Goal: Task Accomplishment & Management: Use online tool/utility

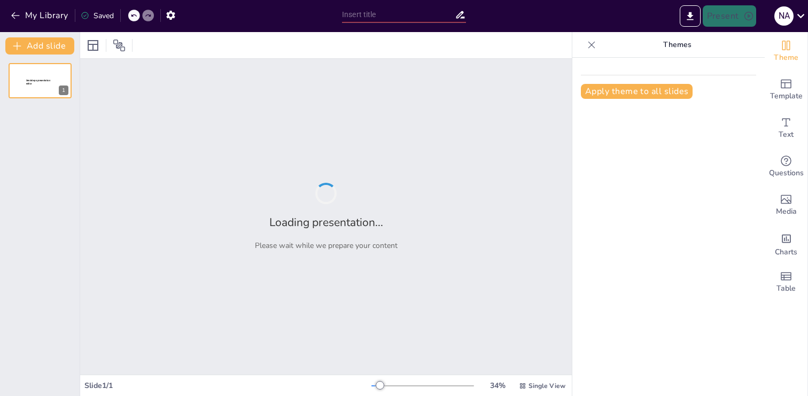
type input "Innovación y Desarrollo en el Semillero DesApp: Informe 2025-1"
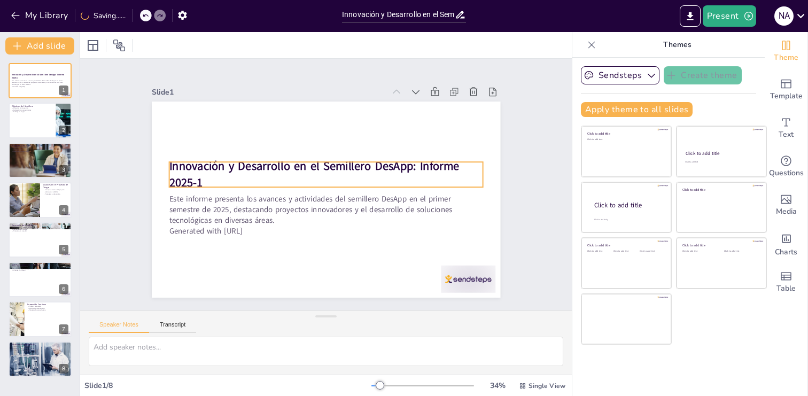
click at [202, 181] on p "Innovación y Desarrollo en el Semillero DesApp: Informe 2025-1" at bounding box center [326, 174] width 315 height 65
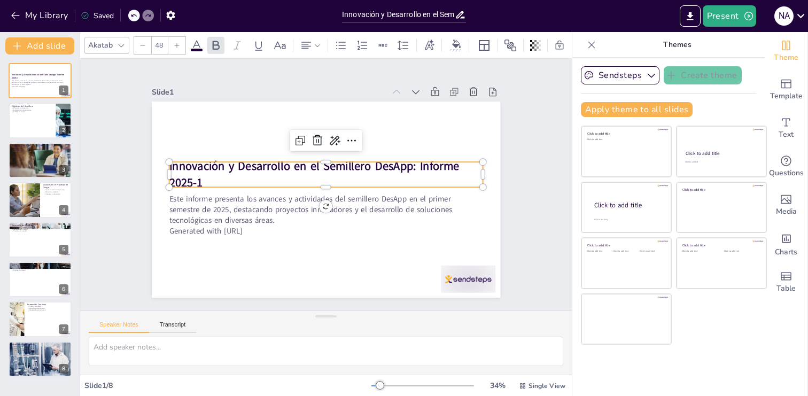
click at [200, 181] on strong "Innovación y Desarrollo en el Semillero DesApp: Informe 2025-1" at bounding box center [315, 165] width 292 height 46
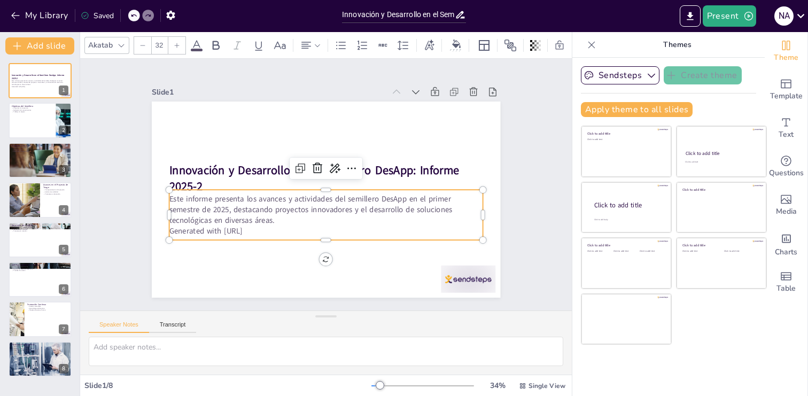
click at [210, 200] on p "Este informe presenta los avances y actividades del semillero DesApp en el prim…" at bounding box center [326, 209] width 314 height 33
click at [210, 200] on p "Este informe presenta los avances y actividades del semillero DesApp en el prim…" at bounding box center [323, 209] width 315 height 65
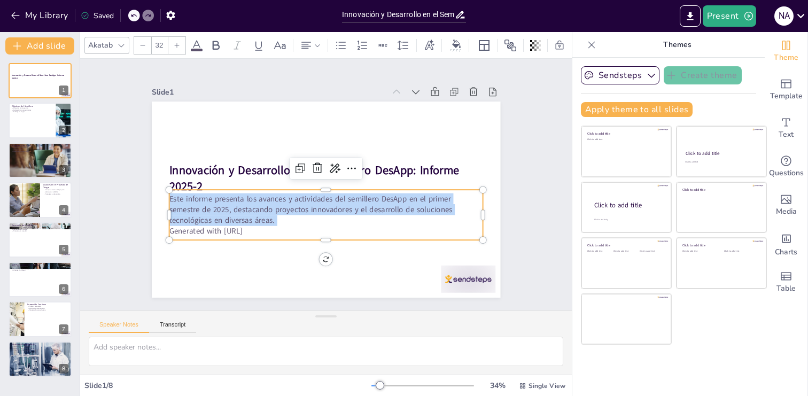
click at [210, 200] on p "Este informe presenta los avances y actividades del semillero DesApp en el prim…" at bounding box center [321, 208] width 314 height 97
click at [222, 203] on p "Este informe presenta los avances y actividades del semillero DesApp en el prim…" at bounding box center [323, 209] width 315 height 65
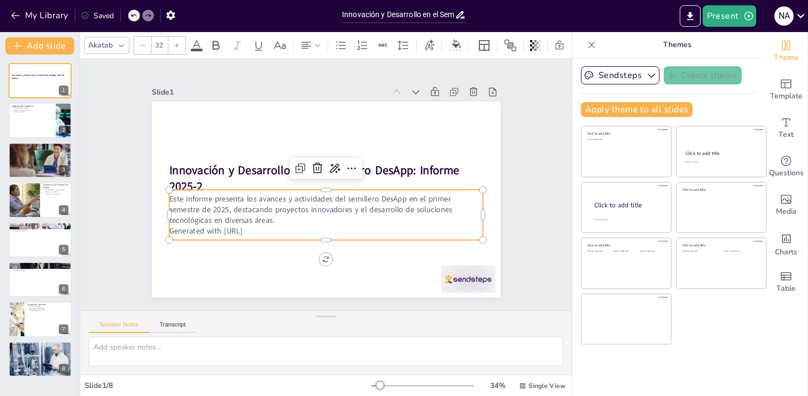
drag, startPoint x: 273, startPoint y: 233, endPoint x: 169, endPoint y: 231, distance: 103.7
click at [169, 231] on p "Generated with [URL]" at bounding box center [326, 231] width 314 height 11
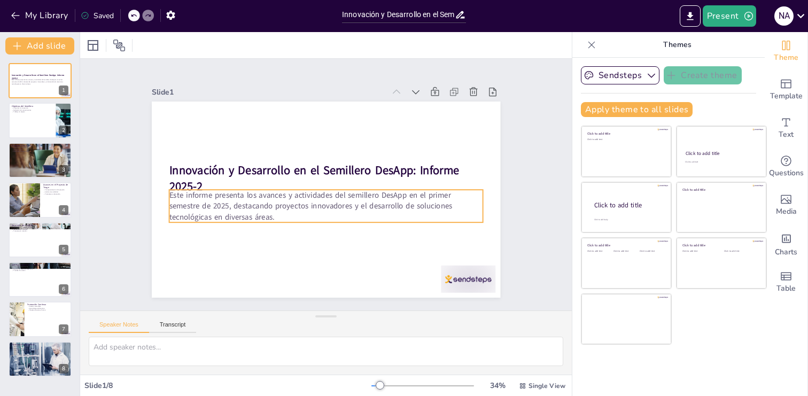
click at [261, 199] on p "Este informe presenta los avances y actividades del semillero DesApp en el prim…" at bounding box center [323, 205] width 315 height 65
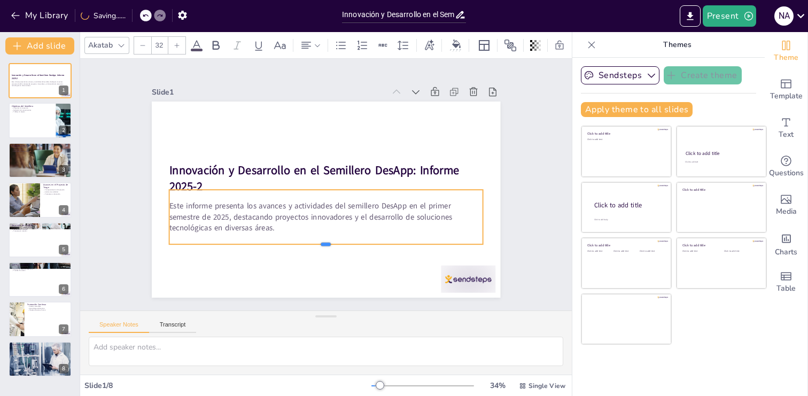
drag, startPoint x: 326, startPoint y: 224, endPoint x: 323, endPoint y: 246, distance: 22.2
click at [323, 246] on div at bounding box center [326, 248] width 314 height 9
click at [290, 228] on p "Este informe presenta los avances y actividades del semillero DesApp en el prim…" at bounding box center [322, 216] width 315 height 65
click at [358, 208] on p "Este informe presenta los avances y actividades del semillero DesApp en el prim…" at bounding box center [319, 216] width 314 height 97
click at [415, 211] on p "Este informe presenta los avances y actividades del semillero DesApp en el prim…" at bounding box center [310, 212] width 288 height 185
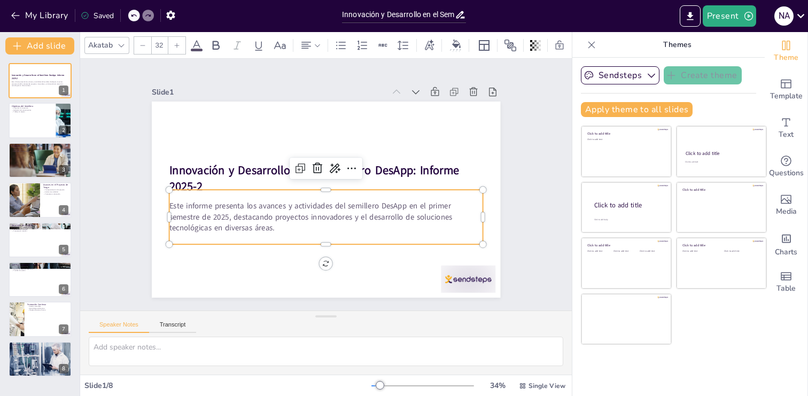
click at [415, 211] on p "Este informe presenta los avances y actividades del semillero DesApp en el prim…" at bounding box center [306, 210] width 273 height 211
click at [424, 207] on p "Este informe presenta los avances y actividades del semillero DesApp en el prim…" at bounding box center [322, 216] width 315 height 65
drag, startPoint x: 420, startPoint y: 207, endPoint x: 426, endPoint y: 208, distance: 5.4
click at [426, 208] on p "Este informe presenta los avances y actividades del semillero DesApp en el prim…" at bounding box center [326, 217] width 314 height 33
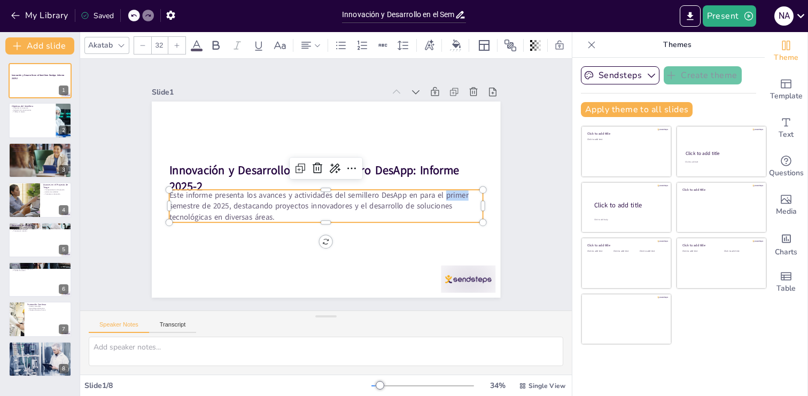
drag, startPoint x: 447, startPoint y: 196, endPoint x: 467, endPoint y: 196, distance: 20.3
click at [467, 196] on p "Este informe presenta los avances y actividades del semillero DesApp en para el…" at bounding box center [323, 205] width 315 height 65
click at [311, 212] on p "Este informe presenta los avances y actividades del semillero DesApp en para el…" at bounding box center [322, 205] width 314 height 97
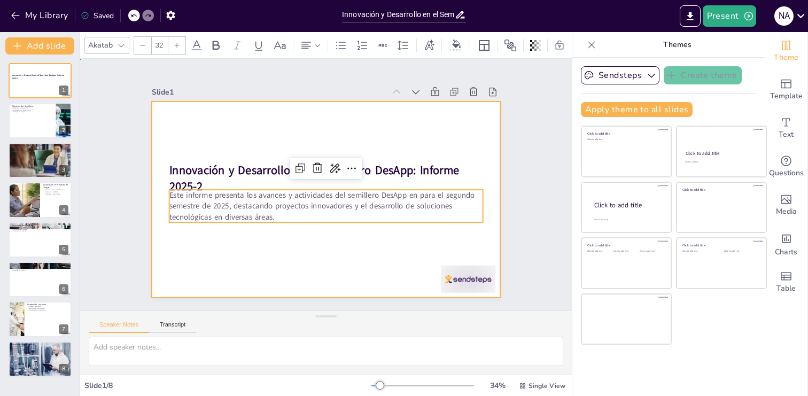
click at [224, 251] on div at bounding box center [322, 199] width 381 height 264
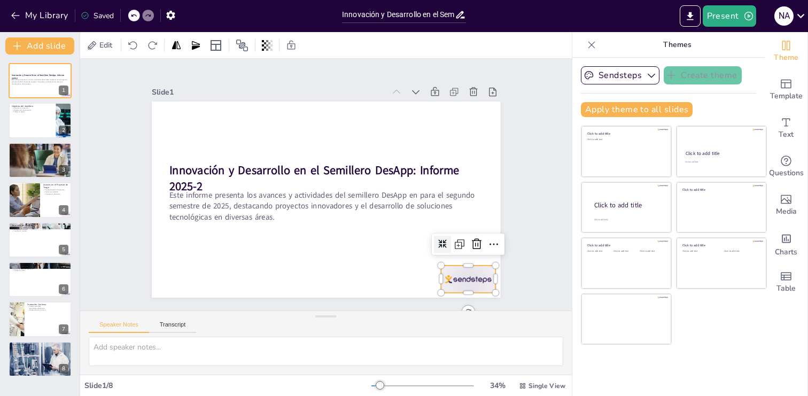
click at [448, 305] on div at bounding box center [417, 328] width 61 height 47
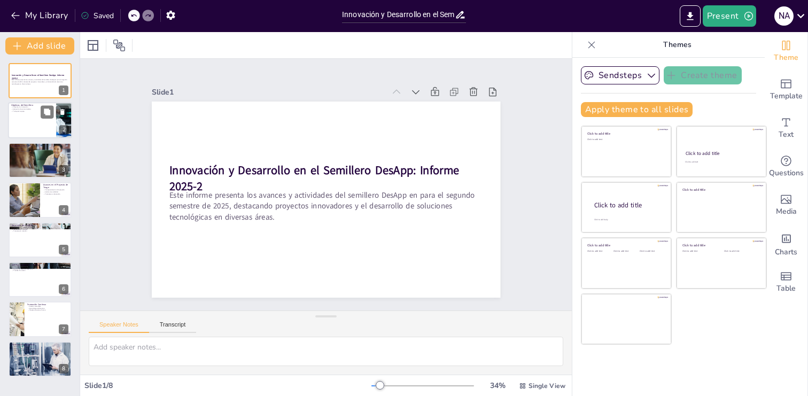
click at [36, 123] on div at bounding box center [40, 121] width 64 height 36
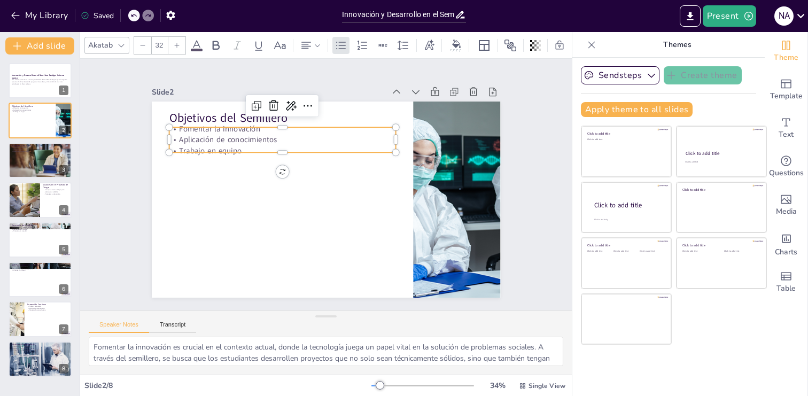
click at [225, 145] on p "Trabajo en equipo" at bounding box center [286, 146] width 227 height 35
click at [283, 151] on p "Trabajo en equipo" at bounding box center [286, 146] width 227 height 34
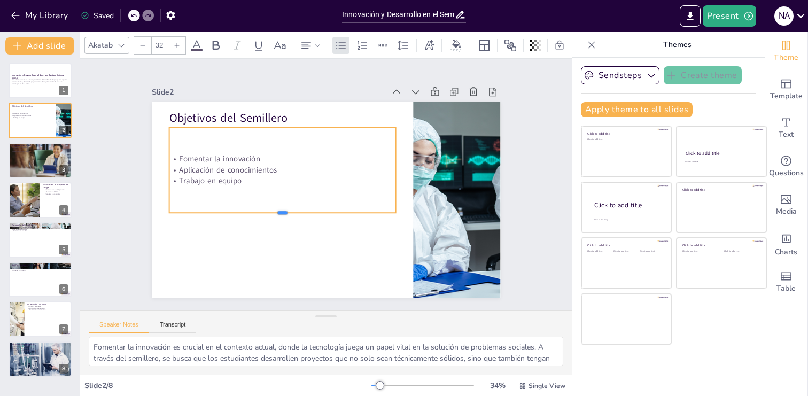
drag, startPoint x: 282, startPoint y: 152, endPoint x: 275, endPoint y: 213, distance: 60.8
click at [275, 213] on div at bounding box center [276, 208] width 223 height 56
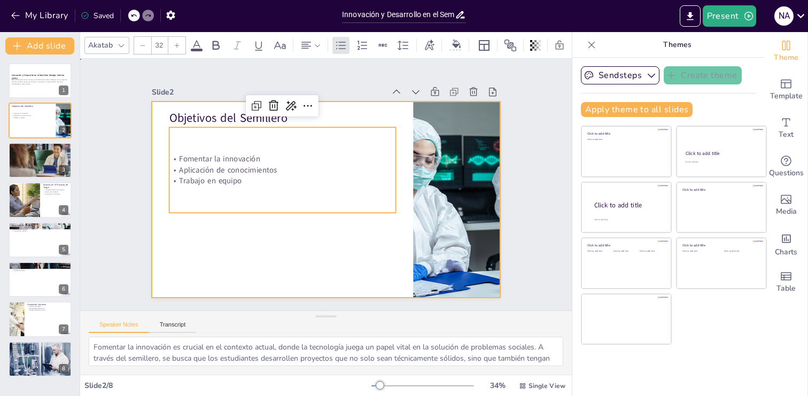
click at [246, 271] on div at bounding box center [324, 199] width 367 height 231
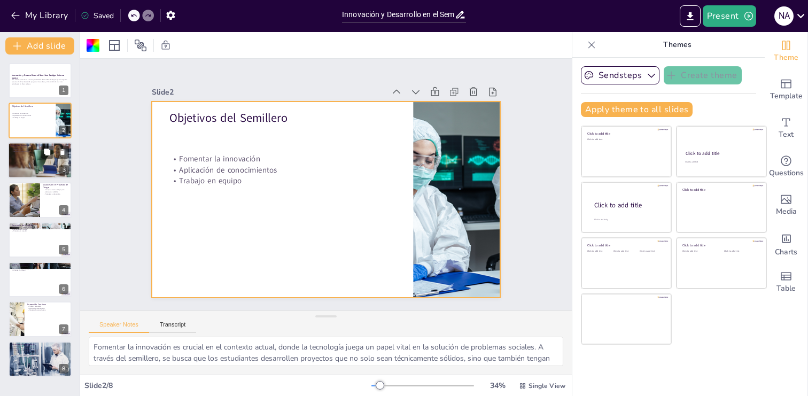
click at [24, 162] on div at bounding box center [40, 161] width 64 height 38
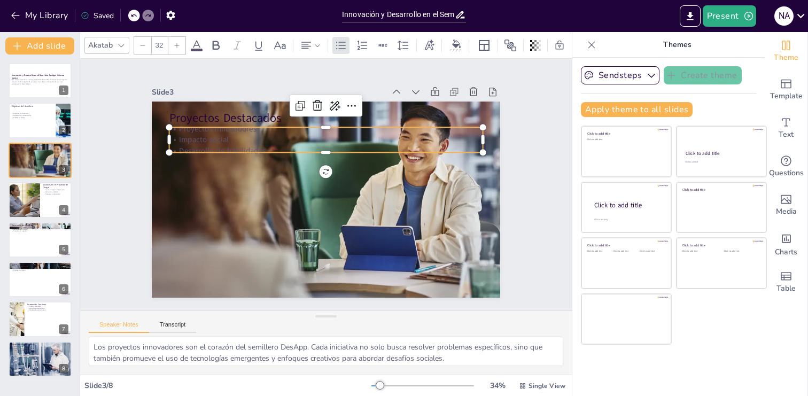
click at [224, 150] on p "Desarrollo de habilidades" at bounding box center [332, 151] width 309 height 76
click at [325, 151] on p "Desarrollo de habilidades" at bounding box center [336, 152] width 302 height 107
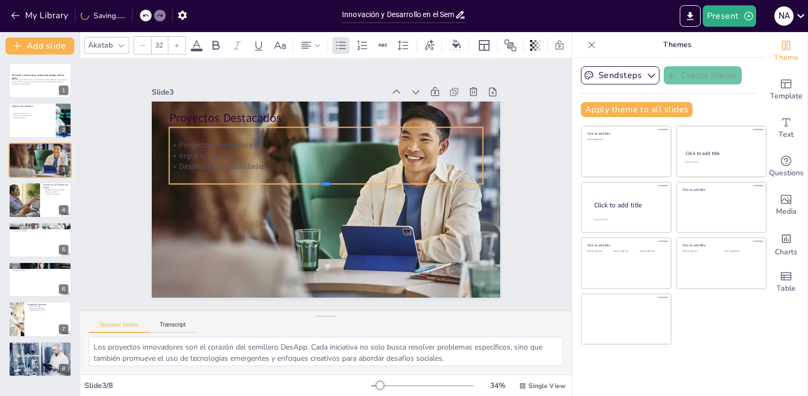
drag, startPoint x: 325, startPoint y: 153, endPoint x: 323, endPoint y: 185, distance: 31.6
click at [323, 185] on div at bounding box center [325, 187] width 313 height 41
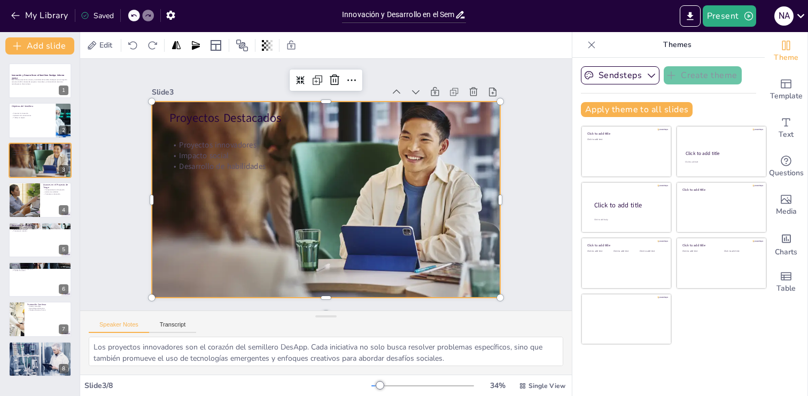
click at [207, 236] on div at bounding box center [325, 199] width 368 height 239
click at [153, 201] on div at bounding box center [323, 199] width 384 height 272
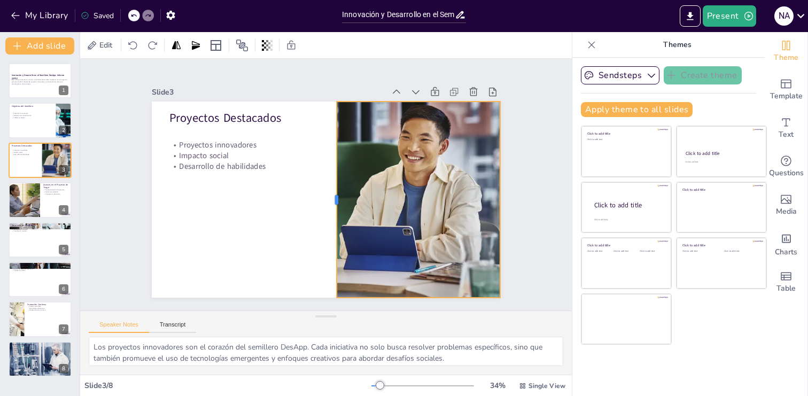
drag, startPoint x: 151, startPoint y: 201, endPoint x: 336, endPoint y: 210, distance: 185.1
click at [336, 210] on div at bounding box center [322, 200] width 122 height 163
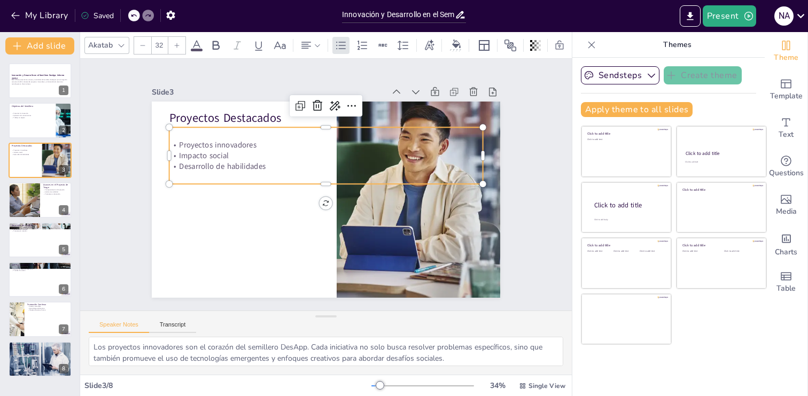
click at [249, 154] on p "Impacto social" at bounding box center [331, 156] width 309 height 76
drag, startPoint x: 484, startPoint y: 155, endPoint x: 337, endPoint y: 148, distance: 147.1
click at [337, 148] on div at bounding box center [343, 157] width 14 height 57
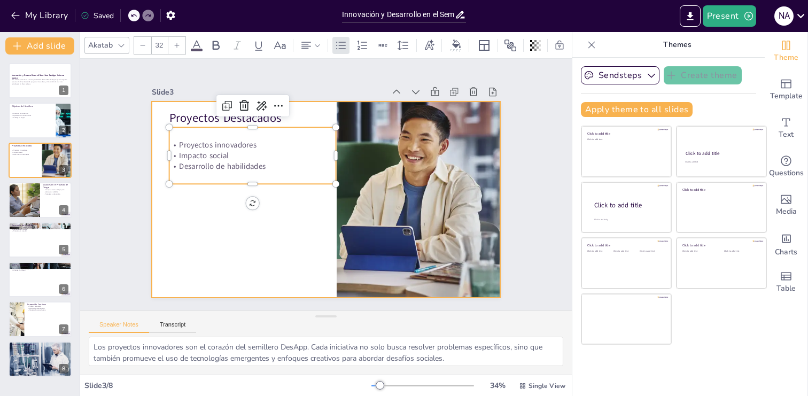
click at [216, 223] on div at bounding box center [321, 199] width 392 height 294
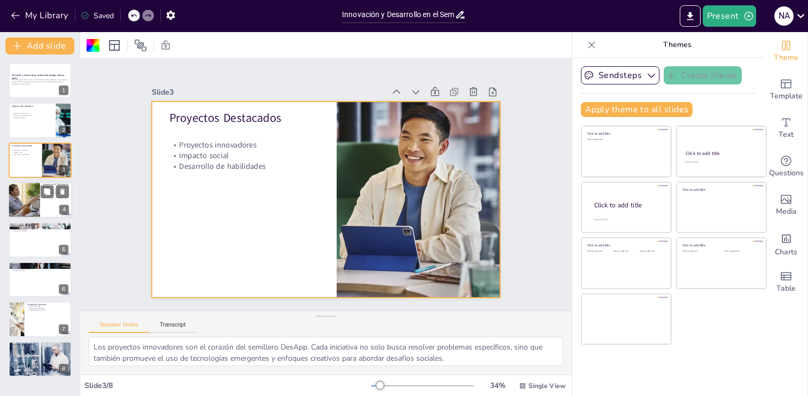
click at [29, 202] on div at bounding box center [24, 200] width 71 height 36
type textarea "La conceptualización del proyecto es un paso fundamental en el desarrollo de cu…"
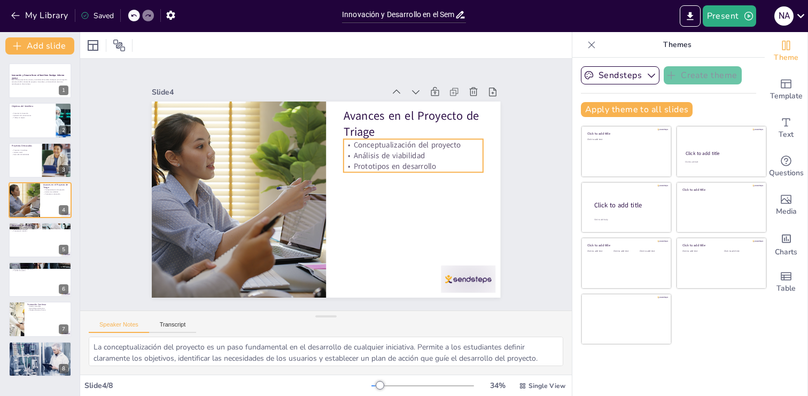
click at [401, 163] on p "Prototipos en desarrollo" at bounding box center [415, 176] width 140 height 26
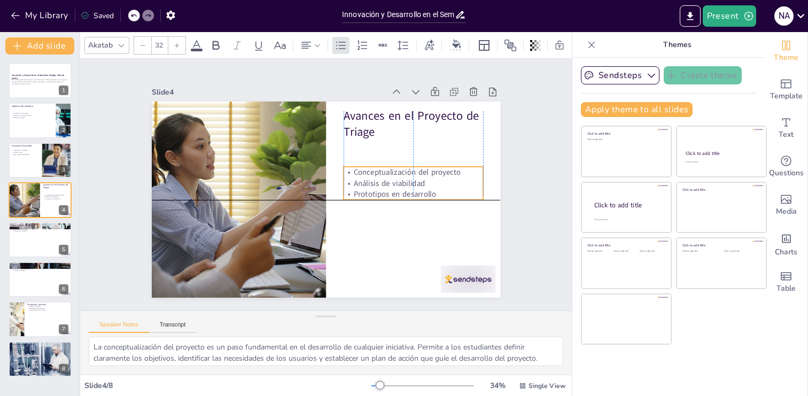
drag, startPoint x: 414, startPoint y: 172, endPoint x: 410, endPoint y: 195, distance: 23.7
click at [410, 195] on p "Prototipos en desarrollo" at bounding box center [409, 212] width 138 height 40
click at [442, 187] on p "Análisis de viabilidad" at bounding box center [409, 209] width 136 height 53
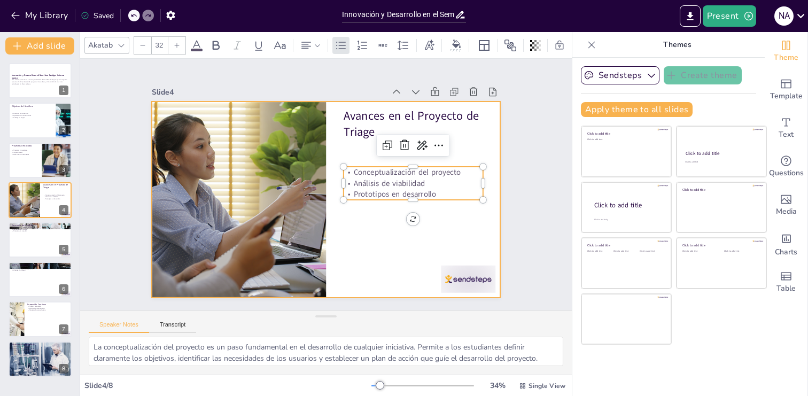
click at [370, 215] on div at bounding box center [323, 199] width 382 height 264
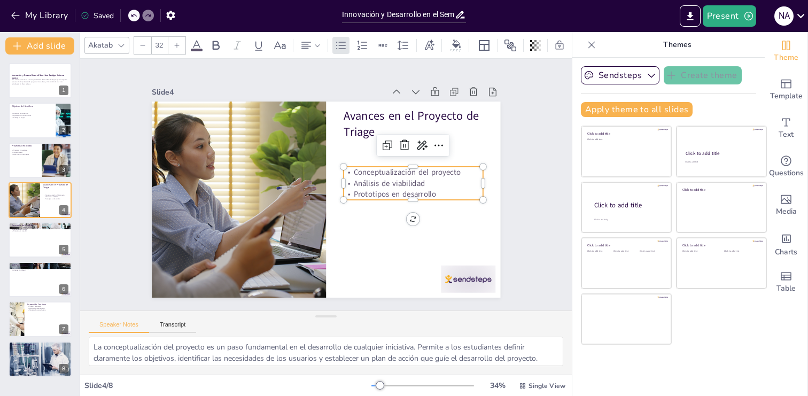
click at [399, 197] on p "Prototipos en desarrollo" at bounding box center [409, 212] width 138 height 40
click at [465, 279] on div at bounding box center [457, 293] width 57 height 33
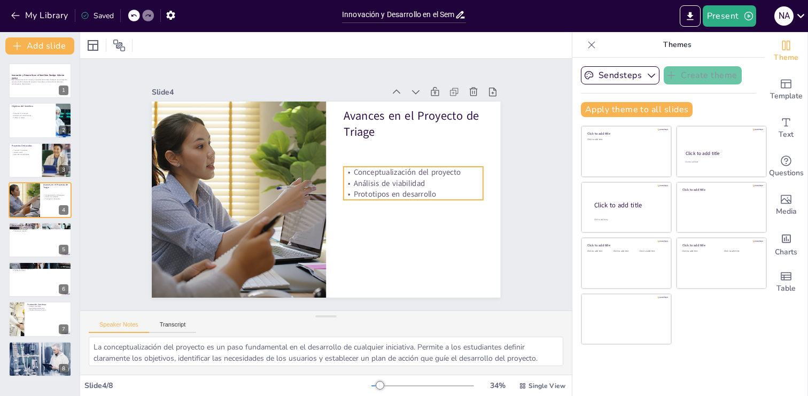
click at [464, 176] on p "Conceptualización del proyecto" at bounding box center [413, 172] width 139 height 11
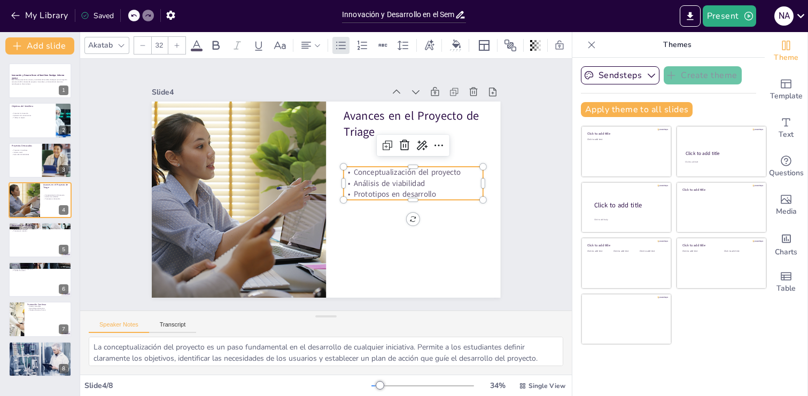
click at [458, 173] on p "Conceptualización del proyecto" at bounding box center [414, 191] width 138 height 40
click at [458, 173] on p "Conceptualización del proyecto" at bounding box center [414, 181] width 140 height 25
click at [463, 173] on p "Conceptualización del proyecto" at bounding box center [414, 191] width 138 height 40
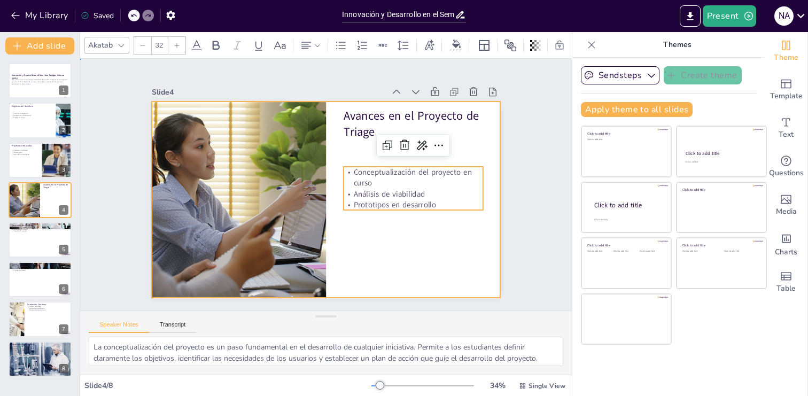
click at [375, 243] on div at bounding box center [322, 199] width 381 height 264
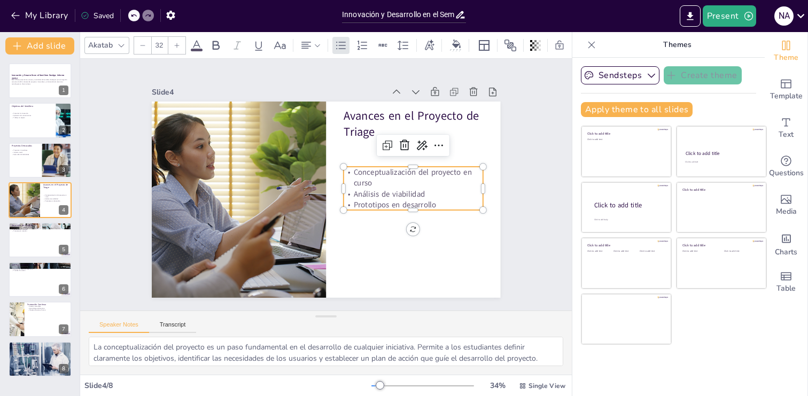
click at [309, 194] on p "Análisis de viabilidad" at bounding box center [249, 228] width 119 height 91
click at [394, 194] on p "Análisis de viabilidad" at bounding box center [409, 212] width 138 height 40
click at [430, 193] on p "Análisis de viabilidad" at bounding box center [409, 212] width 139 height 40
click at [314, 176] on p "Análisis de viabilidad econocmica" at bounding box center [246, 148] width 136 height 53
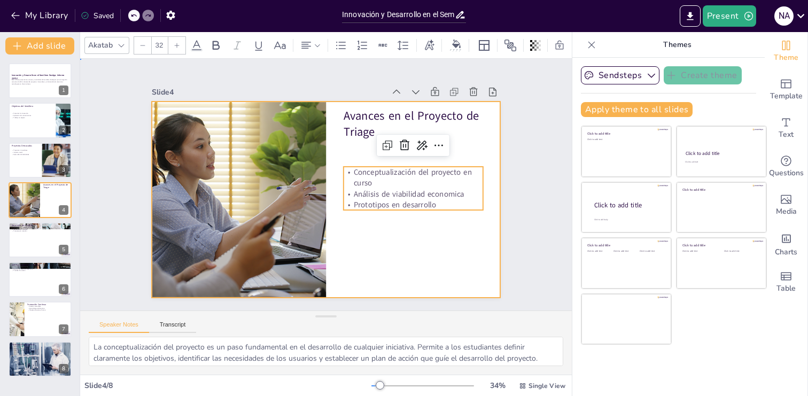
click at [444, 247] on div at bounding box center [324, 199] width 367 height 231
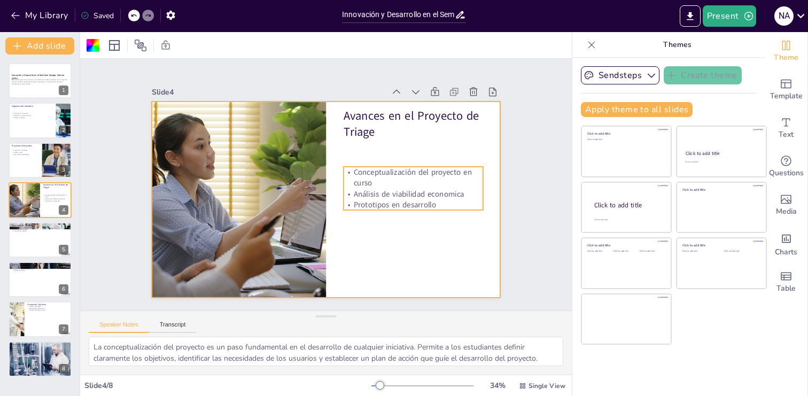
click at [449, 197] on p "Análisis de viabilidad economica" at bounding box center [412, 202] width 140 height 25
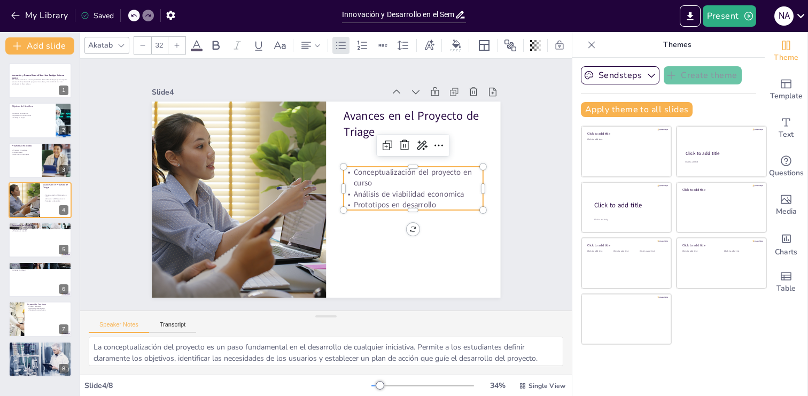
click at [449, 197] on p "Análisis de viabilidad economica" at bounding box center [412, 203] width 140 height 26
click at [449, 196] on p "Análisis de viabilidad economica" at bounding box center [412, 203] width 140 height 26
click at [449, 196] on p "Análisis de viabilidad economica" at bounding box center [412, 202] width 140 height 25
click at [442, 196] on p "Análisis de viabilidad economica" at bounding box center [409, 212] width 139 height 40
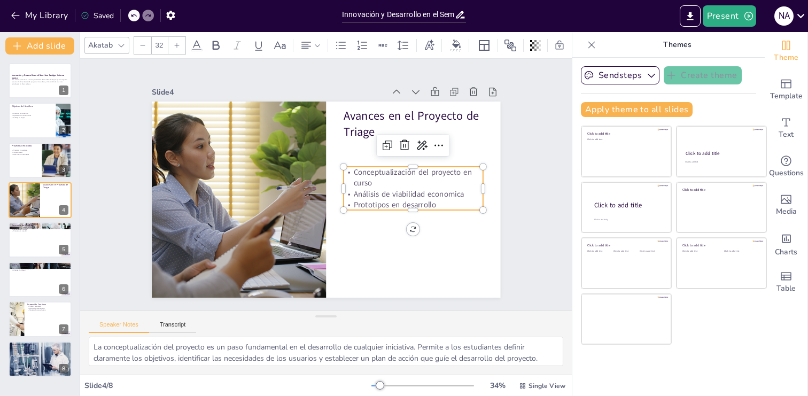
click at [447, 194] on p "Análisis de viabilidad economica" at bounding box center [412, 202] width 140 height 25
click at [387, 206] on p "Prototipos en desarrollo" at bounding box center [407, 222] width 138 height 40
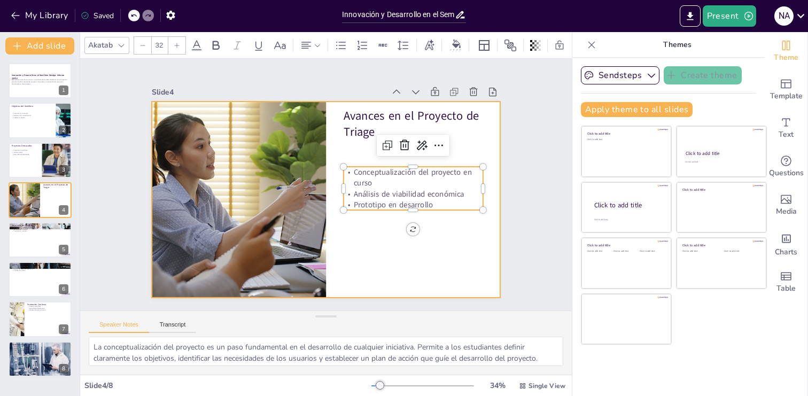
click at [372, 260] on div at bounding box center [321, 199] width 392 height 294
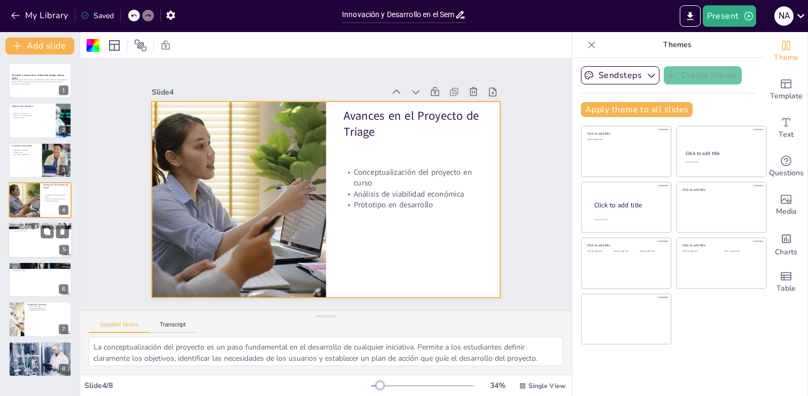
click at [28, 242] on div at bounding box center [40, 240] width 64 height 36
type textarea "La definición del modelo de negocio es un paso crítico para el éxito de cualqui…"
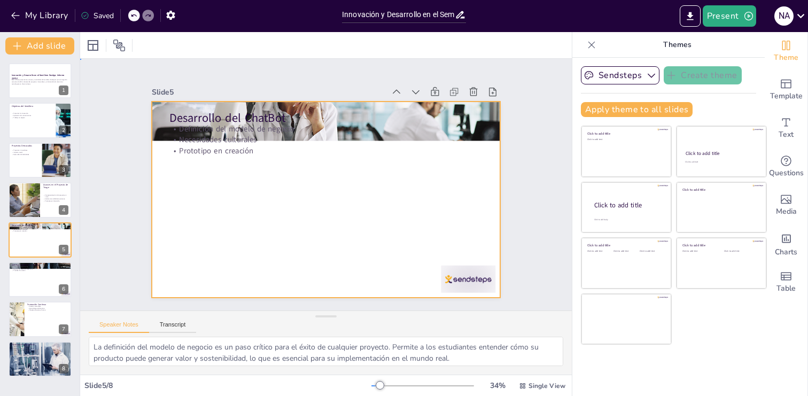
click at [237, 161] on div at bounding box center [324, 199] width 367 height 231
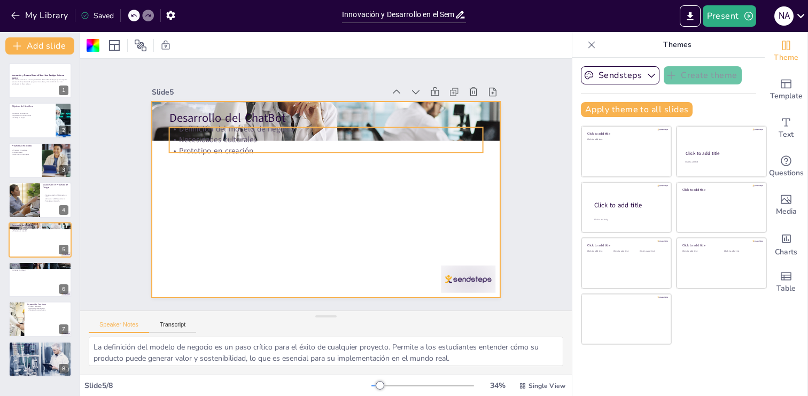
click at [237, 155] on div "Desarrollo del ChatBot Definición del modelo de negocio Necesidades culturales …" at bounding box center [324, 200] width 367 height 232
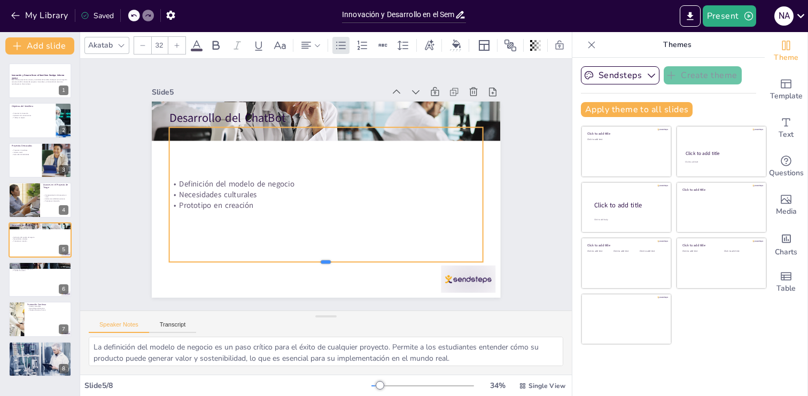
drag, startPoint x: 326, startPoint y: 153, endPoint x: 317, endPoint y: 262, distance: 109.4
click at [317, 262] on div at bounding box center [309, 264] width 309 height 73
click at [326, 129] on div "Definición del modelo de negocio Necesidades culturales Prototipo en creación" at bounding box center [324, 194] width 335 height 197
click at [322, 127] on div "Definición del modelo de negocio Necesidades culturales Prototipo en creación" at bounding box center [323, 194] width 340 height 225
click at [280, 182] on p "Definición del modelo de negocio" at bounding box center [326, 184] width 309 height 76
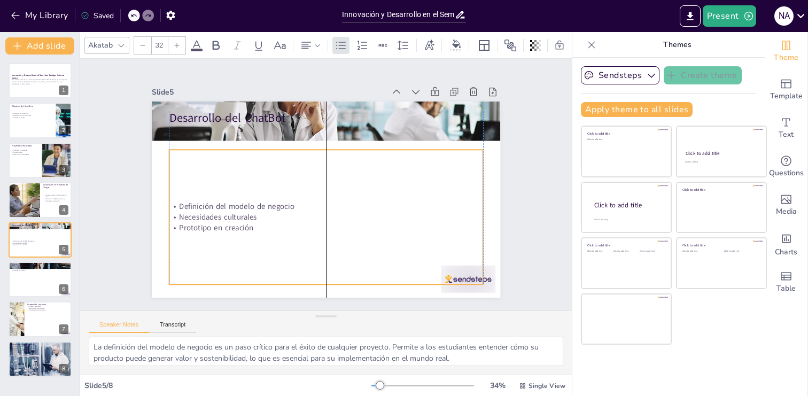
drag, startPoint x: 289, startPoint y: 261, endPoint x: 291, endPoint y: 283, distance: 22.5
click at [291, 283] on div "Definición del modelo de negocio Necesidades culturales Prototipo en creación" at bounding box center [323, 217] width 326 height 167
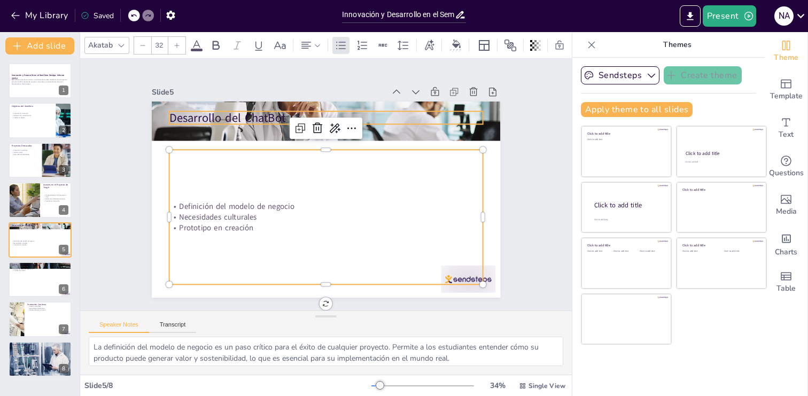
type input "48"
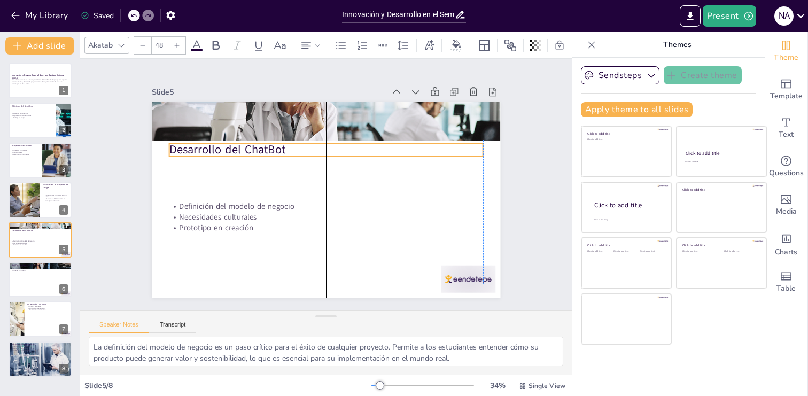
drag, startPoint x: 255, startPoint y: 116, endPoint x: 254, endPoint y: 145, distance: 28.9
click at [254, 145] on p "Desarrollo del ChatBot" at bounding box center [330, 150] width 314 height 49
click at [485, 287] on div at bounding box center [457, 293] width 57 height 33
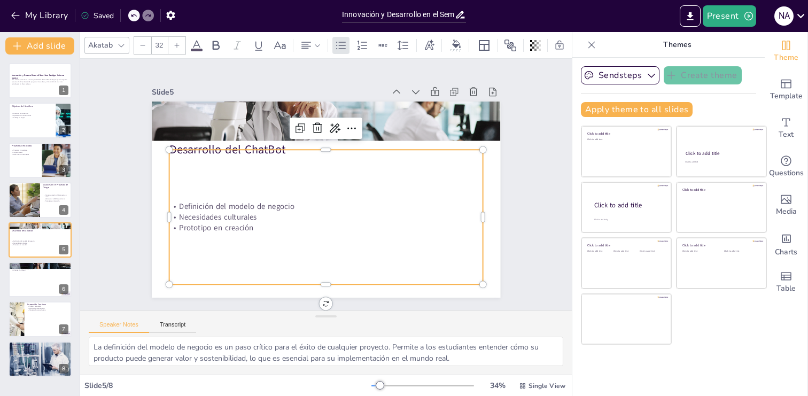
click at [233, 151] on div "Definición del modelo de negocio Necesidades culturales Prototipo en creación" at bounding box center [319, 216] width 335 height 197
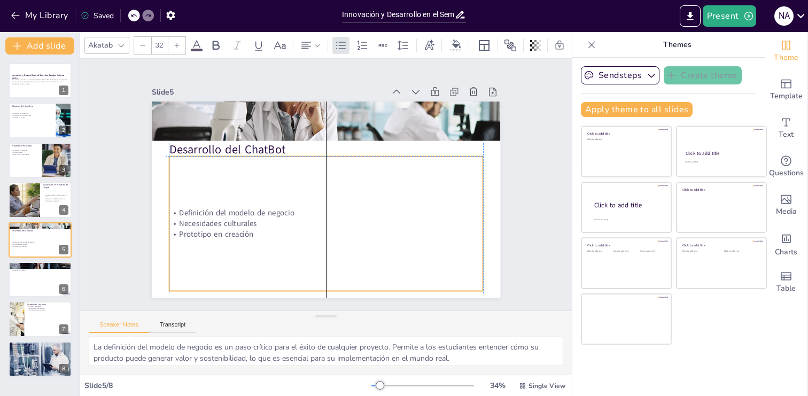
drag, startPoint x: 326, startPoint y: 151, endPoint x: 323, endPoint y: 160, distance: 9.6
click at [323, 160] on div "Definición del modelo de negocio Necesidades culturales Prototipo en creación" at bounding box center [318, 222] width 335 height 197
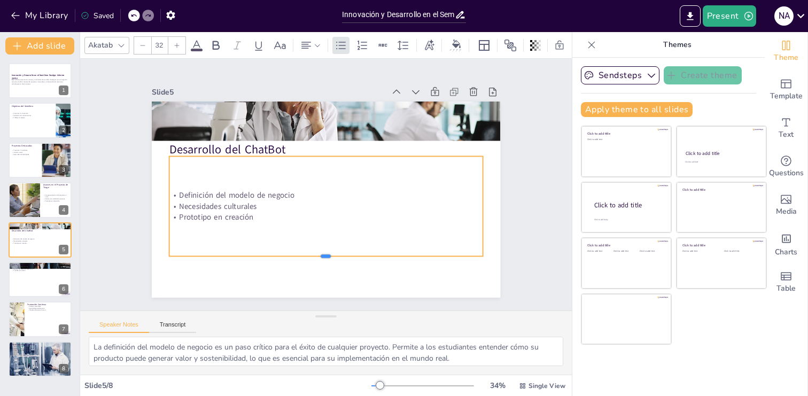
drag, startPoint x: 326, startPoint y: 291, endPoint x: 326, endPoint y: 256, distance: 34.7
click at [326, 256] on div at bounding box center [317, 260] width 313 height 42
click at [150, 173] on div "Slide 1 Innovación y Desarrollo en el Semillero DesApp: Informe 2025-2 Este inf…" at bounding box center [326, 185] width 430 height 268
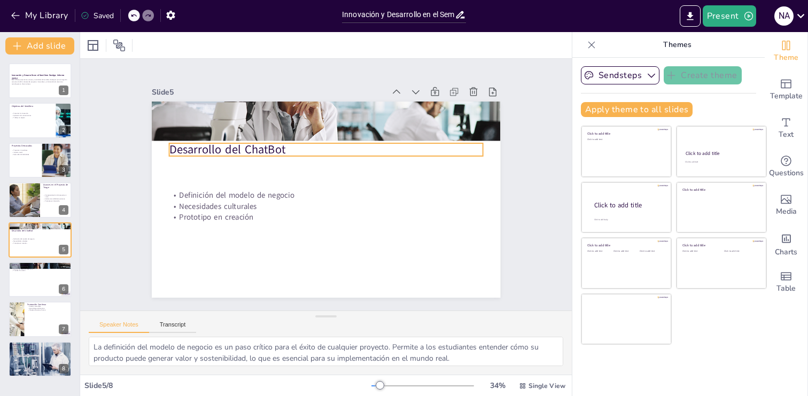
click at [295, 151] on p "Desarrollo del ChatBot" at bounding box center [333, 150] width 310 height 81
click at [289, 150] on p "Desarrollo del ChatBot" at bounding box center [352, 208] width 222 height 244
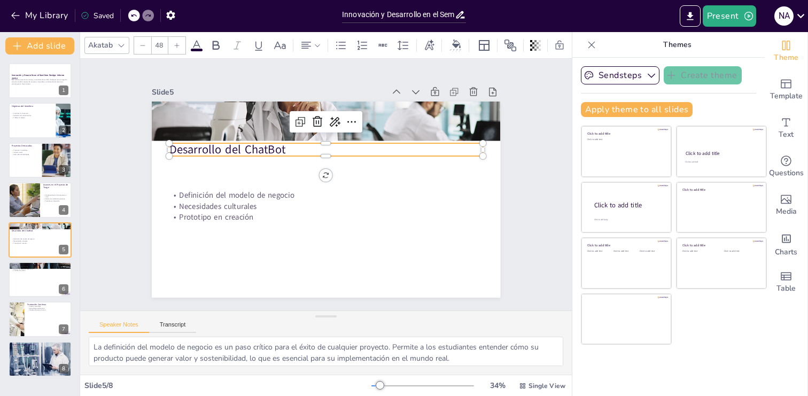
click at [289, 150] on p "Desarrollo del ChatBot" at bounding box center [346, 157] width 263 height 198
click at [363, 151] on p "Desarrollo del ChatBot Medicina Ancestral" at bounding box center [330, 151] width 314 height 49
click at [363, 151] on p "Desarrollo del ChatBot Medicina Ancestral" at bounding box center [333, 152] width 310 height 81
click at [363, 151] on p "Desarrollo del ChatBot Medicina Ancestral" at bounding box center [330, 151] width 314 height 49
click at [363, 151] on p "Desarrollo del ChatBot Medicina Ancestral" at bounding box center [335, 153] width 303 height 112
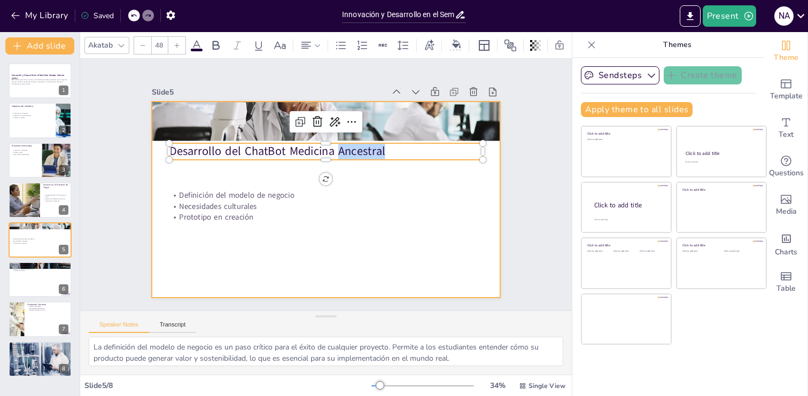
click at [241, 281] on div at bounding box center [324, 199] width 367 height 231
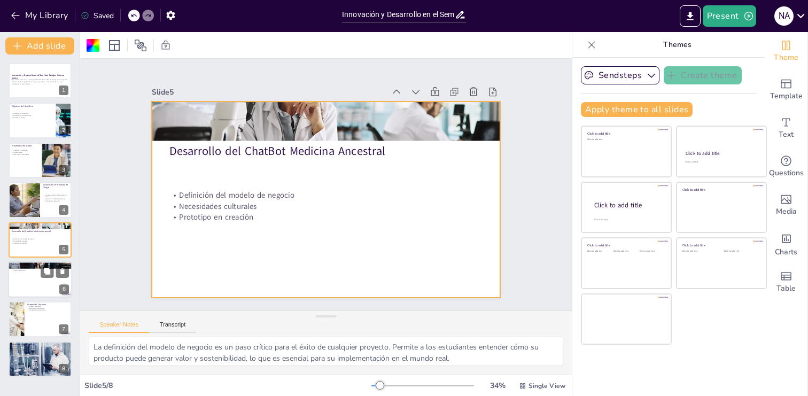
click at [36, 279] on div at bounding box center [40, 279] width 64 height 36
type textarea "La comunicación eficiente es clave en cualquier proyecto, especialmente en aque…"
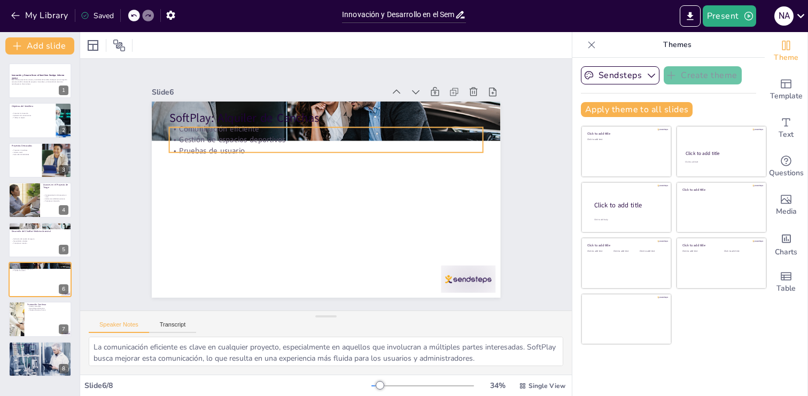
click at [224, 151] on p "Pruebas de usuario" at bounding box center [332, 151] width 309 height 76
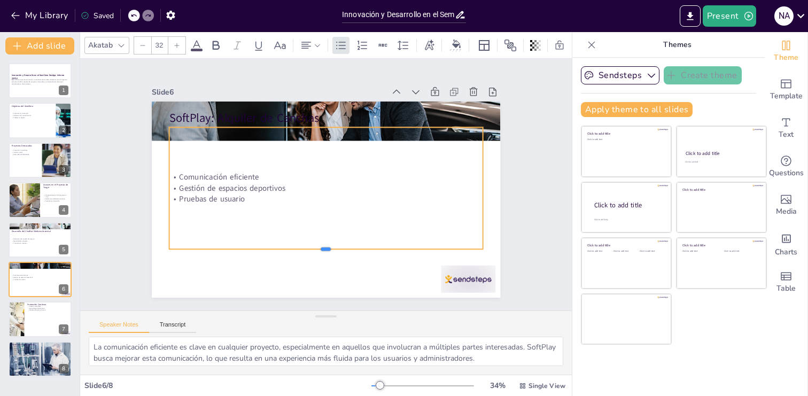
drag, startPoint x: 270, startPoint y: 153, endPoint x: 245, endPoint y: 250, distance: 100.1
click at [245, 250] on div at bounding box center [270, 144] width 191 height 259
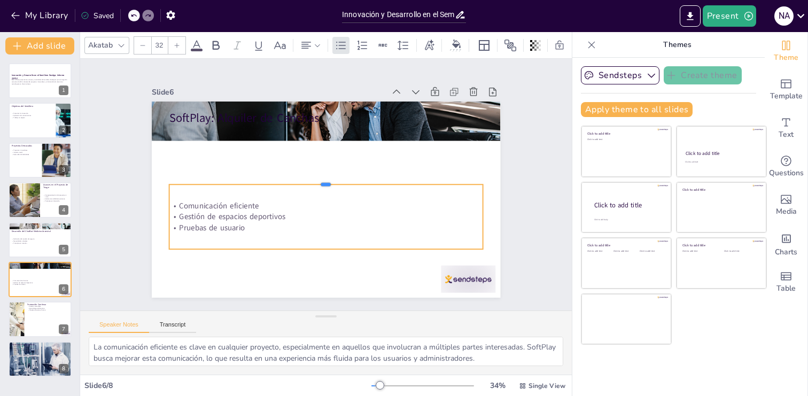
drag, startPoint x: 326, startPoint y: 126, endPoint x: 318, endPoint y: 183, distance: 57.7
click at [318, 183] on div at bounding box center [327, 181] width 309 height 74
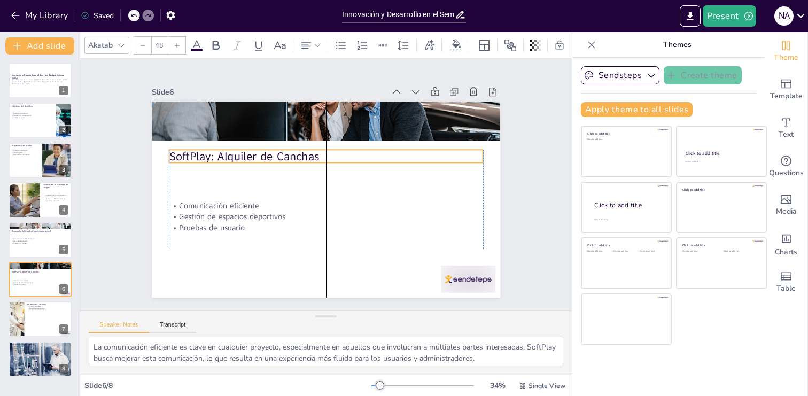
drag, startPoint x: 205, startPoint y: 119, endPoint x: 206, endPoint y: 158, distance: 38.5
click at [206, 158] on p "SoftPlay: Alquiler de Canchas" at bounding box center [334, 158] width 303 height 112
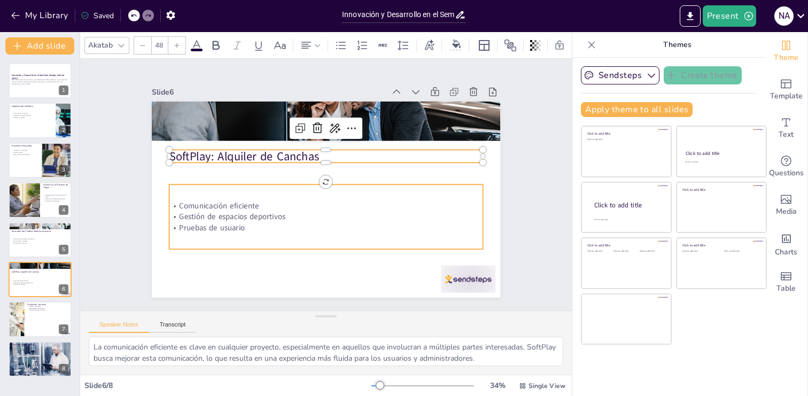
type input "32"
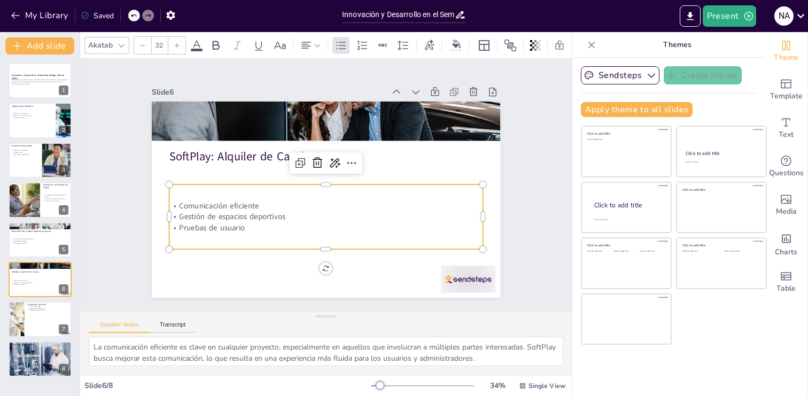
click at [243, 228] on p "Pruebas de usuario" at bounding box center [321, 228] width 313 height 44
click at [270, 204] on p "Comunicación eficiente" at bounding box center [323, 206] width 313 height 44
click at [262, 220] on p "Gestión de espacios deportivos" at bounding box center [316, 214] width 302 height 107
click at [252, 229] on p "Pruebas de usuario" at bounding box center [321, 227] width 313 height 43
click at [252, 229] on p "Pruebas de usuario" at bounding box center [316, 227] width 309 height 76
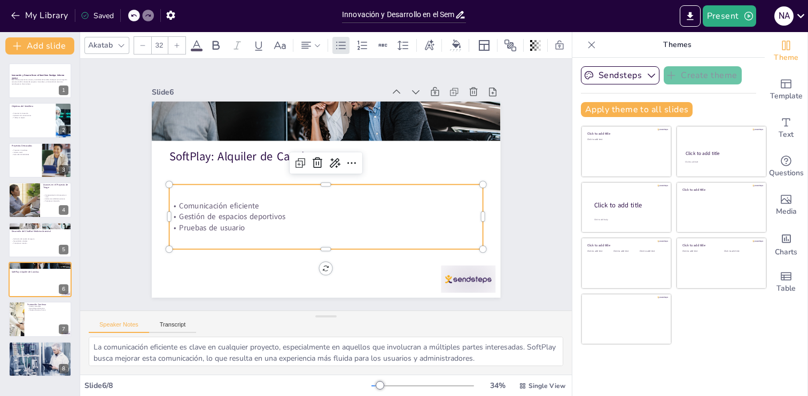
click at [192, 239] on div "Comunicación eficiente Gestión de espacios deportivos Pruebas de usuario" at bounding box center [316, 215] width 318 height 158
click at [245, 229] on p "Pruebas de usuario" at bounding box center [316, 227] width 309 height 76
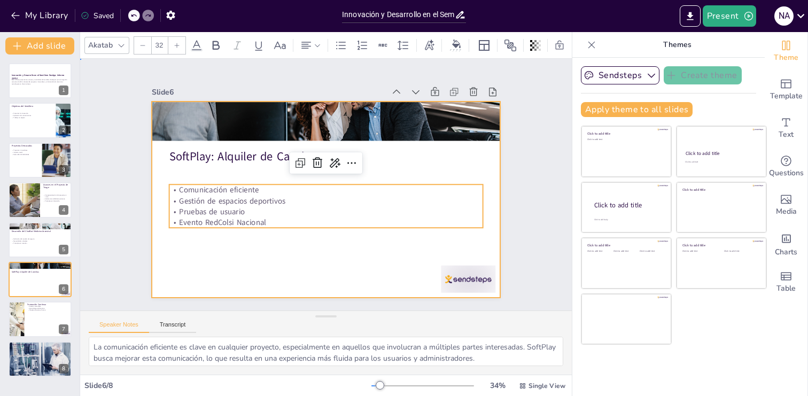
click at [242, 281] on div at bounding box center [323, 199] width 382 height 264
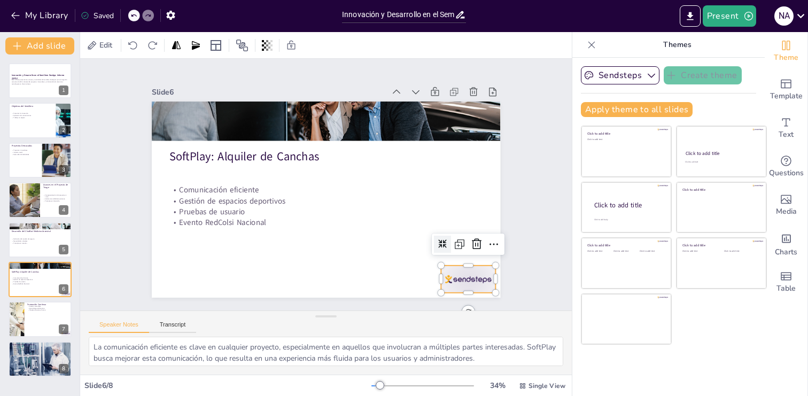
click at [453, 277] on div at bounding box center [457, 293] width 57 height 33
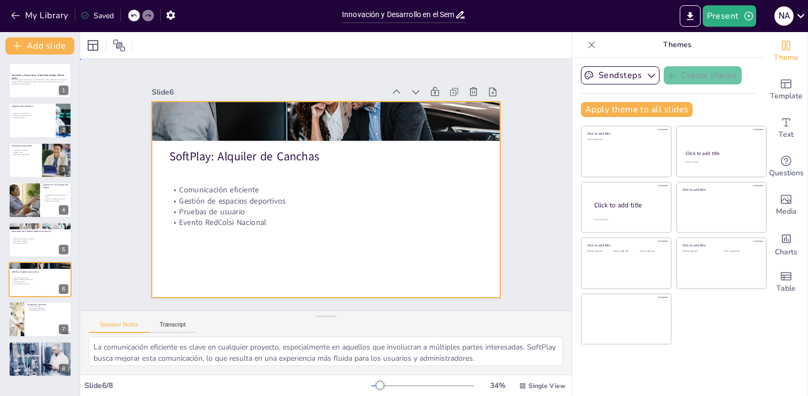
click at [325, 266] on div at bounding box center [324, 199] width 367 height 231
click at [29, 286] on div at bounding box center [40, 279] width 64 height 36
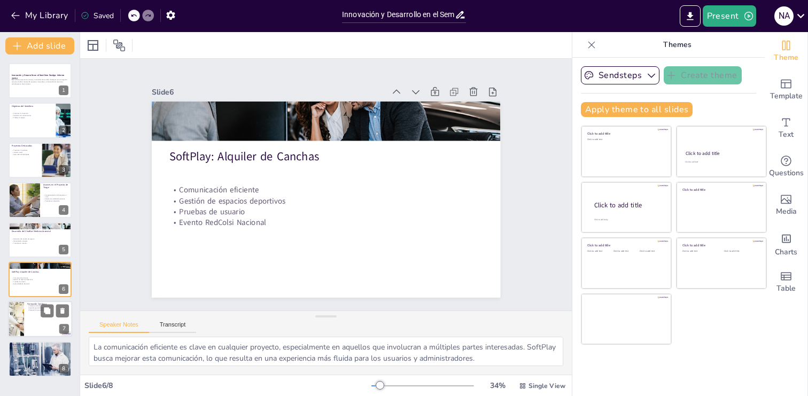
click at [35, 315] on div at bounding box center [40, 319] width 64 height 36
type textarea "Los talleres semanales son una excelente oportunidad para que los estudiantes a…"
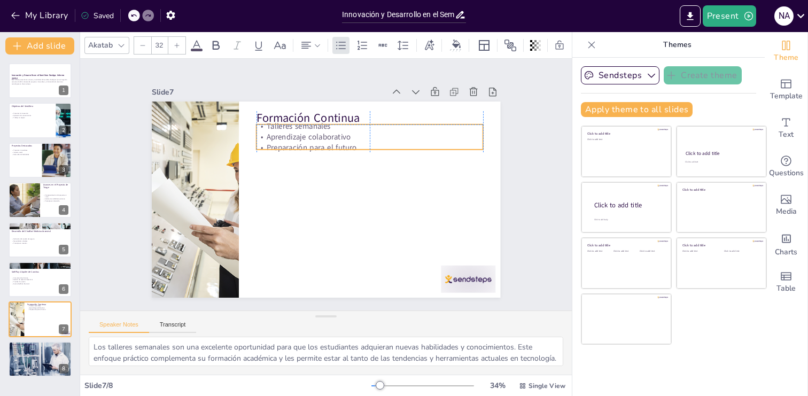
click at [321, 186] on p "Talleres semanales" at bounding box center [325, 257] width 190 height 142
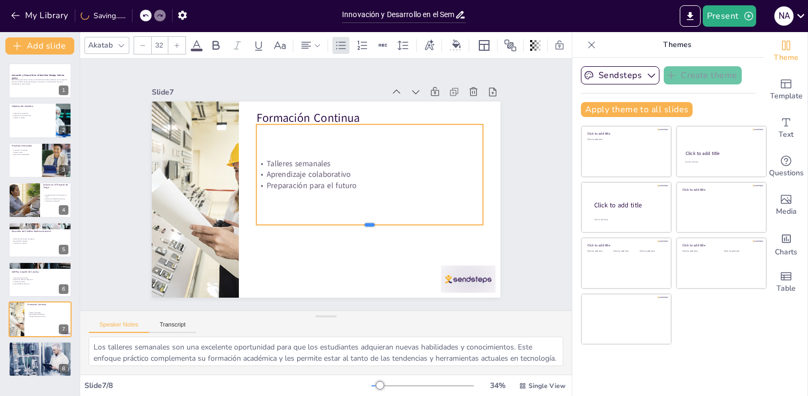
drag, startPoint x: 366, startPoint y: 163, endPoint x: 356, endPoint y: 225, distance: 62.3
click at [356, 225] on div at bounding box center [358, 237] width 223 height 56
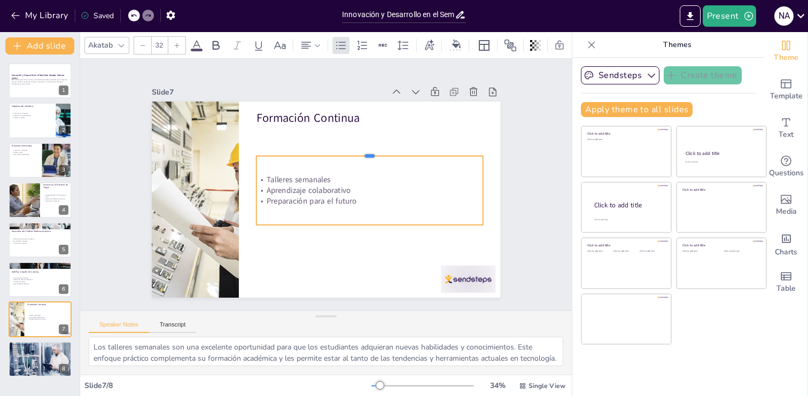
drag, startPoint x: 369, startPoint y: 122, endPoint x: 369, endPoint y: 155, distance: 33.1
click at [369, 155] on div at bounding box center [375, 162] width 223 height 56
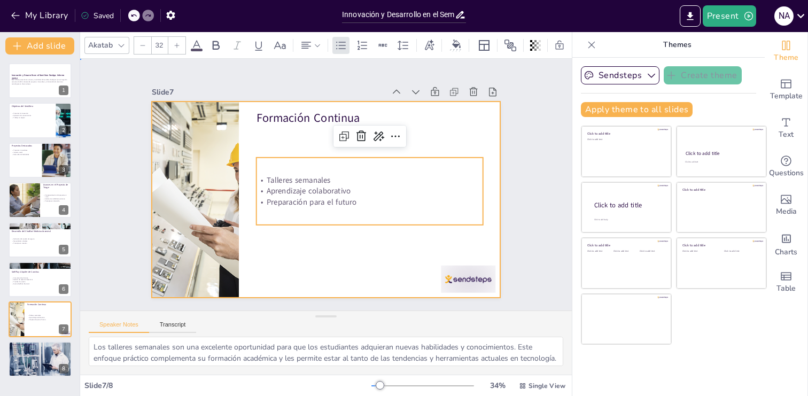
click at [280, 146] on div at bounding box center [324, 199] width 367 height 231
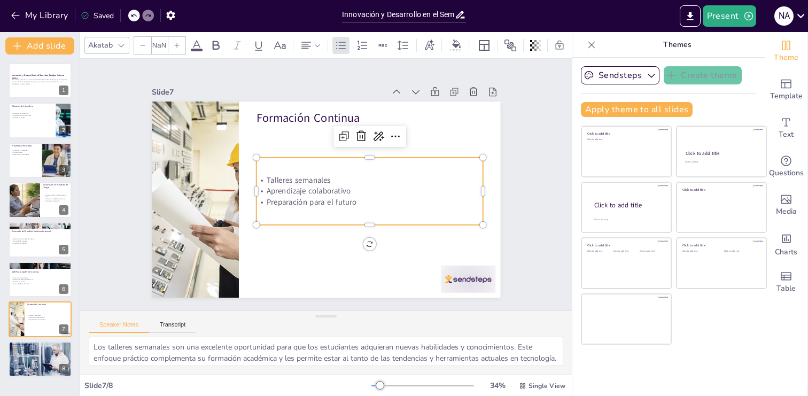
type input "32"
click at [311, 182] on p "Talleres semanales" at bounding box center [369, 185] width 227 height 35
click at [332, 180] on p "Talleres semanales" at bounding box center [370, 189] width 224 height 58
click at [332, 180] on p "Talleres semanales" at bounding box center [369, 185] width 227 height 34
click at [334, 181] on p "Talleres semanales" at bounding box center [369, 185] width 227 height 34
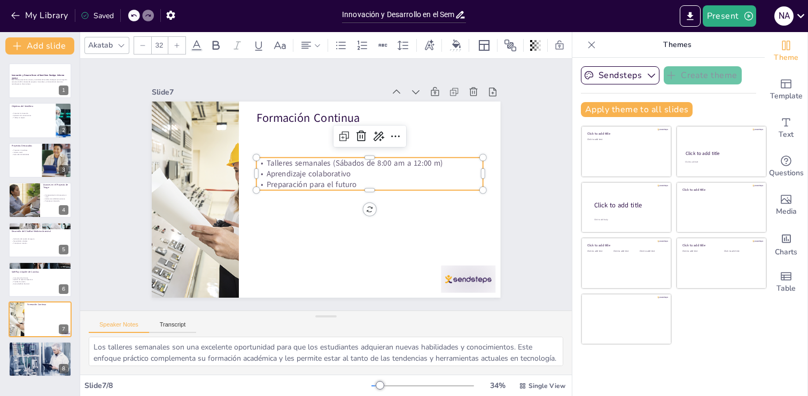
click at [361, 175] on p "Aprendizaje colaborativo" at bounding box center [370, 178] width 227 height 35
click at [357, 184] on p "Preparación para el futuro" at bounding box center [369, 189] width 227 height 34
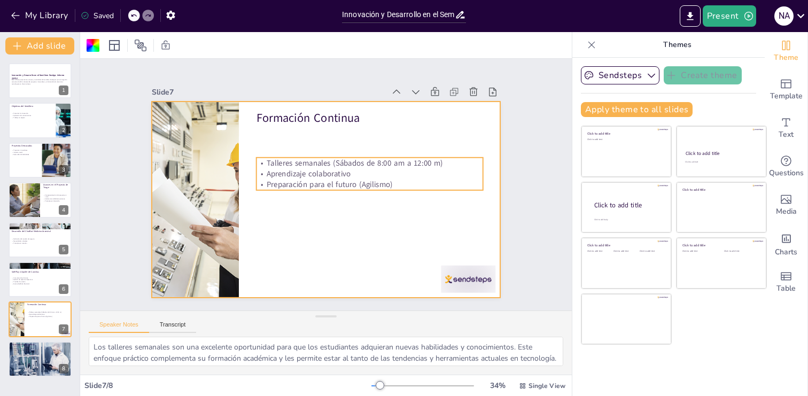
click at [375, 185] on p "Preparación para el futuro (Agilismo)" at bounding box center [369, 184] width 227 height 11
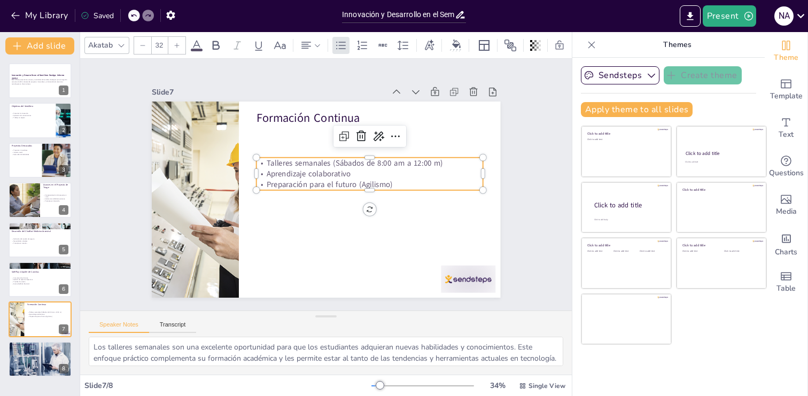
click at [375, 185] on p "Preparación para el futuro (Agilismo)" at bounding box center [368, 194] width 224 height 58
click at [375, 185] on p "Preparación para el futuro (Agilismo)" at bounding box center [358, 214] width 176 height 160
click at [375, 185] on p "Preparación para el futuro (Agilismo)" at bounding box center [368, 194] width 224 height 58
click at [376, 185] on p "Preparación para el futuro (Agilismo)" at bounding box center [368, 194] width 224 height 58
click at [378, 185] on p "Preparación para el futuro (Agilismo)" at bounding box center [369, 189] width 227 height 35
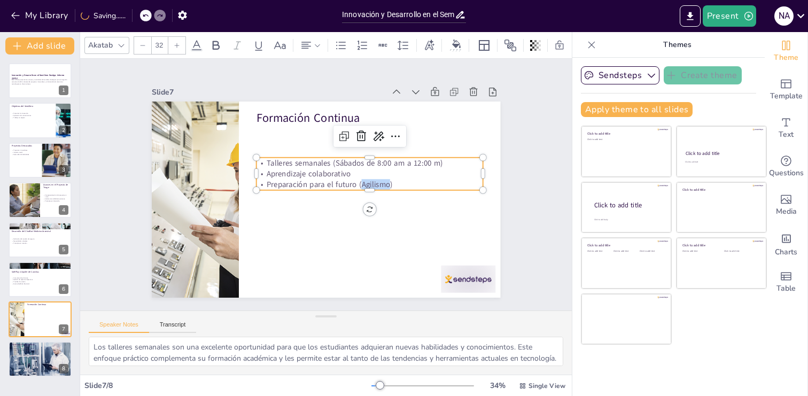
click at [378, 185] on p "Preparación para el futuro (Agilismo)" at bounding box center [369, 189] width 227 height 34
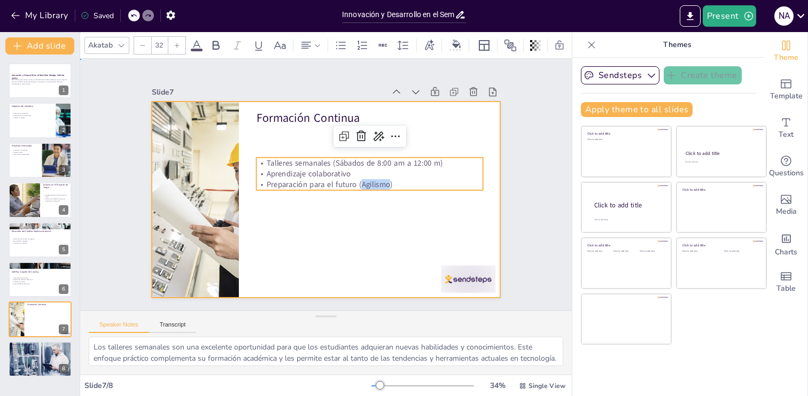
click at [386, 206] on div at bounding box center [321, 199] width 392 height 294
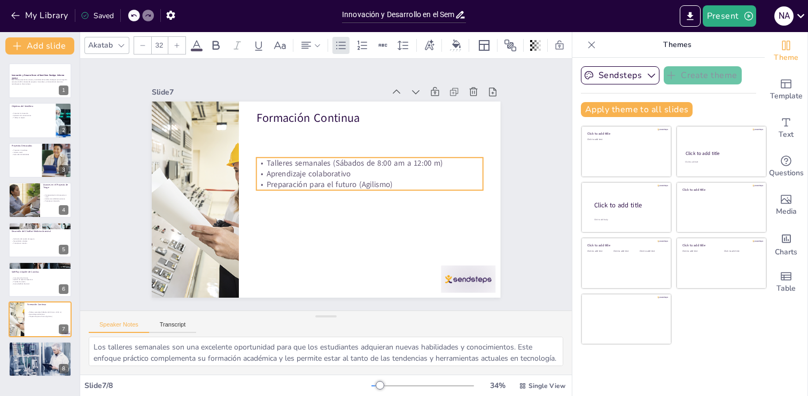
click at [373, 184] on p "Preparación para el futuro (Agilismo)" at bounding box center [368, 194] width 224 height 58
click at [373, 184] on p "Preparación para el futuro (Agilismo)" at bounding box center [369, 189] width 227 height 34
click at [373, 184] on p "Preparación para el futuro (Agilismo)" at bounding box center [369, 189] width 227 height 35
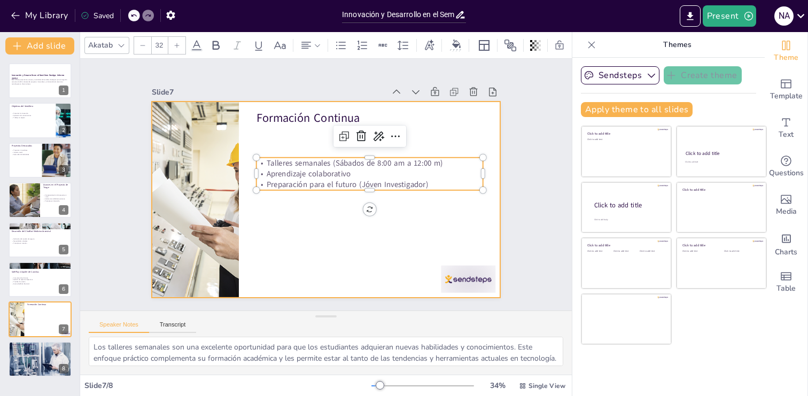
click at [379, 230] on div at bounding box center [322, 199] width 381 height 264
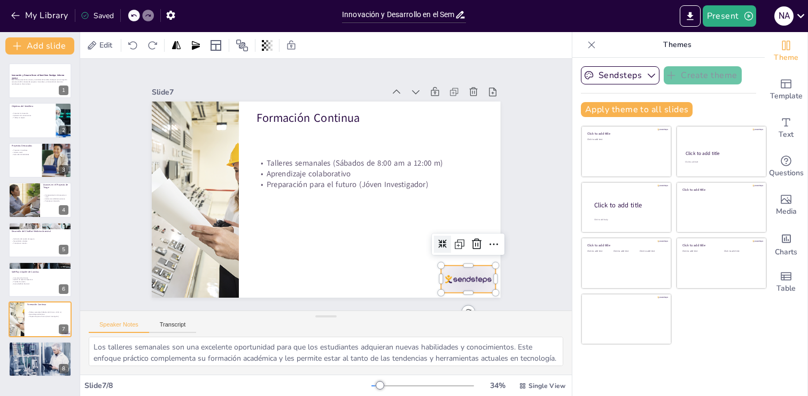
click at [464, 287] on div at bounding box center [445, 306] width 59 height 38
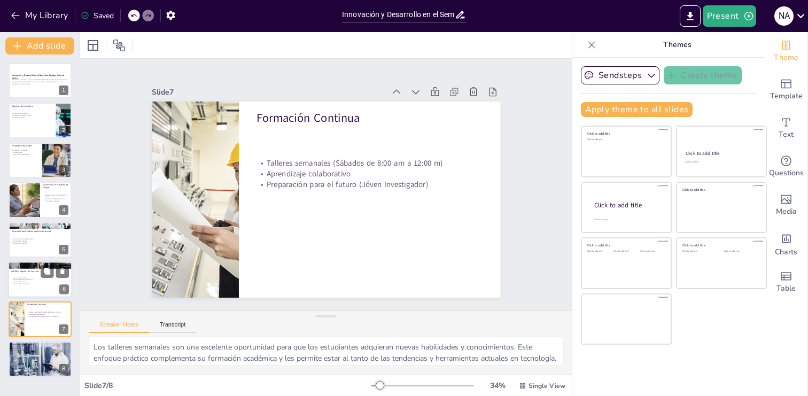
click at [42, 289] on div at bounding box center [40, 279] width 64 height 36
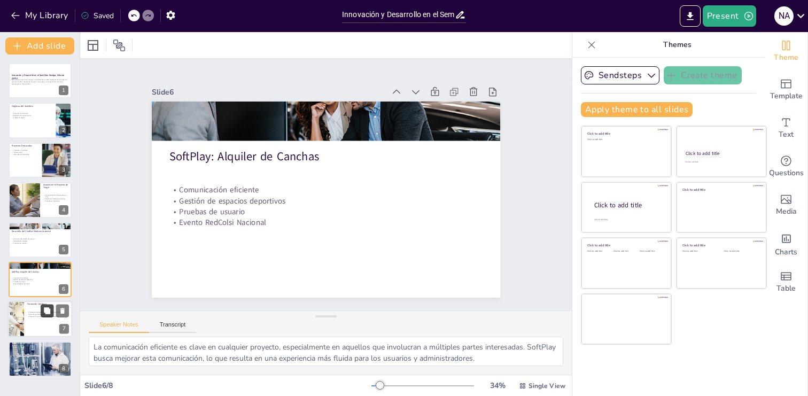
click at [41, 316] on button at bounding box center [47, 311] width 13 height 13
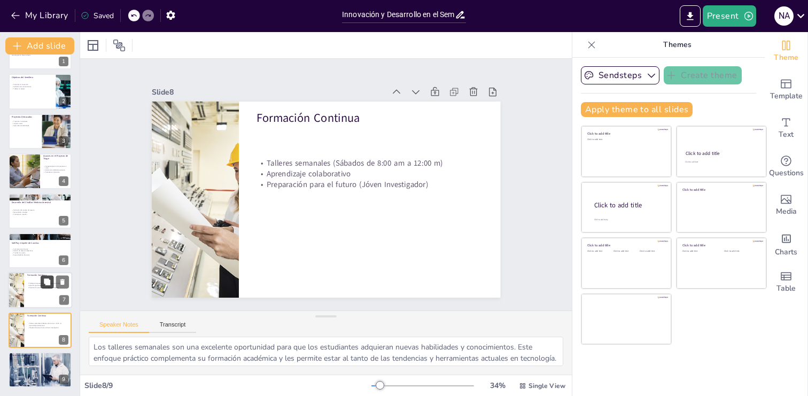
scroll to position [29, 0]
click at [41, 367] on button at bounding box center [47, 361] width 13 height 13
type textarea "El intercambio de conocimientos es fundamental para el crecimiento académico y …"
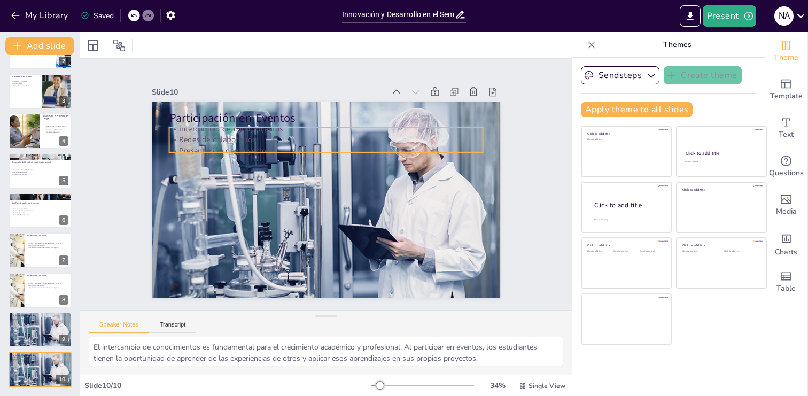
click at [233, 142] on p "Redes de colaboración" at bounding box center [344, 143] width 291 height 137
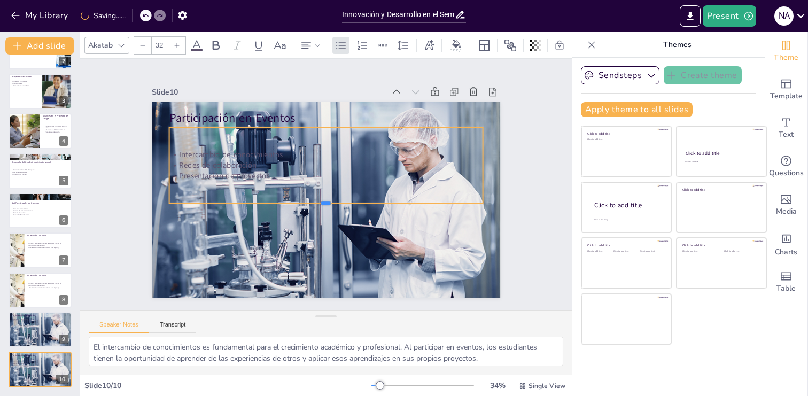
drag, startPoint x: 328, startPoint y: 154, endPoint x: 328, endPoint y: 205, distance: 50.8
click at [328, 205] on div at bounding box center [317, 204] width 290 height 135
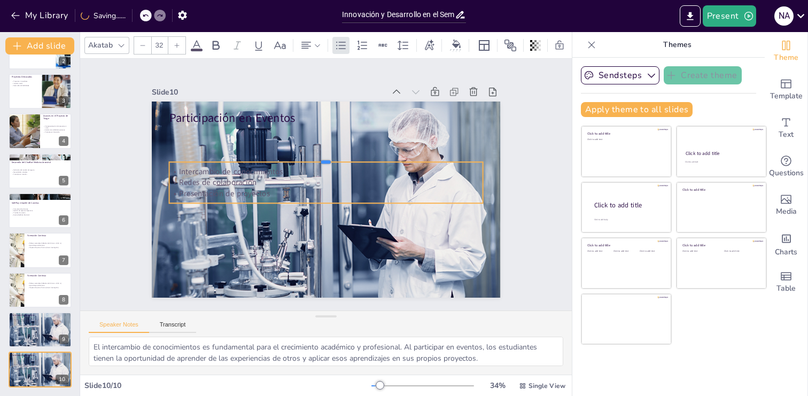
drag, startPoint x: 326, startPoint y: 126, endPoint x: 327, endPoint y: 160, distance: 34.7
click at [327, 160] on div at bounding box center [328, 157] width 313 height 41
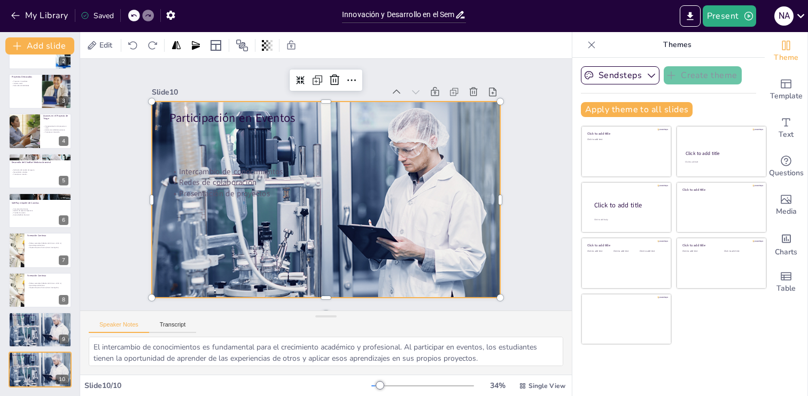
click at [488, 245] on div at bounding box center [323, 199] width 416 height 271
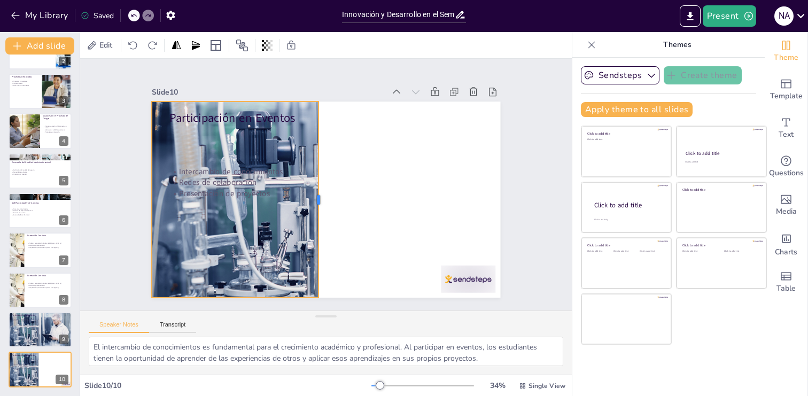
drag, startPoint x: 501, startPoint y: 201, endPoint x: 320, endPoint y: 210, distance: 181.9
click at [320, 210] on div at bounding box center [318, 197] width 69 height 189
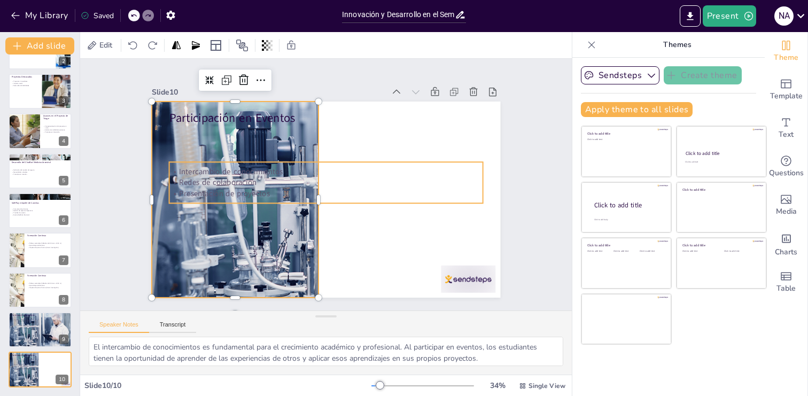
click at [197, 184] on p "Redes de colaboración" at bounding box center [327, 183] width 260 height 193
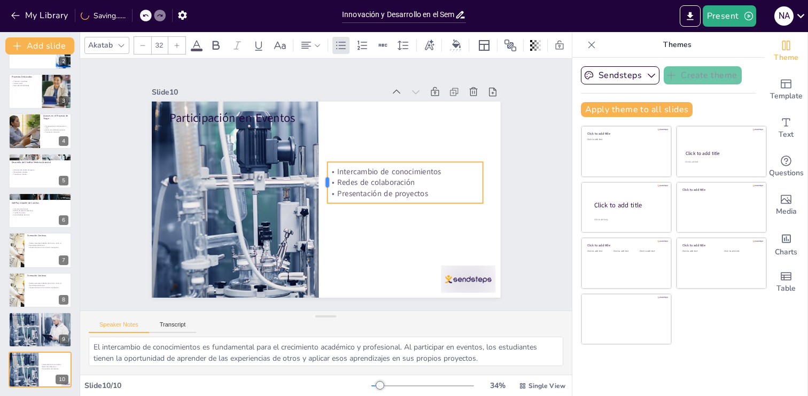
drag, startPoint x: 167, startPoint y: 182, endPoint x: 325, endPoint y: 199, distance: 159.1
click at [325, 199] on div "Participación en Eventos Intercambio de conocimientos Redes de colaboración Pre…" at bounding box center [326, 170] width 349 height 196
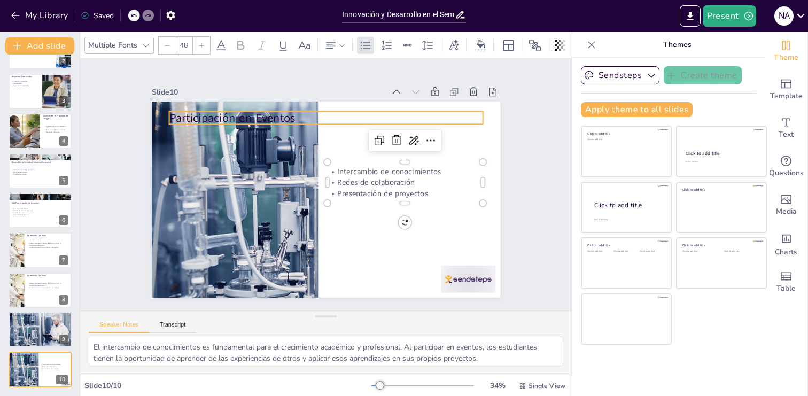
click at [221, 125] on div "Participación en Eventos Intercambio de conocimientos Redes de colaboración Pre…" at bounding box center [328, 170] width 381 height 264
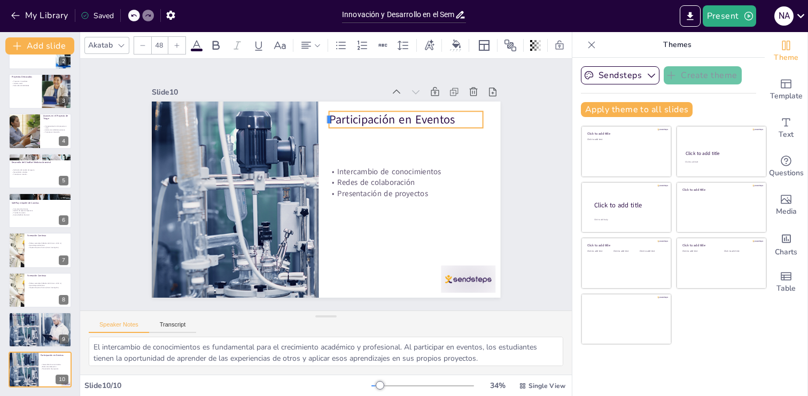
drag, startPoint x: 168, startPoint y: 117, endPoint x: 328, endPoint y: 123, distance: 159.9
click at [332, 123] on div at bounding box center [338, 121] width 12 height 18
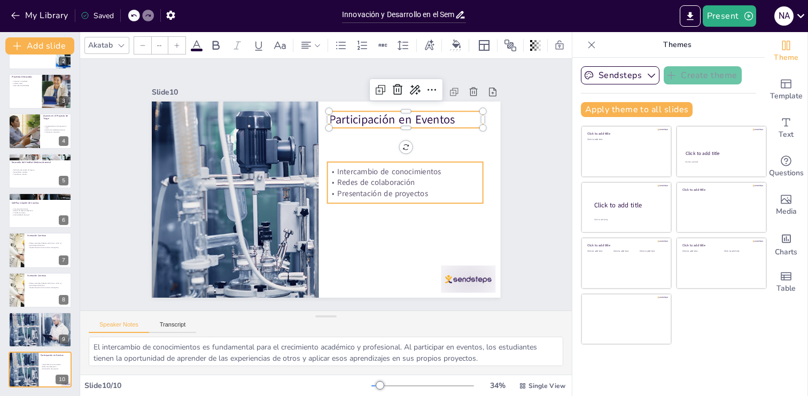
type input "32"
click at [385, 175] on p "Intercambio de conocimientos" at bounding box center [383, 241] width 100 height 132
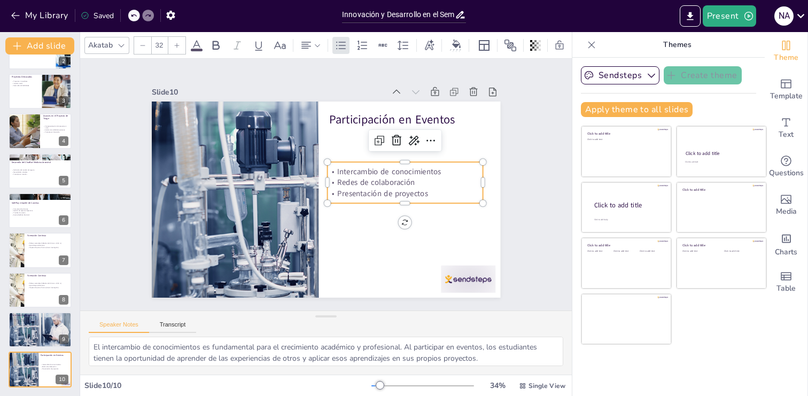
click at [385, 175] on p "Intercambio de conocimientos" at bounding box center [388, 234] width 112 height 123
click at [427, 181] on p "Redes de colaboración" at bounding box center [403, 198] width 154 height 43
click at [441, 191] on p "Presentación de proyectos" at bounding box center [404, 201] width 156 height 27
click at [441, 191] on p "Presentación de proyectos" at bounding box center [398, 217] width 151 height 58
click at [441, 191] on p "Presentación de proyectos" at bounding box center [394, 224] width 146 height 73
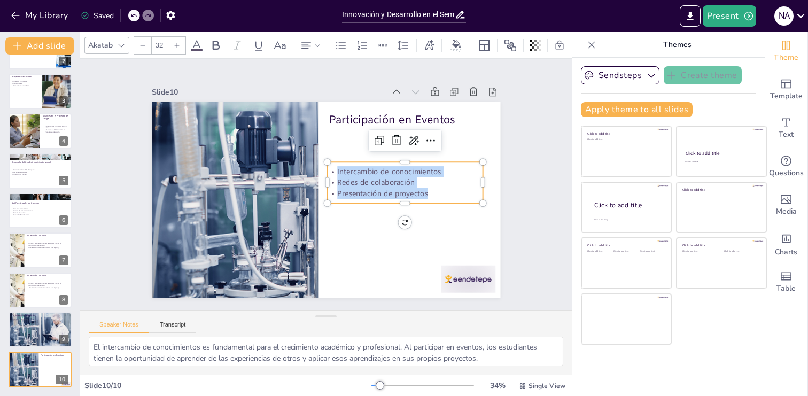
drag, startPoint x: 440, startPoint y: 191, endPoint x: 335, endPoint y: 173, distance: 106.4
click at [335, 173] on div "Intercambio de conocimientos Redes de colaboración Presentación de proyectos" at bounding box center [398, 214] width 155 height 93
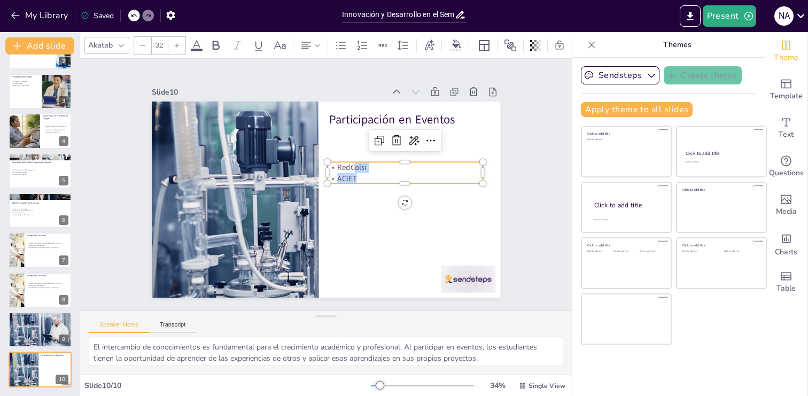
click at [407, 185] on div "Participación en Eventos RedColsi ACIET" at bounding box center [311, 188] width 264 height 382
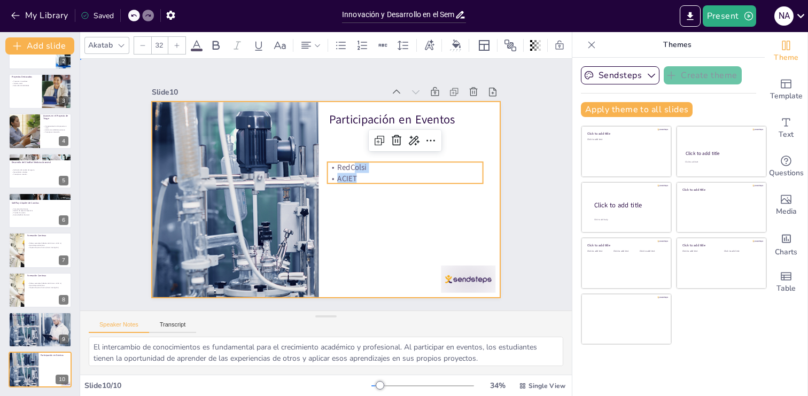
click at [364, 201] on div at bounding box center [322, 199] width 381 height 264
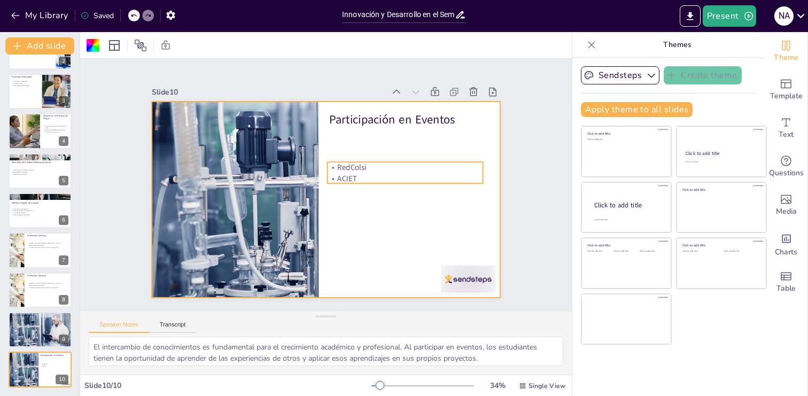
click at [362, 174] on p "ACIET" at bounding box center [401, 210] width 146 height 73
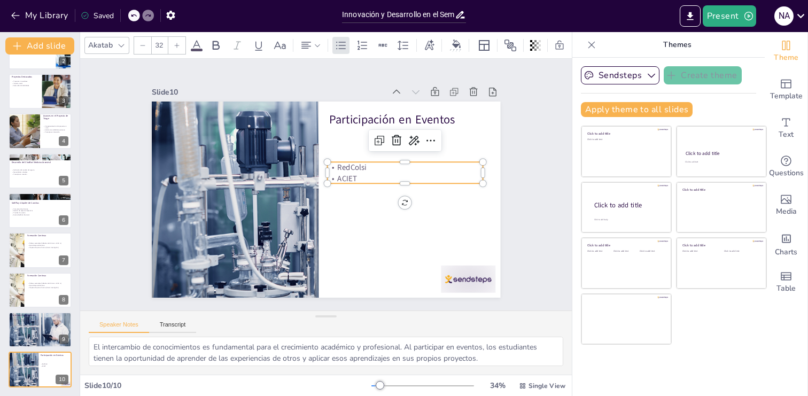
click at [360, 177] on p "ACIET" at bounding box center [405, 194] width 154 height 43
click at [359, 179] on p "ACIET" at bounding box center [405, 194] width 154 height 43
click at [359, 179] on p "ACIET" at bounding box center [406, 186] width 156 height 27
click at [355, 179] on p "ACIET" at bounding box center [406, 186] width 156 height 27
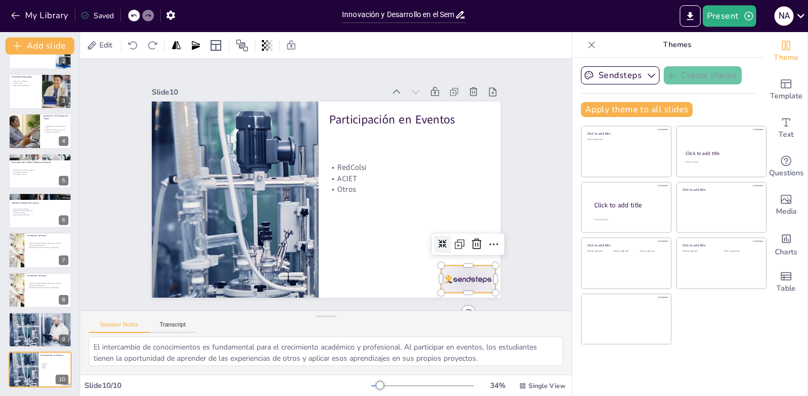
click at [479, 285] on div at bounding box center [457, 293] width 57 height 33
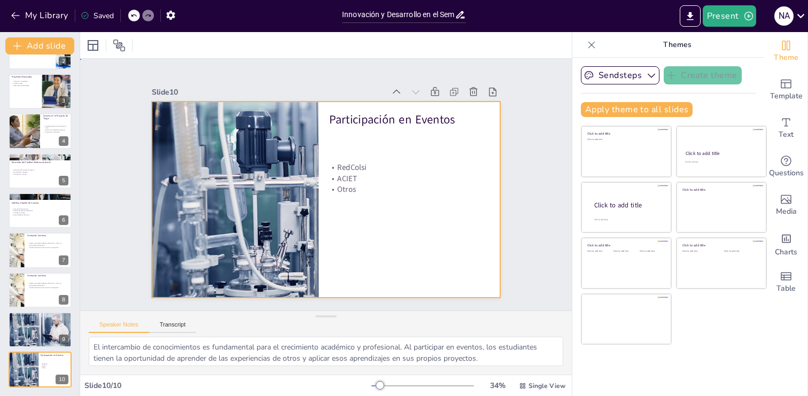
click at [378, 258] on div at bounding box center [319, 198] width 400 height 344
click at [397, 281] on div at bounding box center [311, 188] width 264 height 382
click at [37, 333] on div at bounding box center [40, 329] width 71 height 36
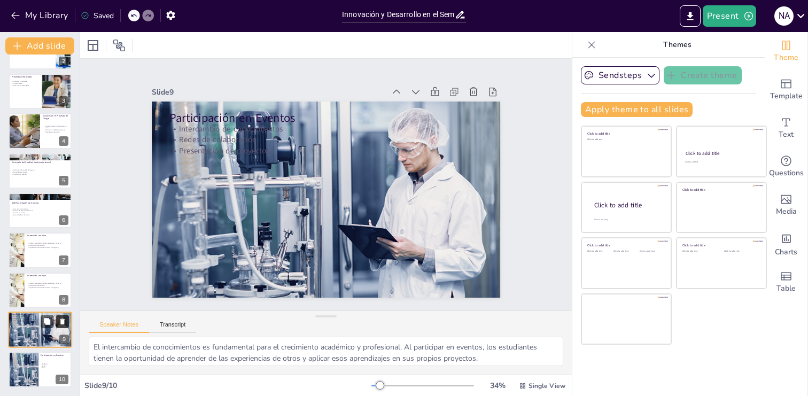
click at [63, 321] on icon at bounding box center [62, 321] width 4 height 6
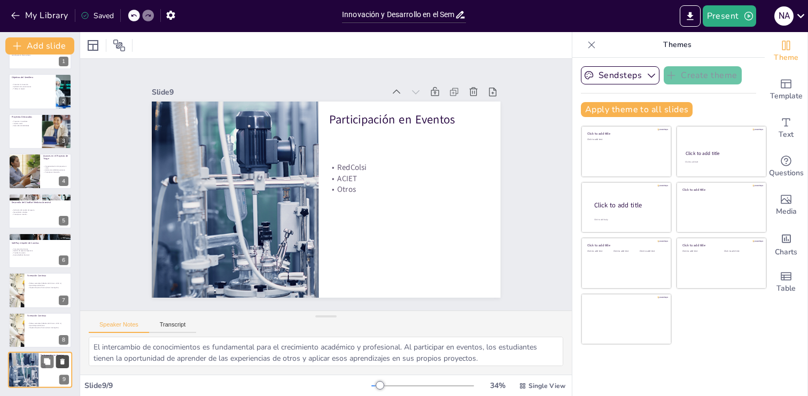
scroll to position [29, 0]
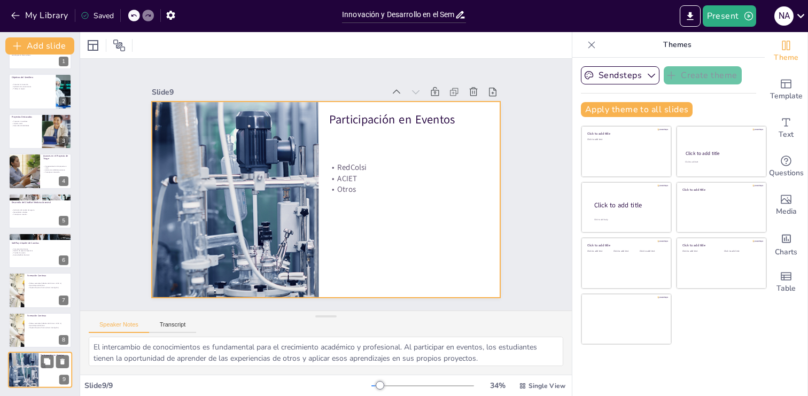
click at [44, 378] on div at bounding box center [40, 370] width 64 height 36
click at [39, 336] on div at bounding box center [40, 330] width 64 height 36
type textarea "Los talleres semanales son una excelente oportunidad para que los estudiantes a…"
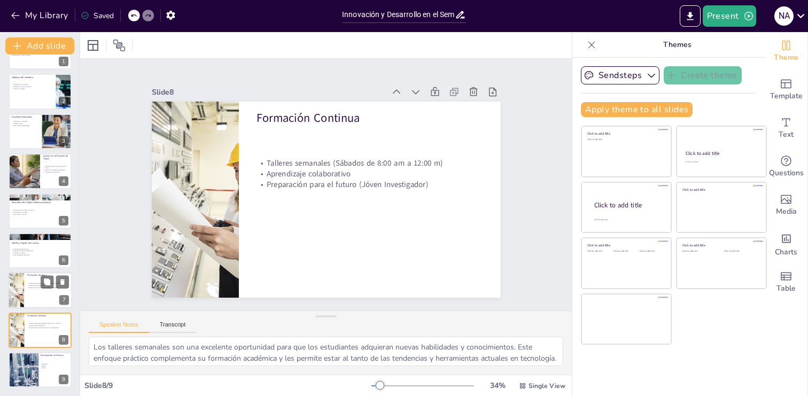
click at [34, 296] on div at bounding box center [40, 290] width 64 height 36
click at [35, 336] on div at bounding box center [40, 330] width 64 height 36
click at [35, 302] on div at bounding box center [40, 290] width 64 height 36
click at [60, 322] on icon at bounding box center [62, 322] width 4 height 6
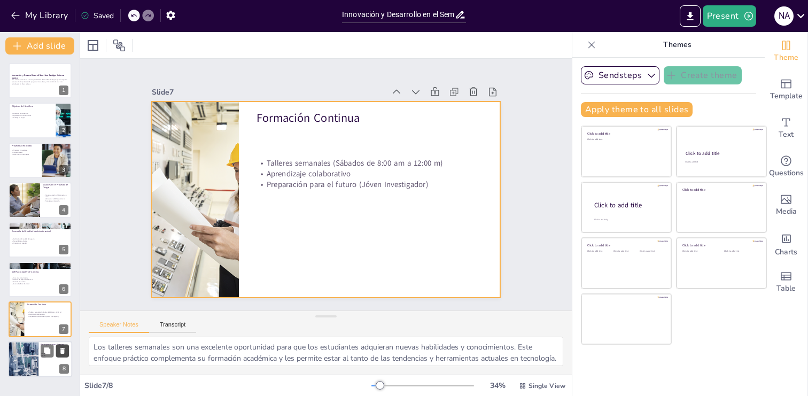
scroll to position [0, 0]
click at [37, 327] on div at bounding box center [40, 319] width 64 height 36
click at [277, 145] on div at bounding box center [321, 199] width 392 height 294
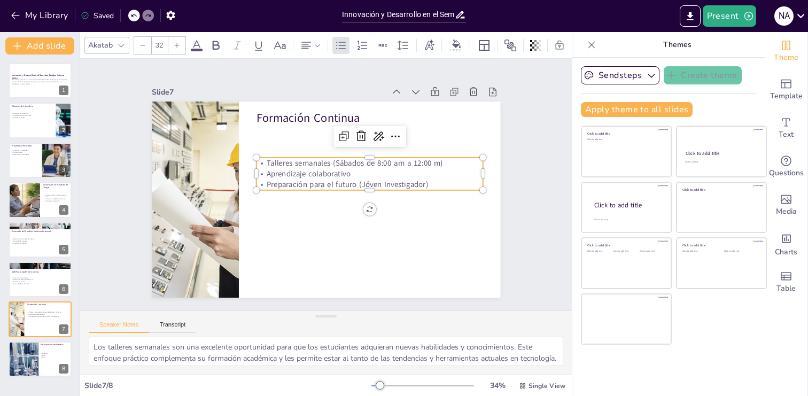
click at [379, 173] on p "Aprendizaje colaborativo" at bounding box center [371, 183] width 224 height 58
click at [379, 173] on p "Aprendizaje colaborativo" at bounding box center [370, 178] width 227 height 34
click at [368, 175] on p "Aprendizaje colaborativo" at bounding box center [371, 183] width 224 height 58
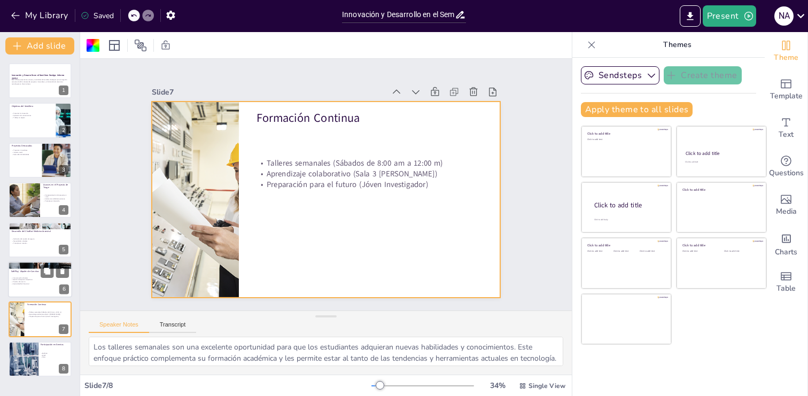
click at [23, 283] on p "Evento RedColsi Nacional" at bounding box center [40, 284] width 58 height 2
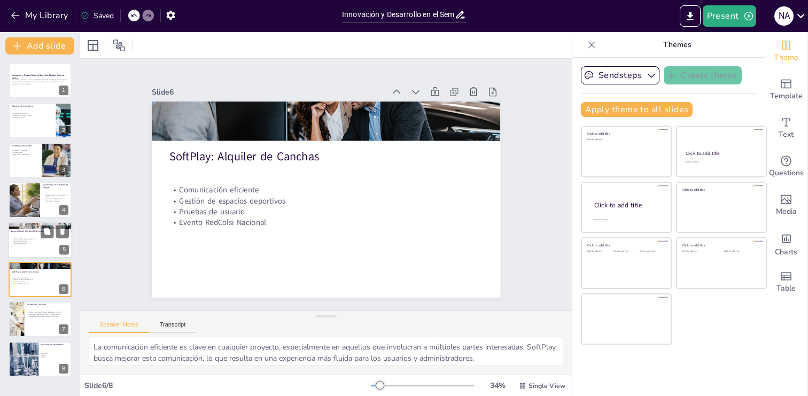
click at [29, 249] on div "Definición del modelo de negocio Necesidades culturales Prototipo en creación" at bounding box center [40, 241] width 58 height 18
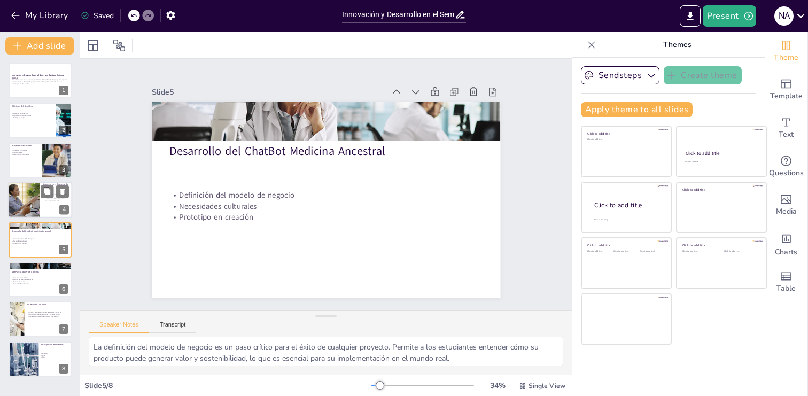
click at [25, 208] on div at bounding box center [24, 200] width 71 height 36
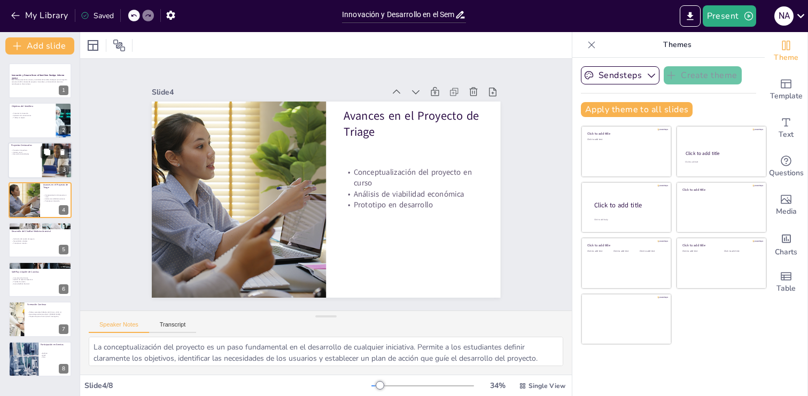
click at [24, 161] on div at bounding box center [40, 160] width 64 height 36
type textarea "Los proyectos innovadores son el corazón del semillero DesApp. Cada iniciativa …"
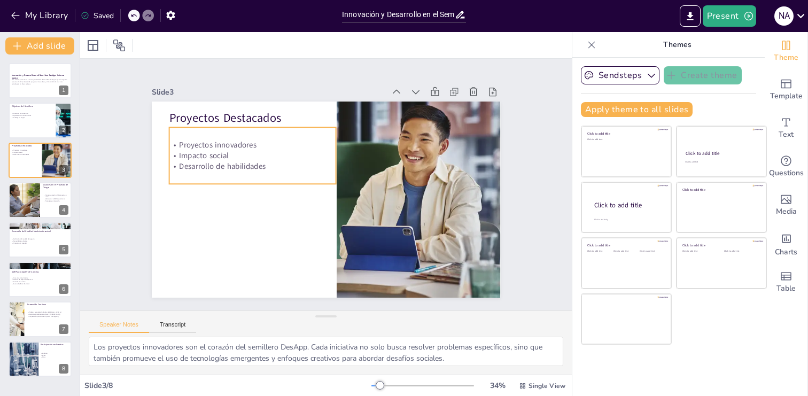
click at [258, 146] on p "Proyectos innovadores" at bounding box center [282, 113] width 150 height 93
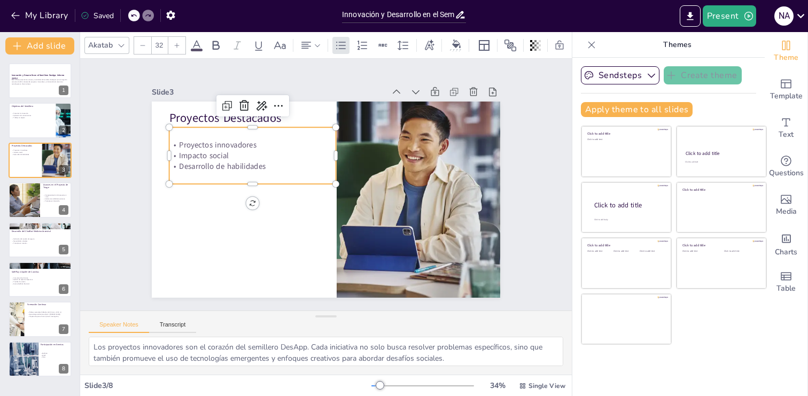
click at [258, 146] on p "Proyectos innovadores" at bounding box center [282, 113] width 150 height 93
click at [258, 147] on p "Proyectos innovadores" at bounding box center [282, 113] width 150 height 93
click at [212, 145] on p "Proyectos innovadores" at bounding box center [257, 137] width 167 height 28
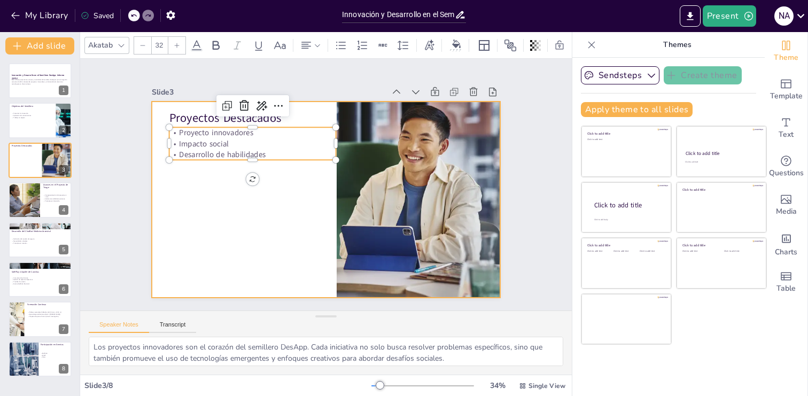
drag, startPoint x: 252, startPoint y: 159, endPoint x: 244, endPoint y: 246, distance: 87.9
click at [244, 246] on div "Proyectos Destacados Proyecto innovadores Impacto social Desarrollo de habilida…" at bounding box center [322, 199] width 381 height 264
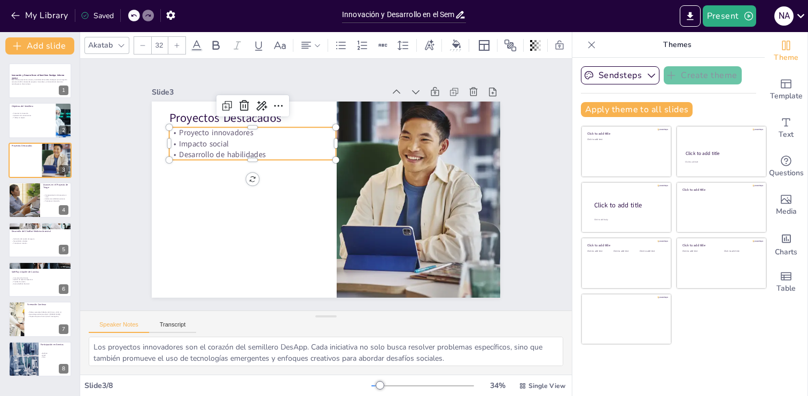
click at [264, 146] on p "Impacto social" at bounding box center [257, 136] width 167 height 28
click at [261, 135] on p "Proyecto innovadores" at bounding box center [279, 107] width 157 height 78
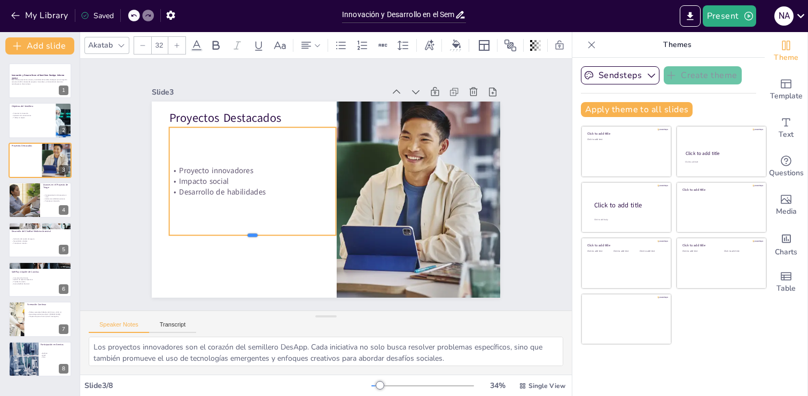
drag, startPoint x: 254, startPoint y: 161, endPoint x: 259, endPoint y: 237, distance: 76.5
click at [259, 237] on div at bounding box center [246, 232] width 167 height 26
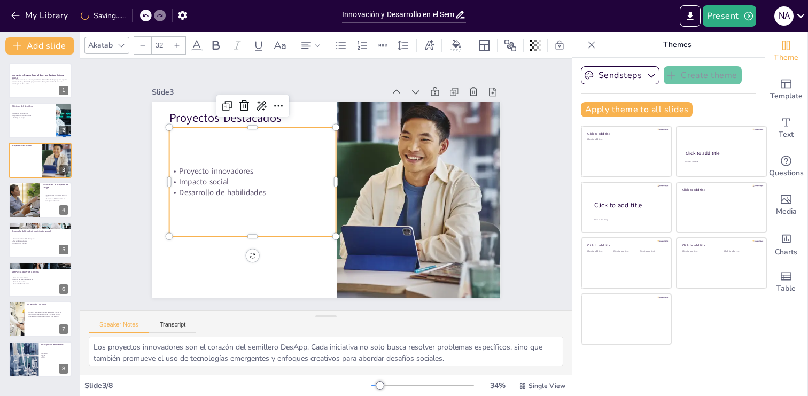
click at [212, 170] on p "Proyecto innovadores" at bounding box center [275, 130] width 142 height 107
click at [260, 172] on p "Proyecto innovadores" at bounding box center [257, 155] width 166 height 45
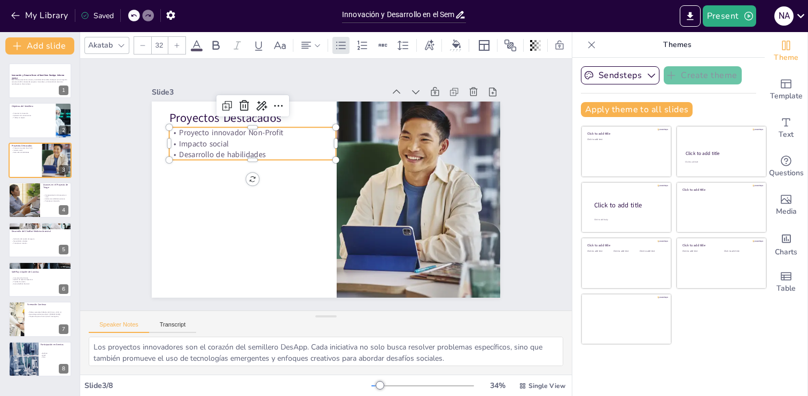
click at [243, 151] on p "Desarrollo de habilidades" at bounding box center [256, 147] width 167 height 28
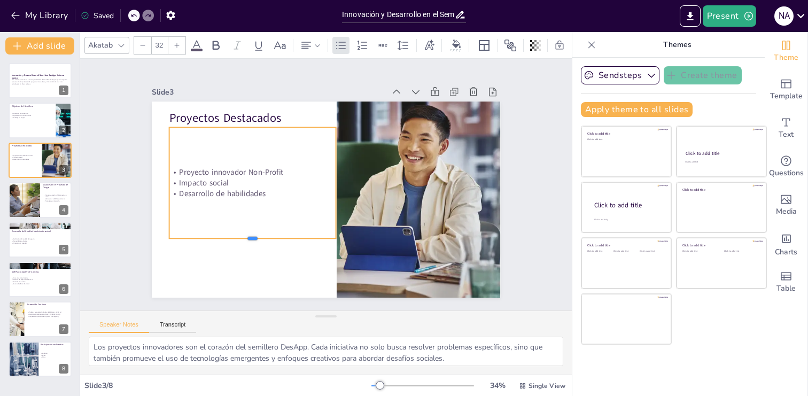
drag, startPoint x: 252, startPoint y: 162, endPoint x: 253, endPoint y: 240, distance: 78.0
click at [253, 240] on div at bounding box center [246, 235] width 167 height 26
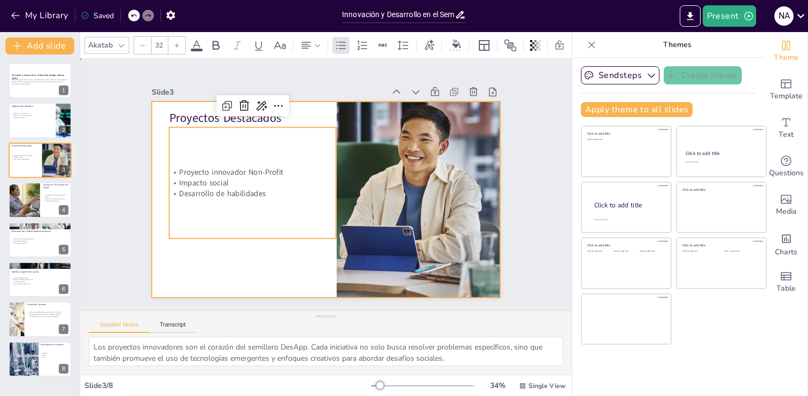
click at [205, 283] on div at bounding box center [324, 199] width 367 height 231
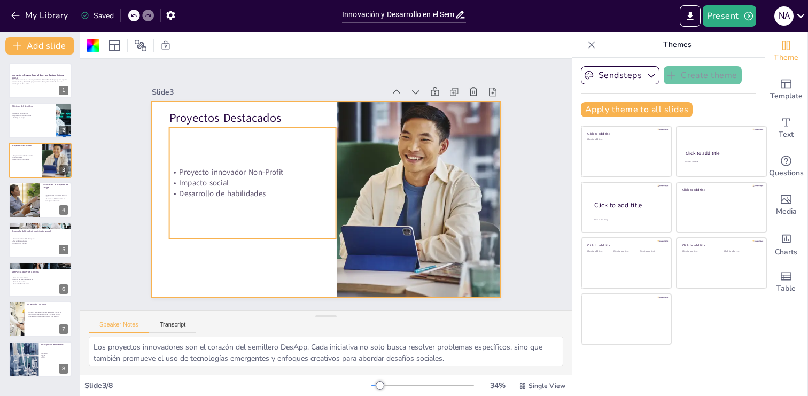
click at [236, 202] on div "Proyecto innovador Non-Profit Impacto social Desarrollo de habilidades" at bounding box center [273, 134] width 198 height 194
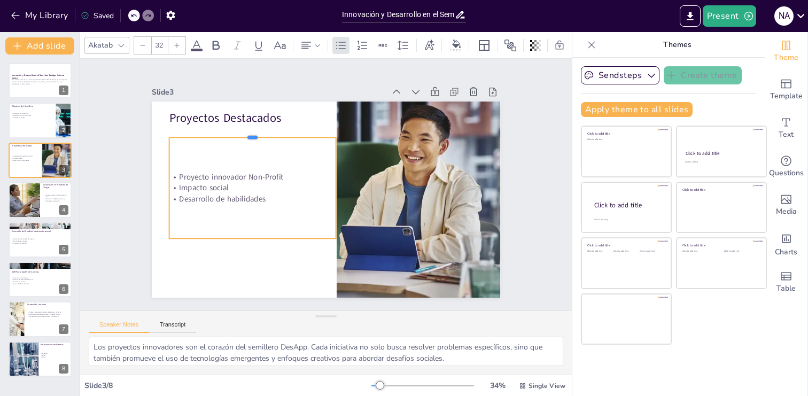
drag, startPoint x: 252, startPoint y: 126, endPoint x: 252, endPoint y: 138, distance: 12.3
click at [252, 138] on div at bounding box center [258, 126] width 167 height 26
click at [227, 137] on div at bounding box center [271, 115] width 161 height 60
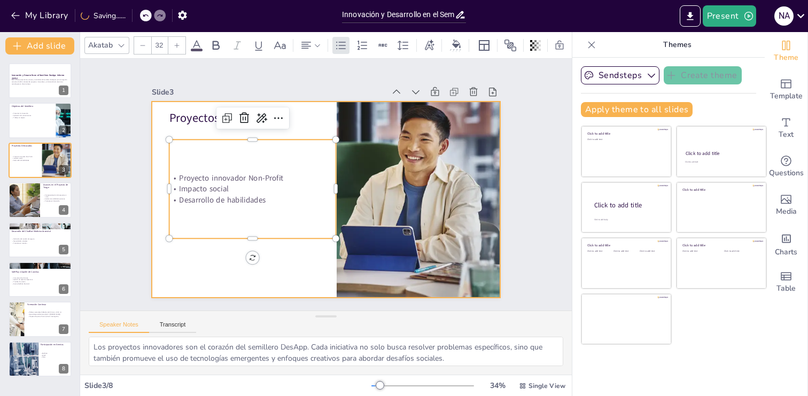
click at [205, 274] on div at bounding box center [322, 199] width 381 height 264
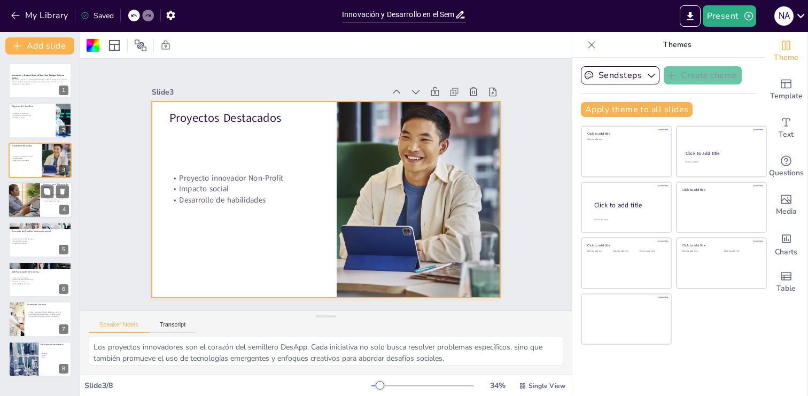
click at [43, 198] on p "Análisis de viabilidad económica" at bounding box center [56, 199] width 26 height 2
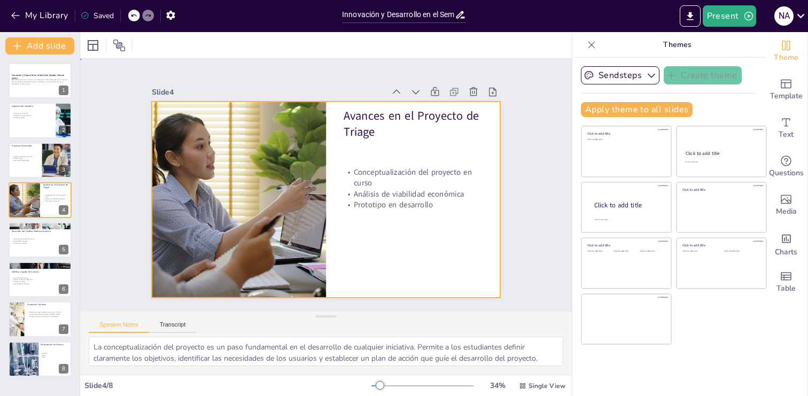
click at [409, 242] on div at bounding box center [322, 199] width 381 height 264
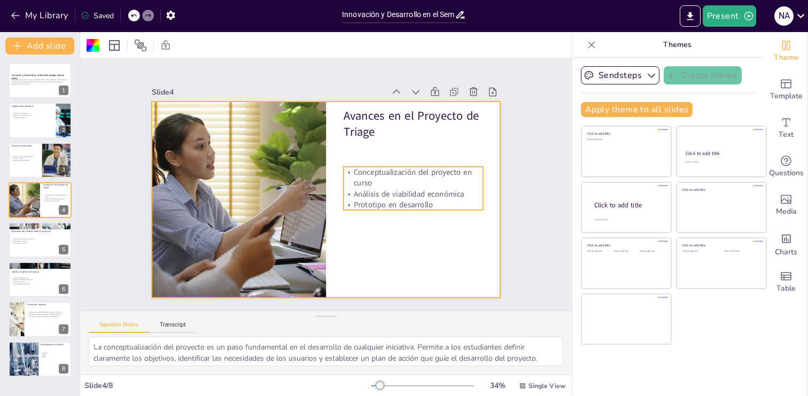
click at [407, 208] on p "Prototipo en desarrollo" at bounding box center [369, 262] width 102 height 111
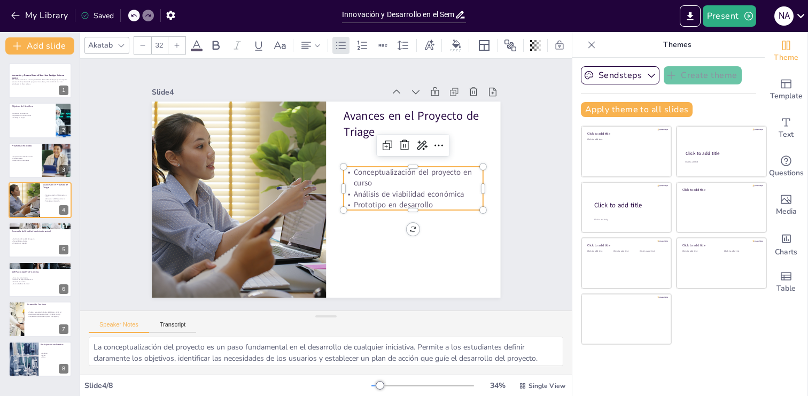
click at [413, 208] on p "Prototipo en desarrollo" at bounding box center [410, 214] width 140 height 26
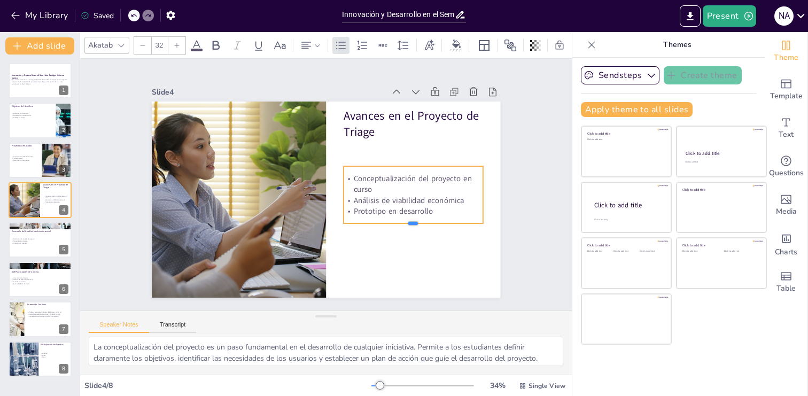
drag, startPoint x: 412, startPoint y: 210, endPoint x: 414, endPoint y: 224, distance: 14.1
click at [414, 225] on div at bounding box center [407, 236] width 139 height 23
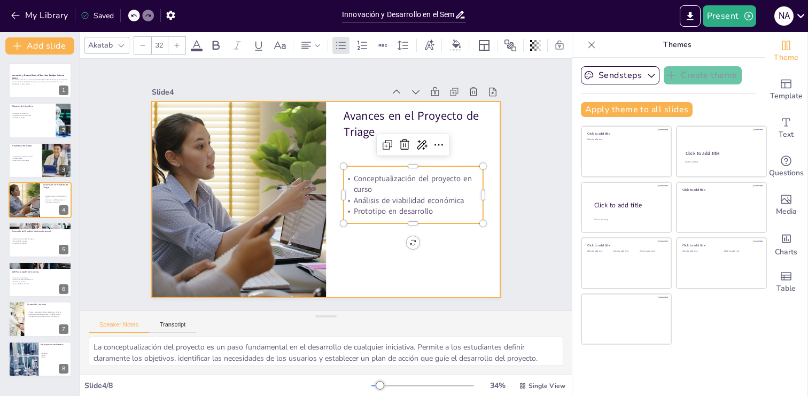
click at [411, 272] on div at bounding box center [324, 199] width 367 height 231
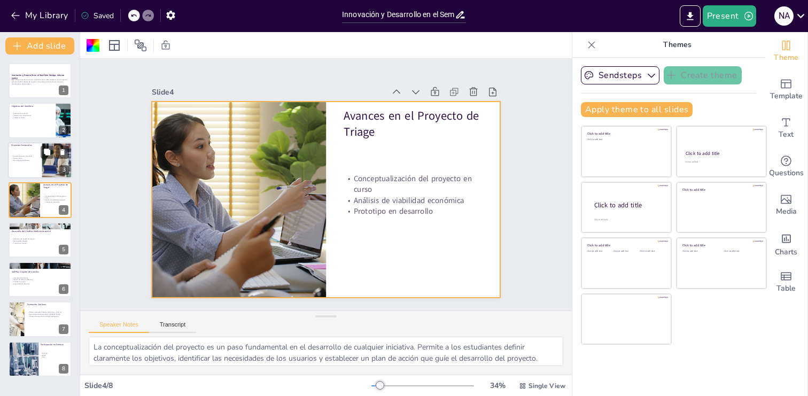
click at [18, 165] on div "Proyecto innovador Non-Profit Impacto social Desarrollo de habilidades" at bounding box center [26, 158] width 31 height 18
type textarea "Los proyectos innovadores son el corazón del semillero DesApp. Cada iniciativa …"
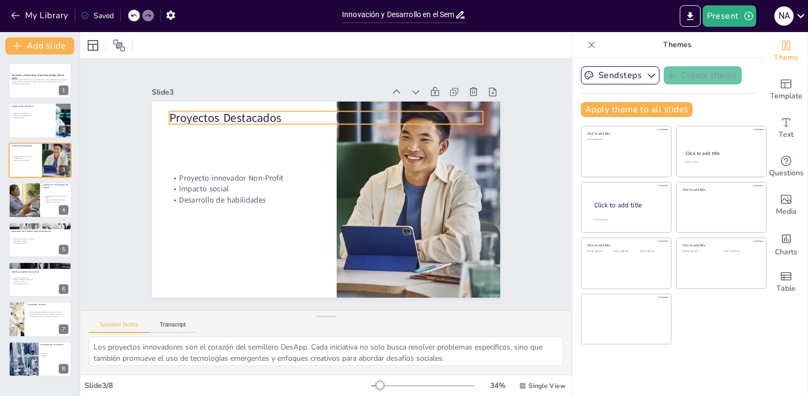
click at [254, 119] on p "Proyectos Destacados" at bounding box center [333, 118] width 314 height 49
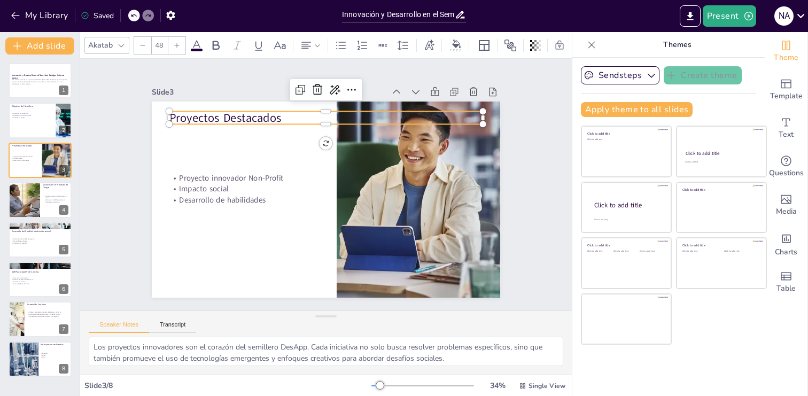
click at [254, 119] on p "Proyectos Destacados" at bounding box center [333, 118] width 314 height 49
click at [254, 119] on p "Proyectos Destacados" at bounding box center [340, 119] width 310 height 81
drag, startPoint x: 280, startPoint y: 119, endPoint x: 223, endPoint y: 119, distance: 56.6
click at [298, 119] on p "Proyectos Destacados" at bounding box center [383, 151] width 171 height 280
click at [219, 119] on p "Proyectos Destacados" at bounding box center [333, 118] width 314 height 49
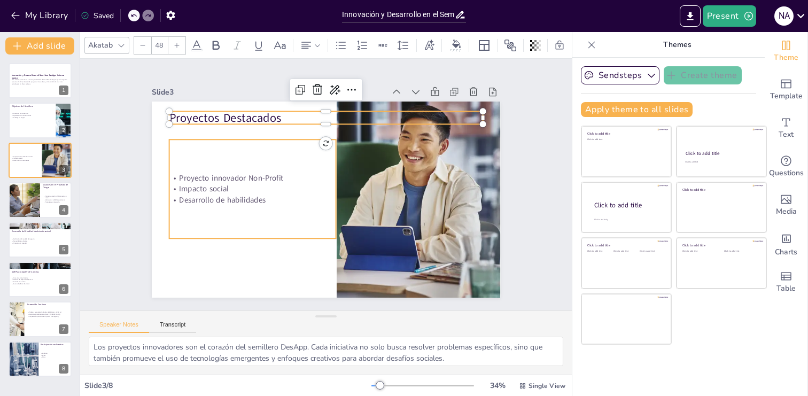
type input "32"
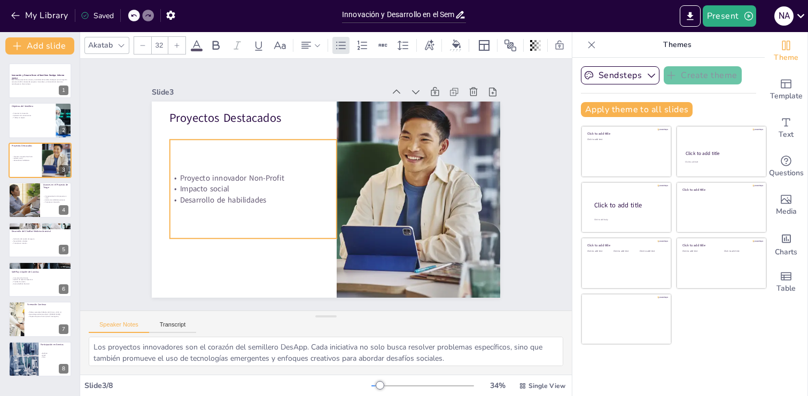
click at [269, 199] on p "Desarrollo de habilidades" at bounding box center [252, 184] width 166 height 45
click at [263, 202] on p "Desarrollo de habilidades" at bounding box center [252, 176] width 162 height 62
click at [266, 201] on p "Desarrollo de habilidades" at bounding box center [251, 192] width 167 height 28
click at [264, 201] on p "Desarrollo de habilidades" at bounding box center [252, 184] width 166 height 45
click at [264, 201] on p "Desarrollo de habilidades" at bounding box center [251, 192] width 167 height 28
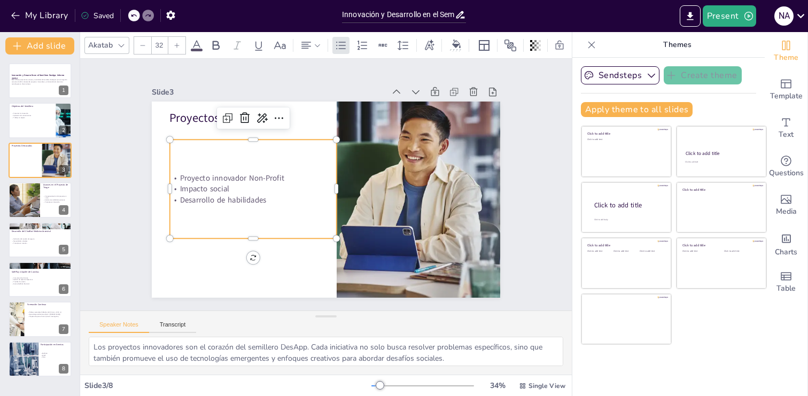
click at [267, 200] on p "Desarrollo de habilidades" at bounding box center [251, 192] width 167 height 28
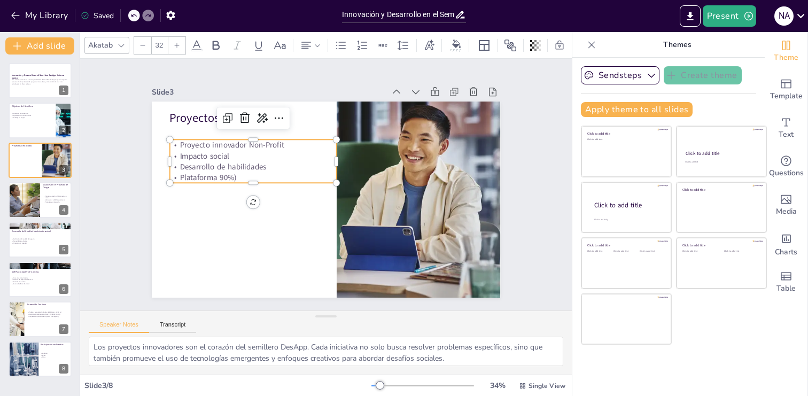
click at [218, 176] on p "Plataforma 90%)" at bounding box center [254, 170] width 167 height 28
click at [242, 177] on p "Plataforma (90%)" at bounding box center [254, 170] width 167 height 28
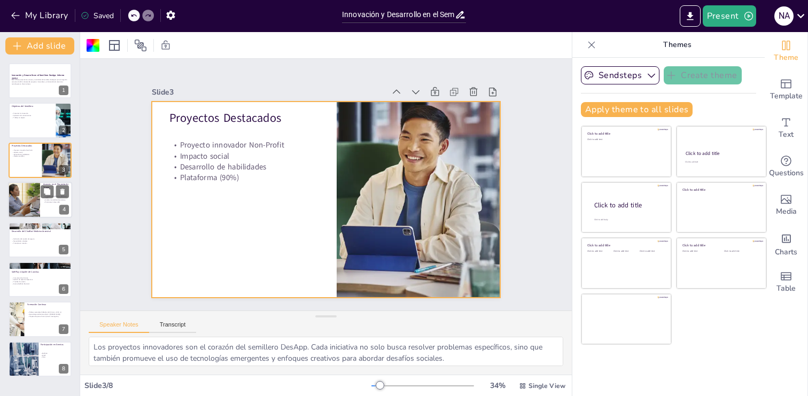
click at [48, 214] on div at bounding box center [40, 200] width 64 height 36
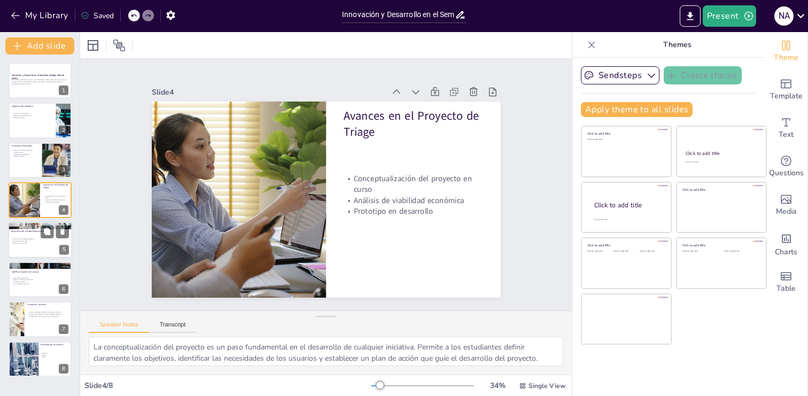
click at [35, 252] on div at bounding box center [40, 240] width 64 height 36
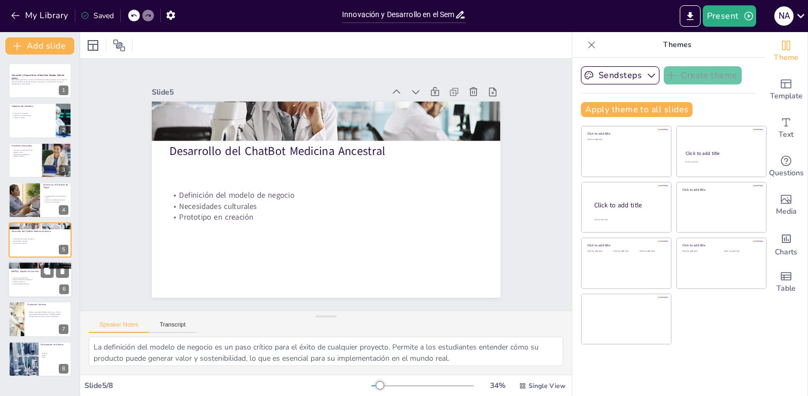
click at [40, 289] on div at bounding box center [40, 279] width 64 height 36
type textarea "La comunicación eficiente es clave en cualquier proyecto, especialmente en aque…"
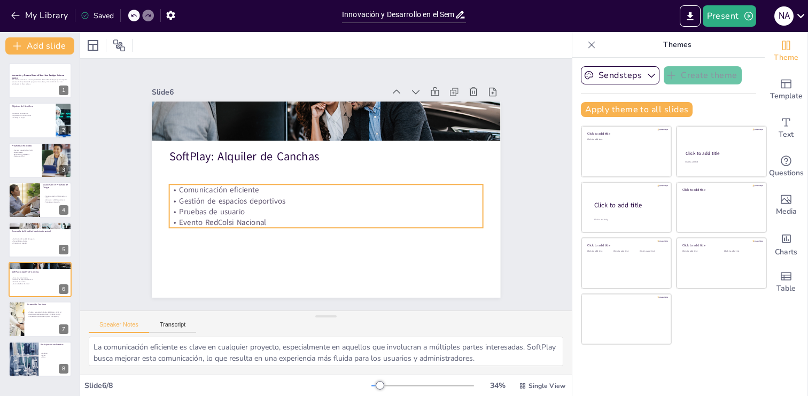
click at [255, 191] on p "Comunicación eficiente" at bounding box center [325, 189] width 302 height 107
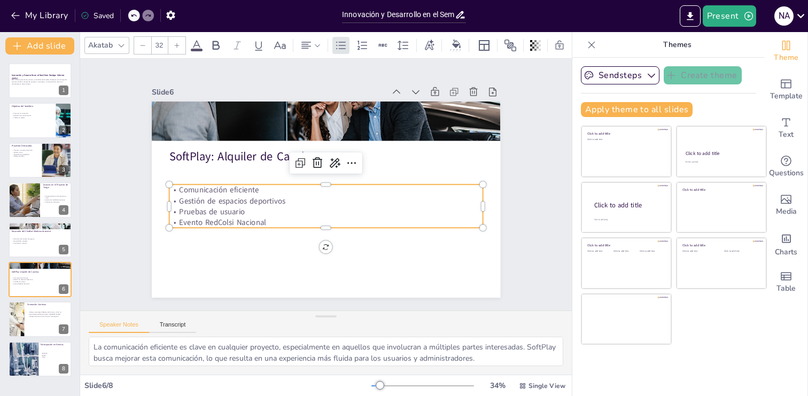
click at [255, 191] on p "Comunicación eficiente" at bounding box center [325, 189] width 313 height 43
click at [257, 191] on p "Comunicación eficiente" at bounding box center [325, 190] width 313 height 44
drag, startPoint x: 259, startPoint y: 191, endPoint x: 230, endPoint y: 191, distance: 28.9
click at [230, 191] on p "Comunicación eficiente" at bounding box center [325, 190] width 313 height 44
click at [248, 195] on p "Gestión de espacios deportivos" at bounding box center [322, 200] width 309 height 76
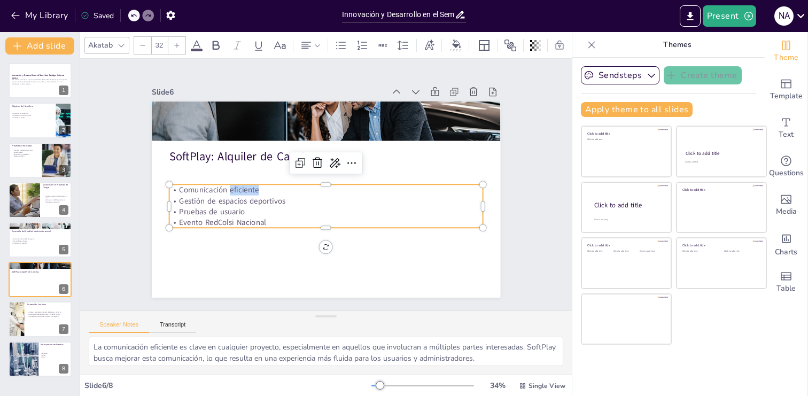
drag, startPoint x: 258, startPoint y: 192, endPoint x: 229, endPoint y: 191, distance: 28.9
click at [229, 191] on p "Comunicación eficiente" at bounding box center [325, 190] width 313 height 44
click at [246, 189] on p "Comunicación acertiva" at bounding box center [323, 189] width 291 height 137
click at [246, 189] on p "Comunicación acertiva" at bounding box center [323, 189] width 277 height 166
click at [246, 189] on p "Comunicación acertiva" at bounding box center [325, 189] width 313 height 43
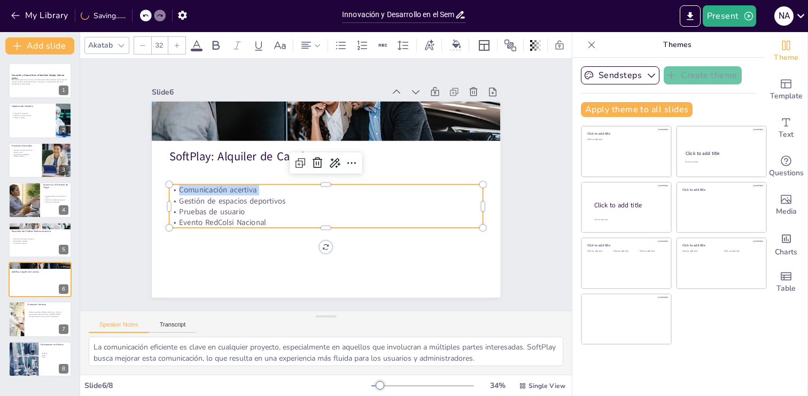
click at [245, 189] on p "Comunicación acertiva" at bounding box center [325, 189] width 302 height 107
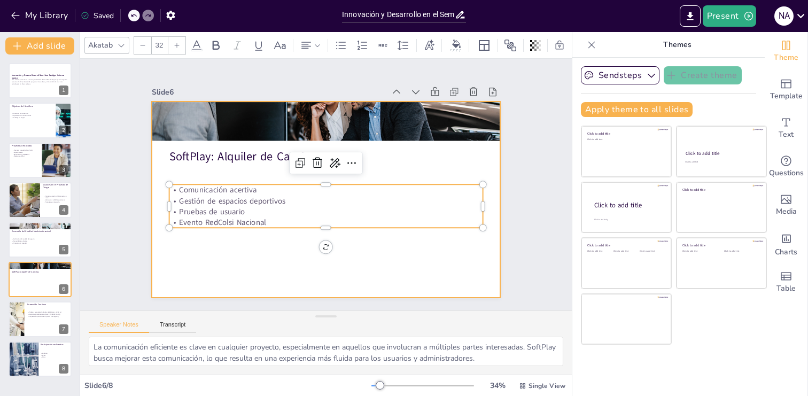
click at [245, 252] on div at bounding box center [319, 198] width 400 height 344
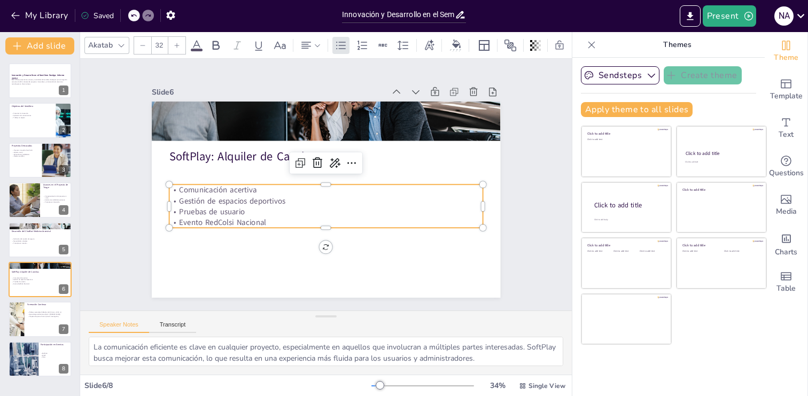
click at [243, 191] on p "Comunicación acertiva" at bounding box center [325, 189] width 302 height 107
click at [243, 191] on p "Comunicación acertiva" at bounding box center [325, 190] width 313 height 44
click at [243, 190] on p "Comunicación acertiva" at bounding box center [322, 181] width 218 height 240
click at [243, 190] on p "Comunicación acertiva" at bounding box center [324, 190] width 309 height 76
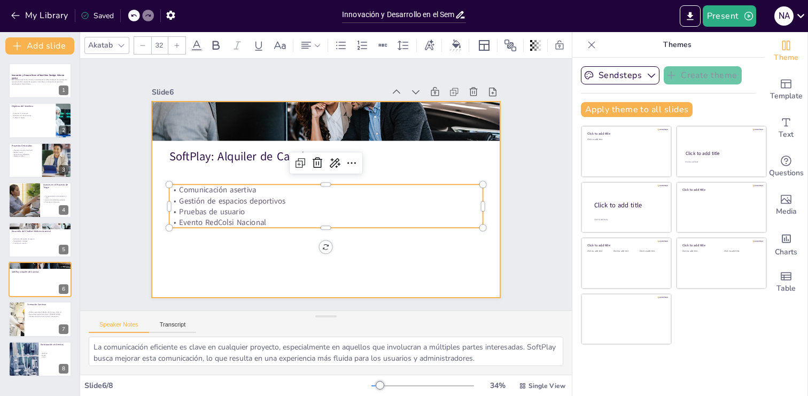
click at [254, 251] on div at bounding box center [322, 199] width 381 height 264
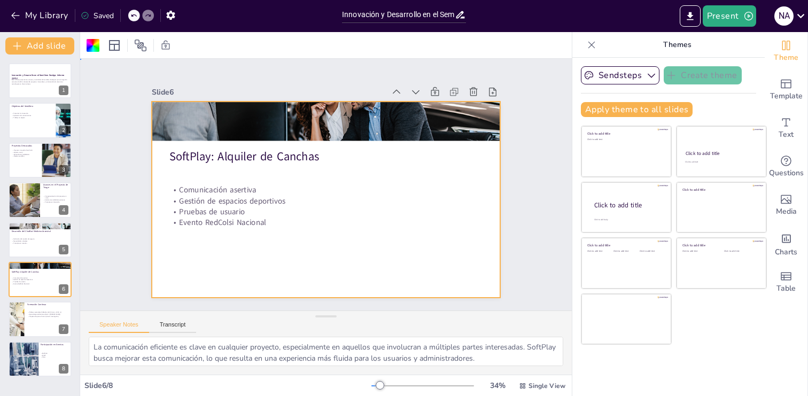
click at [254, 251] on div at bounding box center [320, 198] width 398 height 321
click at [30, 126] on div at bounding box center [40, 121] width 64 height 36
type textarea "Fomentar la innovación es crucial en el contexto actual, donde la tecnología ju…"
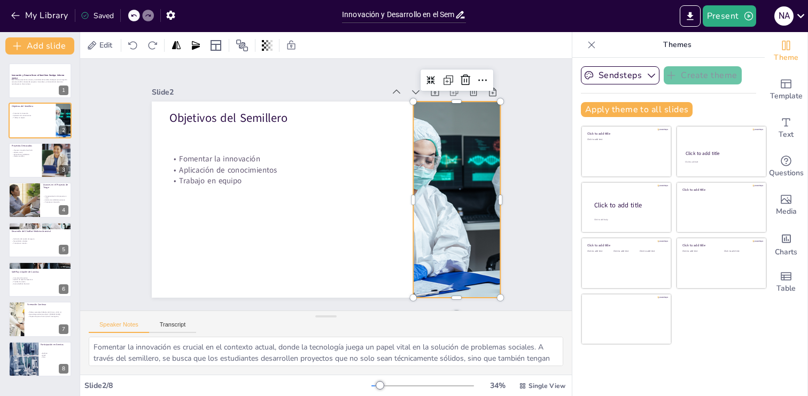
click at [468, 217] on div at bounding box center [445, 239] width 425 height 305
click at [493, 107] on icon at bounding box center [500, 114] width 15 height 15
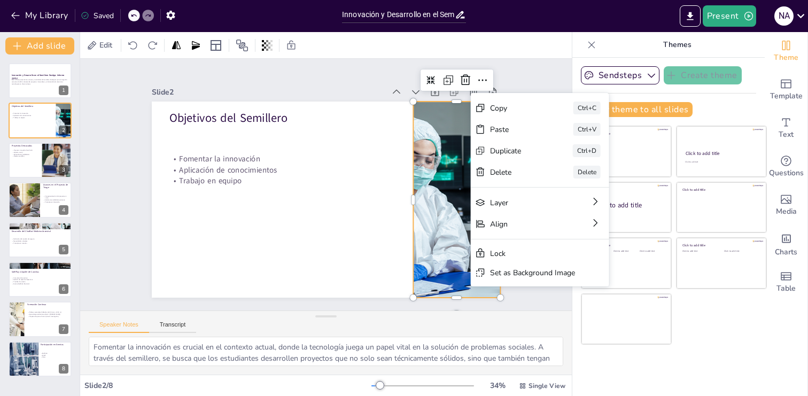
click at [447, 207] on div at bounding box center [451, 226] width 416 height 271
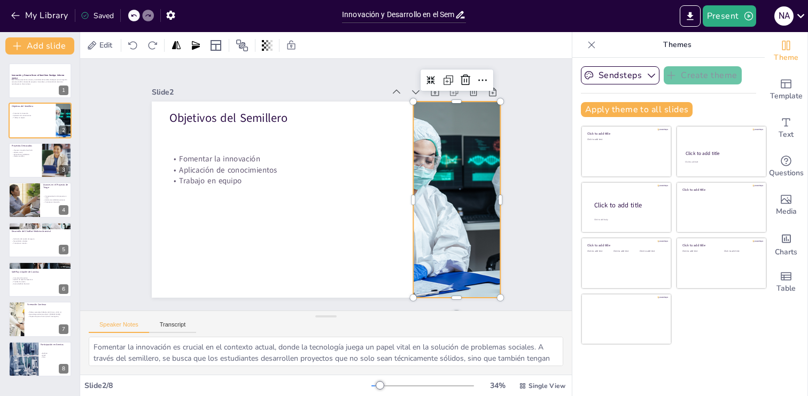
click at [459, 162] on div at bounding box center [445, 239] width 425 height 305
click at [591, 46] on icon at bounding box center [591, 45] width 11 height 11
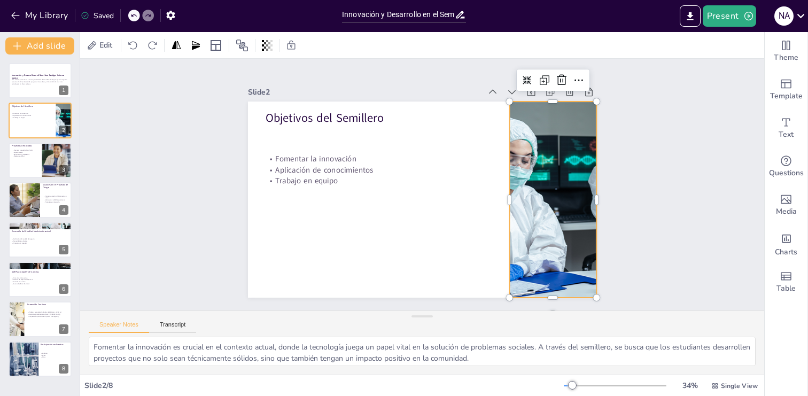
click at [546, 161] on div at bounding box center [550, 213] width 402 height 235
click at [559, 130] on div at bounding box center [550, 213] width 402 height 235
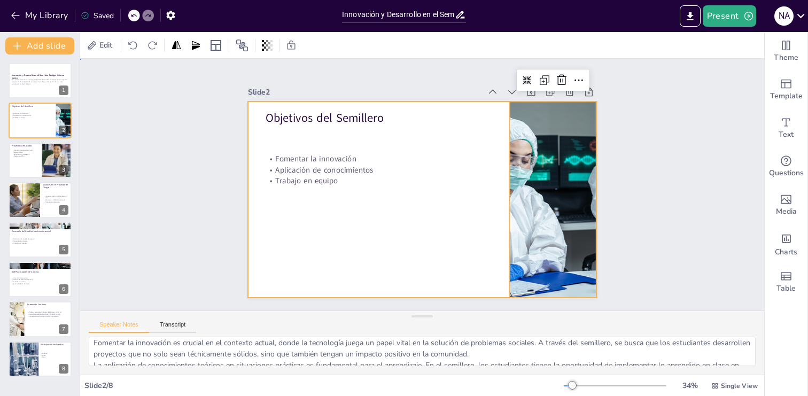
drag, startPoint x: 389, startPoint y: 240, endPoint x: 380, endPoint y: 241, distance: 8.6
click at [390, 242] on div at bounding box center [420, 199] width 367 height 231
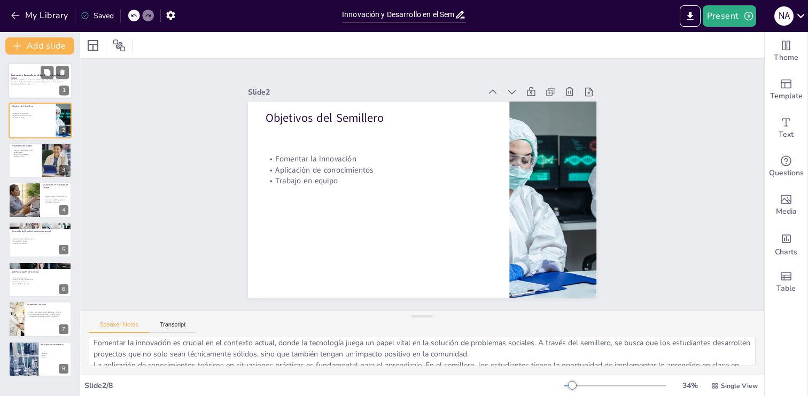
click at [35, 92] on div at bounding box center [40, 81] width 64 height 36
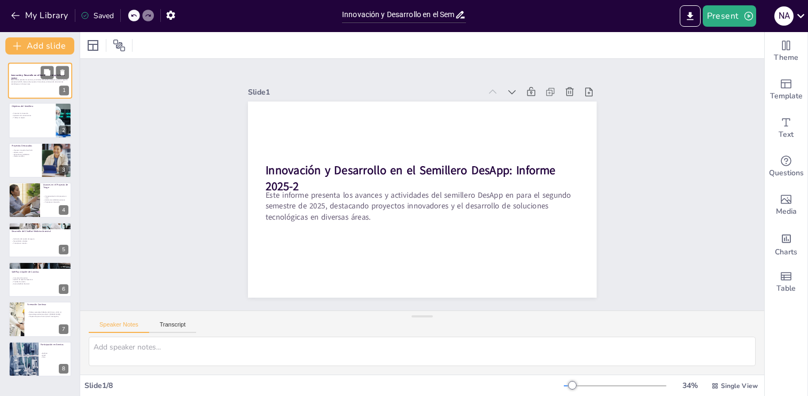
scroll to position [0, 0]
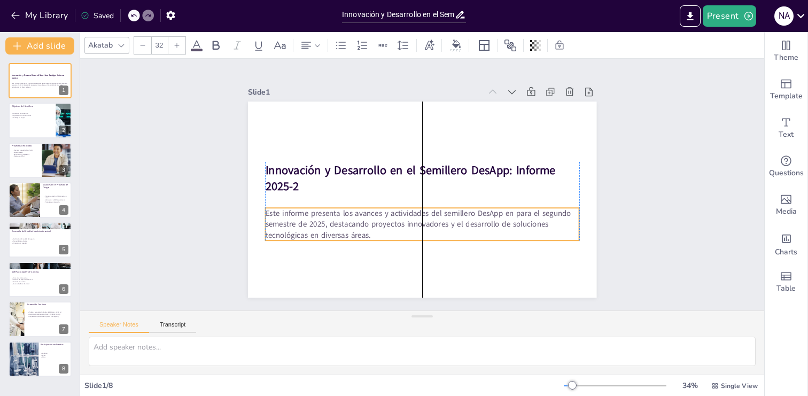
drag, startPoint x: 372, startPoint y: 221, endPoint x: 376, endPoint y: 251, distance: 30.2
click at [373, 239] on p "Este informe presenta los avances y actividades del semillero DesApp en para el…" at bounding box center [422, 224] width 314 height 33
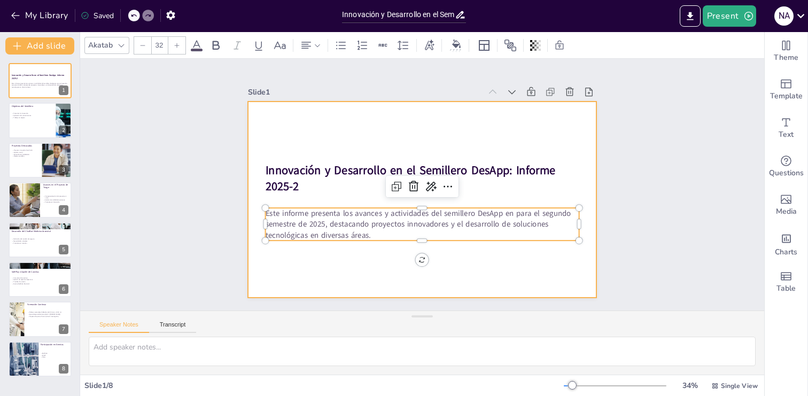
click at [389, 270] on div at bounding box center [415, 198] width 400 height 344
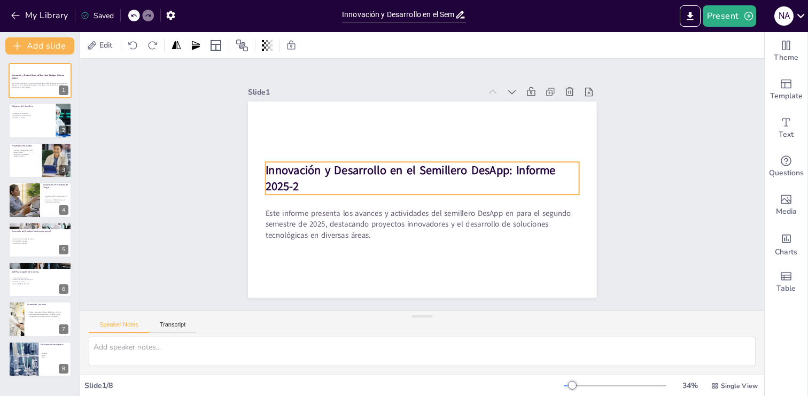
click at [520, 171] on strong "Innovación y Desarrollo en el Semillero DesApp: Informe 2025-2" at bounding box center [412, 168] width 291 height 76
click at [519, 171] on strong "Innovación y Desarrollo en el Semillero DesApp: Informe 2025-2" at bounding box center [411, 169] width 292 height 46
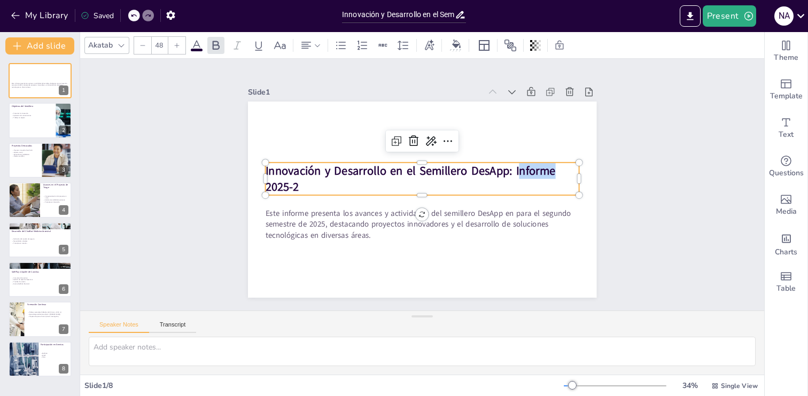
drag, startPoint x: 554, startPoint y: 170, endPoint x: 517, endPoint y: 172, distance: 36.9
click at [516, 172] on p "Innovación y Desarrollo en el Semillero DesApp: Informe 2025-2" at bounding box center [424, 178] width 314 height 97
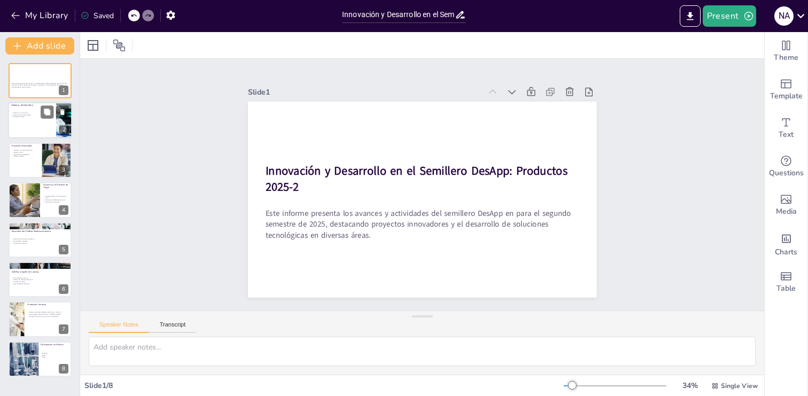
click at [33, 120] on div "Fomentar la innovación Aplicación de conocimientos Trabajo en equipo" at bounding box center [32, 114] width 42 height 15
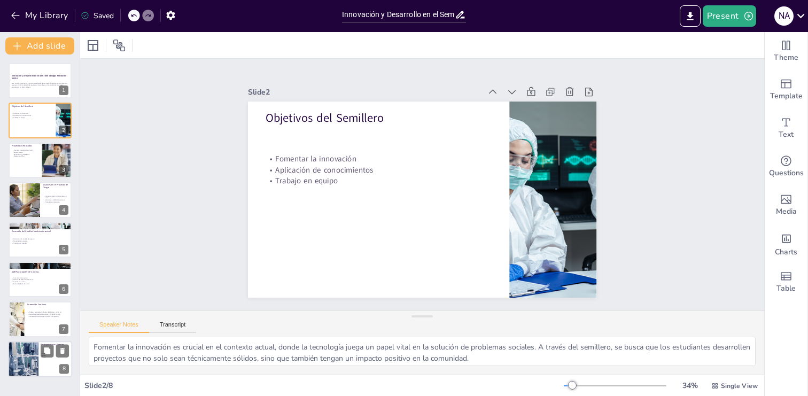
click at [39, 341] on div "Participación en Eventos RedColsi ACIET Otros" at bounding box center [40, 341] width 64 height 0
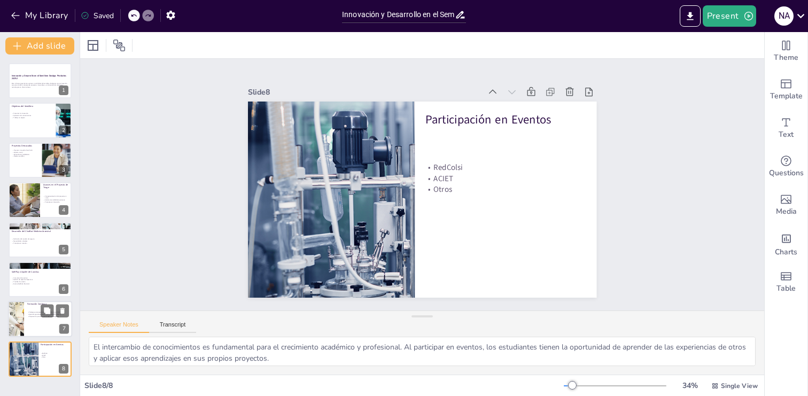
click at [37, 326] on div at bounding box center [40, 319] width 64 height 36
type textarea "Los talleres semanales son una excelente oportunidad para que los estudiantes a…"
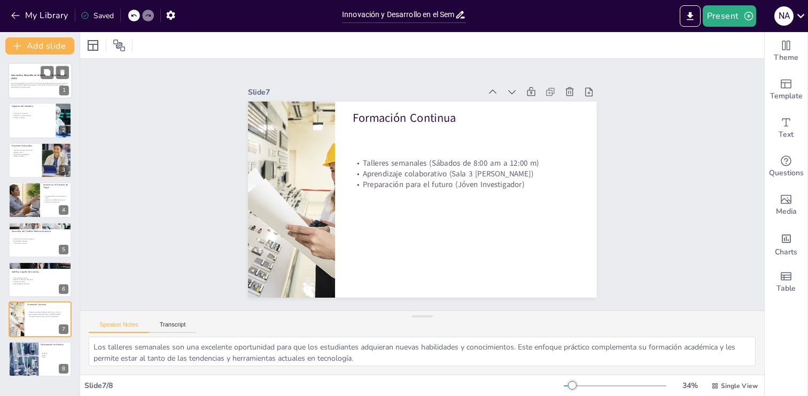
click at [37, 93] on div at bounding box center [40, 81] width 64 height 36
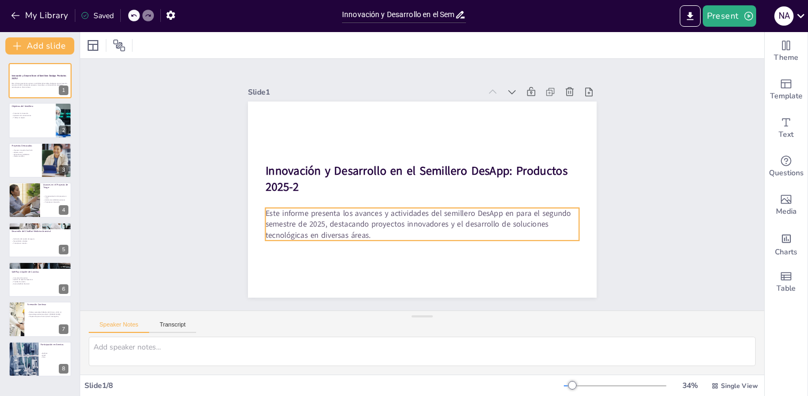
click at [512, 213] on p "Este informe presenta los avances y actividades del semillero DesApp en para el…" at bounding box center [417, 223] width 315 height 65
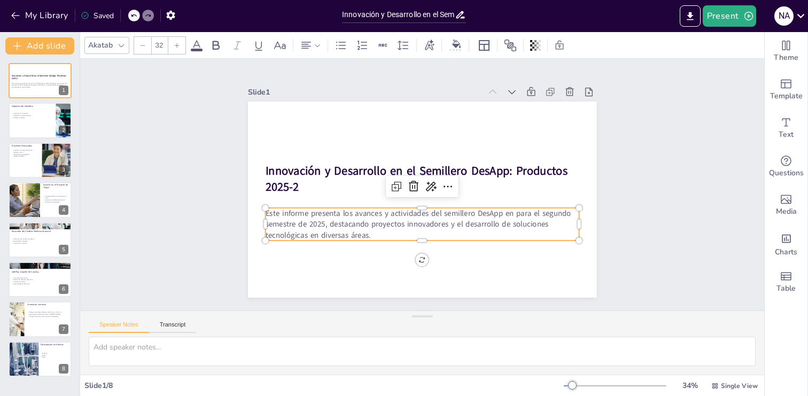
click at [512, 213] on p "Este informe presenta los avances y actividades del semillero DesApp en para el…" at bounding box center [417, 223] width 315 height 65
click at [512, 213] on p "Este informe presenta los avances y actividades del semillero DesApp en para el…" at bounding box center [402, 218] width 288 height 185
click at [512, 215] on p "Este informe presenta los avances y actividades del semillero DesApp en para el…" at bounding box center [414, 223] width 314 height 97
click at [391, 233] on p "Este informe presenta los avances y actividades del semillero DesApp para el se…" at bounding box center [398, 216] width 273 height 211
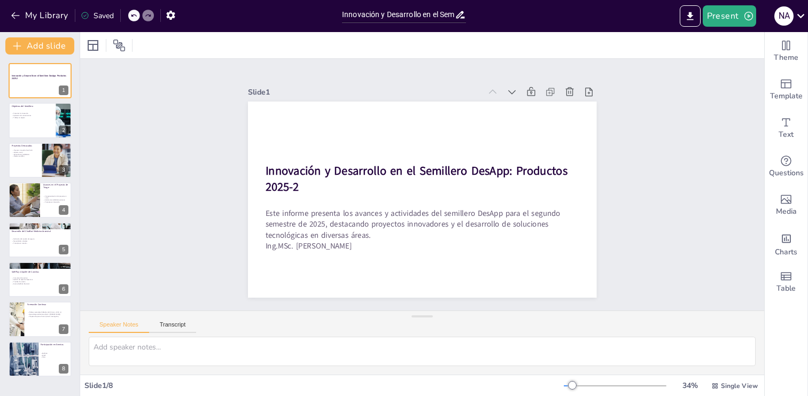
click at [310, 249] on p "Ing.MSc. [PERSON_NAME]" at bounding box center [415, 246] width 313 height 44
click at [310, 249] on p "Ing.MSc. [PERSON_NAME]" at bounding box center [422, 245] width 314 height 11
click at [310, 249] on p "Ing.MSc. [PERSON_NAME]" at bounding box center [415, 245] width 313 height 43
click at [94, 46] on icon at bounding box center [93, 45] width 13 height 13
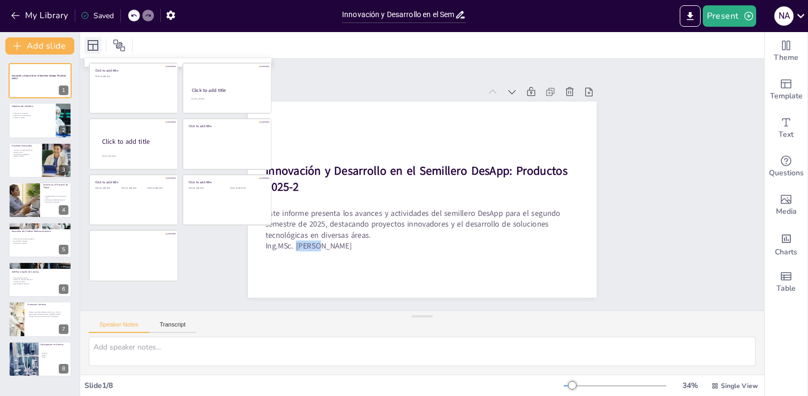
click at [94, 46] on icon at bounding box center [93, 45] width 13 height 13
click at [215, 262] on div "Click to add title Click to add text Click to add title Click to add text Click…" at bounding box center [180, 172] width 183 height 219
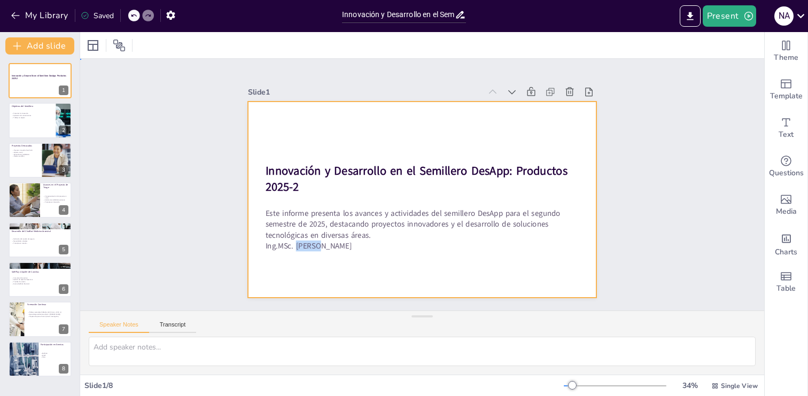
click at [355, 120] on div at bounding box center [420, 199] width 367 height 231
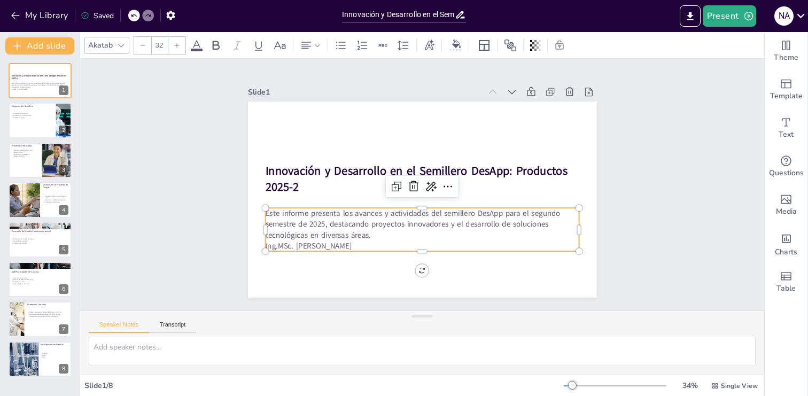
click at [336, 223] on p "Este informe presenta los avances y actividades del semillero DesApp para el se…" at bounding box center [414, 223] width 314 height 97
click at [354, 247] on p "Ing.MSc. [PERSON_NAME]" at bounding box center [409, 245] width 309 height 76
click at [347, 244] on p "Ing.MSc. [PERSON_NAME]" at bounding box center [415, 246] width 313 height 44
click at [331, 245] on p "Ing.MSc. [PERSON_NAME]" at bounding box center [409, 245] width 309 height 76
click at [331, 245] on p "Ing.MSc. [PERSON_NAME]" at bounding box center [415, 246] width 313 height 44
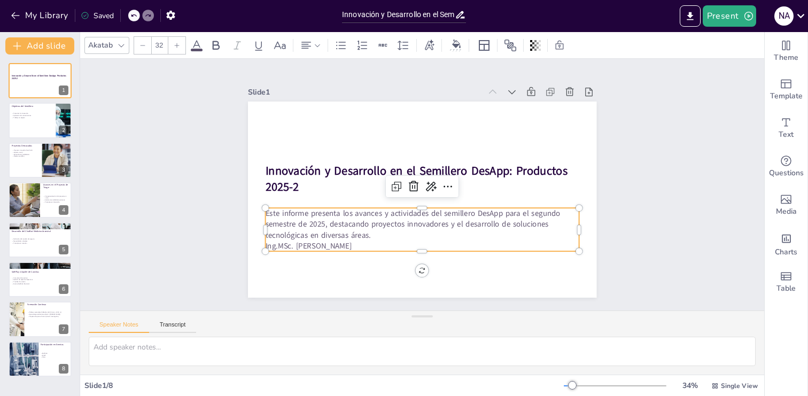
drag, startPoint x: 352, startPoint y: 244, endPoint x: 266, endPoint y: 244, distance: 85.5
click at [266, 244] on p "Ing.MSc. [PERSON_NAME]" at bounding box center [415, 246] width 313 height 44
click at [215, 49] on icon at bounding box center [216, 45] width 7 height 9
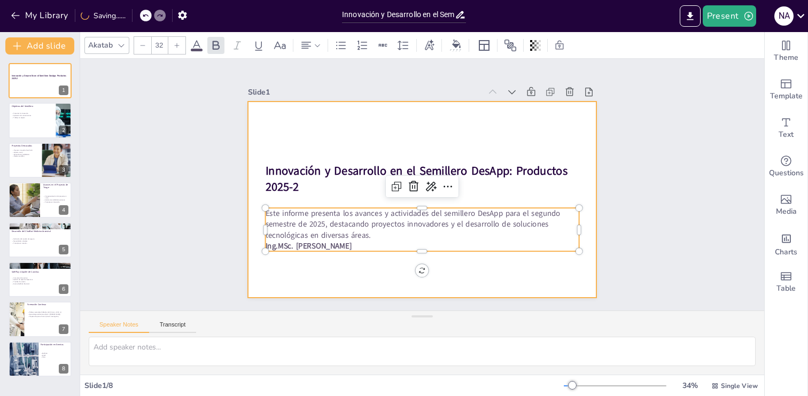
click at [344, 279] on div at bounding box center [418, 199] width 381 height 264
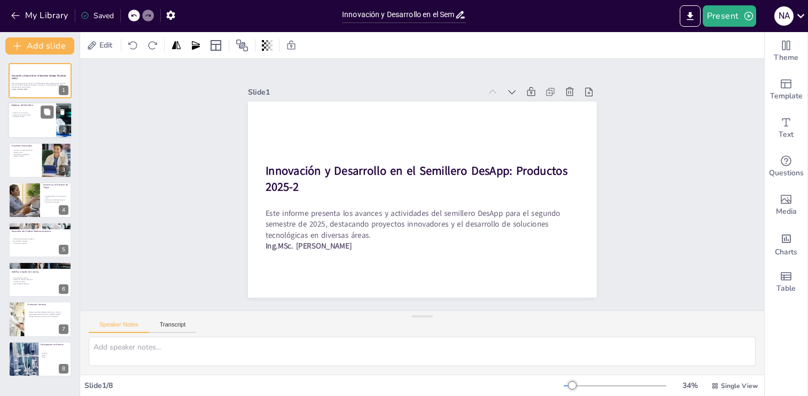
click at [33, 112] on p "Fomentar la innovación" at bounding box center [32, 113] width 42 height 2
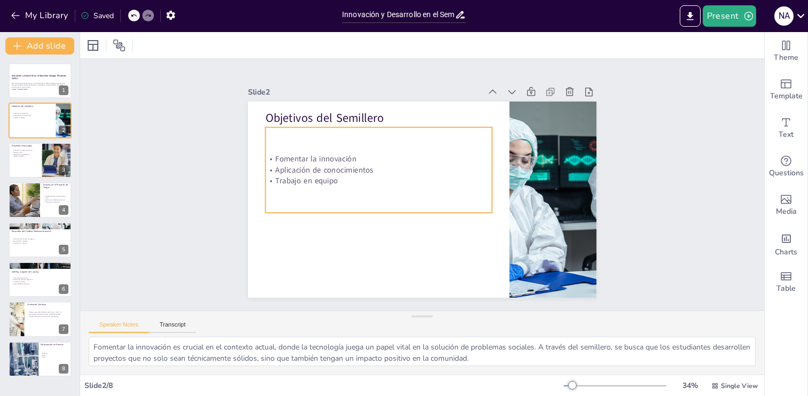
click at [342, 183] on p "Trabajo en equipo" at bounding box center [380, 172] width 224 height 58
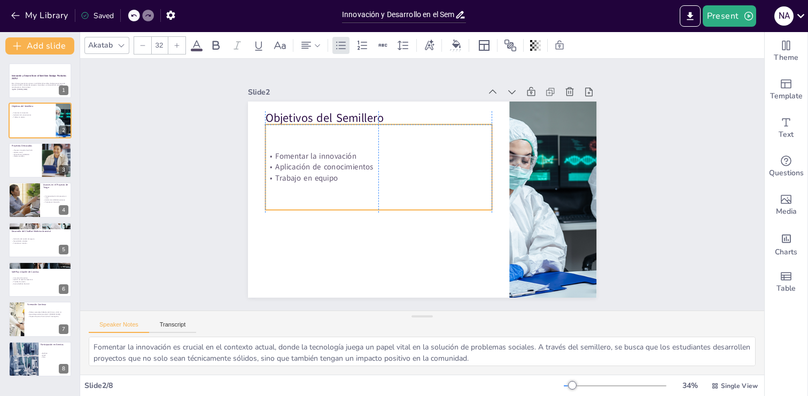
click at [341, 183] on p "Trabajo en equipo" at bounding box center [381, 169] width 224 height 58
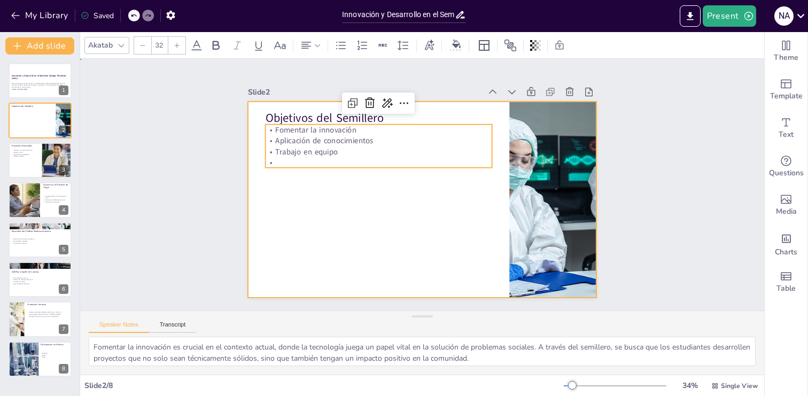
drag, startPoint x: 406, startPoint y: 190, endPoint x: 395, endPoint y: 176, distance: 18.3
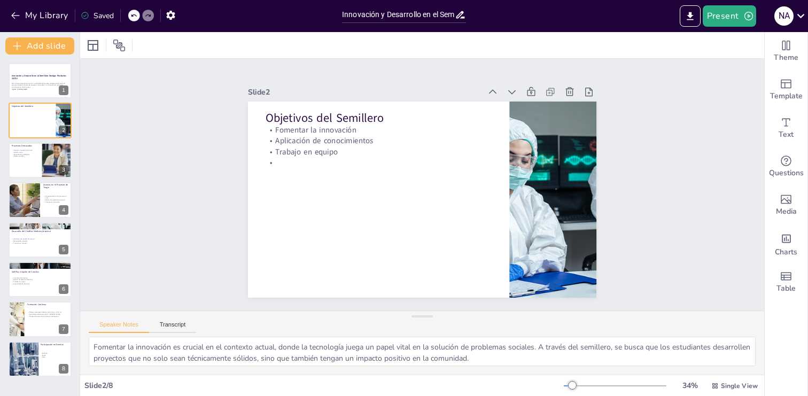
click at [382, 153] on p "Trabajo en equipo" at bounding box center [387, 143] width 224 height 58
drag, startPoint x: 378, startPoint y: 129, endPoint x: 368, endPoint y: 129, distance: 10.7
click at [386, 129] on p "Fomentar la innovación" at bounding box center [447, 119] width 123 height 201
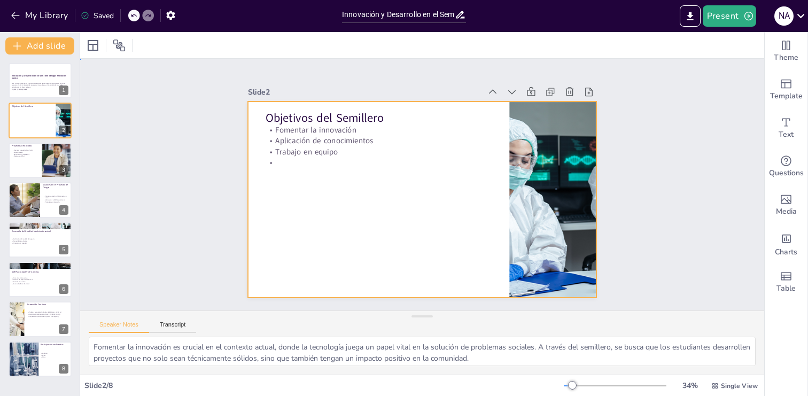
click at [273, 171] on div at bounding box center [419, 199] width 382 height 264
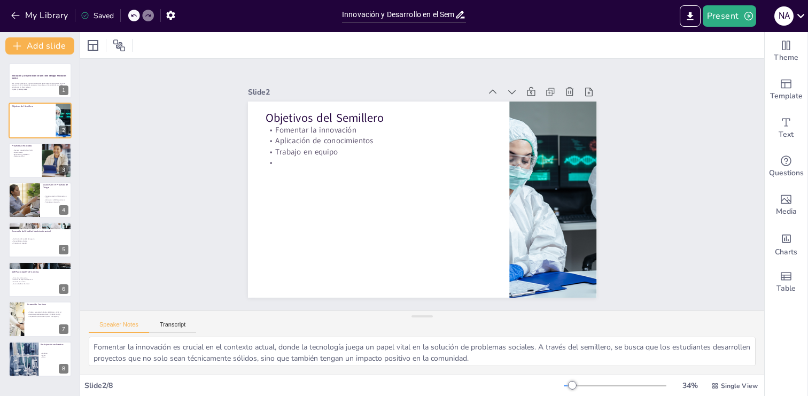
click at [279, 150] on p "Trabajo en equipo" at bounding box center [387, 143] width 224 height 58
click at [262, 131] on div at bounding box center [415, 198] width 400 height 344
drag, startPoint x: 303, startPoint y: 135, endPoint x: 309, endPoint y: 127, distance: 9.9
click at [304, 134] on div "Fomentar la innovación Aplicación de conocimientos Trabajo en equipo" at bounding box center [392, 134] width 229 height 111
click at [409, 130] on p "Fomentar la innovación" at bounding box center [397, 119] width 219 height 80
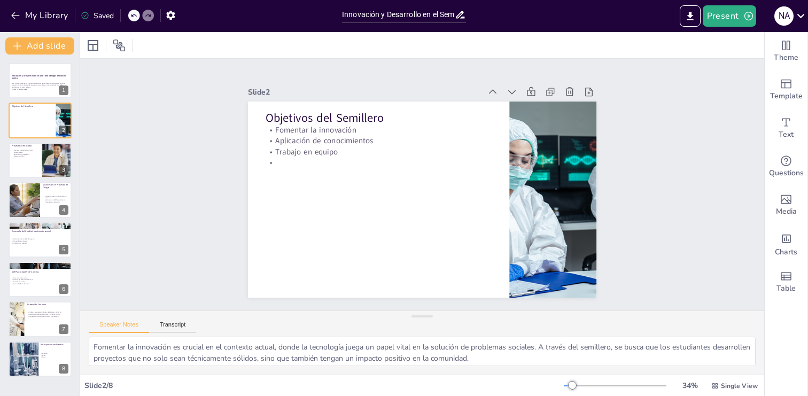
drag, startPoint x: 368, startPoint y: 134, endPoint x: 360, endPoint y: 152, distance: 19.4
click at [368, 135] on div "Fomentar la innovación Aplicación de conocimientos Trabajo en equipo" at bounding box center [387, 137] width 231 height 89
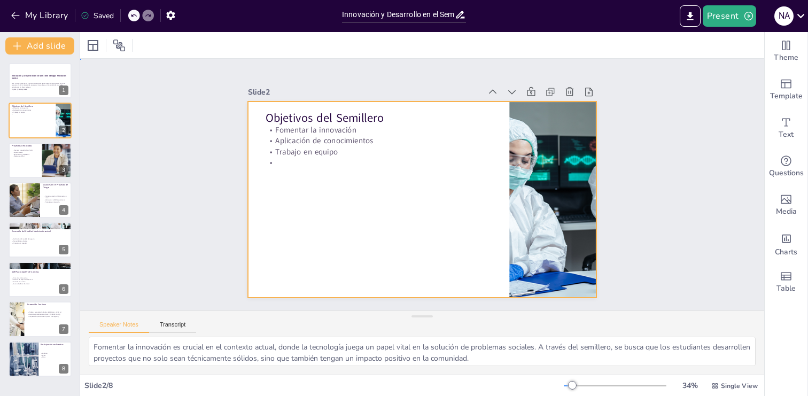
click at [359, 230] on div at bounding box center [419, 199] width 382 height 264
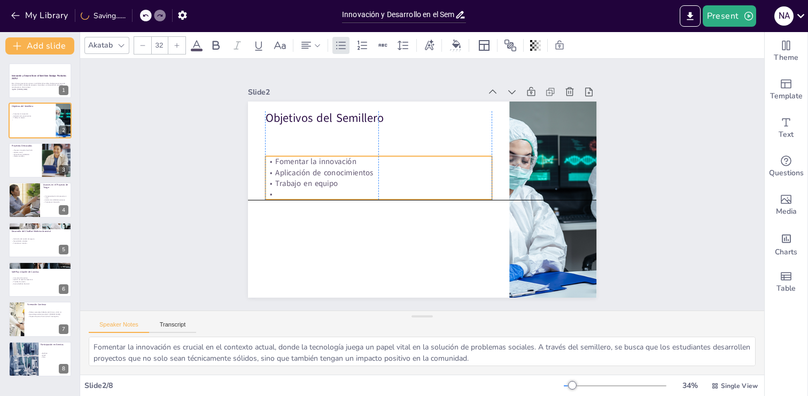
drag, startPoint x: 281, startPoint y: 164, endPoint x: 281, endPoint y: 194, distance: 29.9
click at [280, 195] on p at bounding box center [377, 189] width 227 height 35
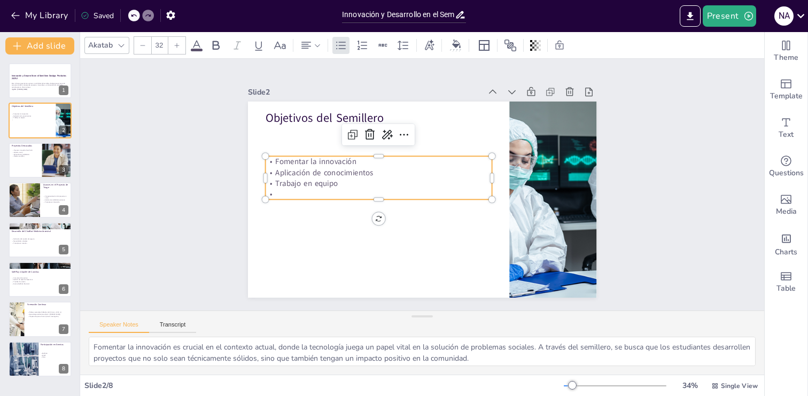
click at [281, 192] on p at bounding box center [377, 189] width 227 height 35
click at [275, 193] on p at bounding box center [377, 189] width 227 height 35
click at [306, 193] on p at bounding box center [386, 159] width 160 height 176
click at [277, 193] on p at bounding box center [377, 190] width 227 height 34
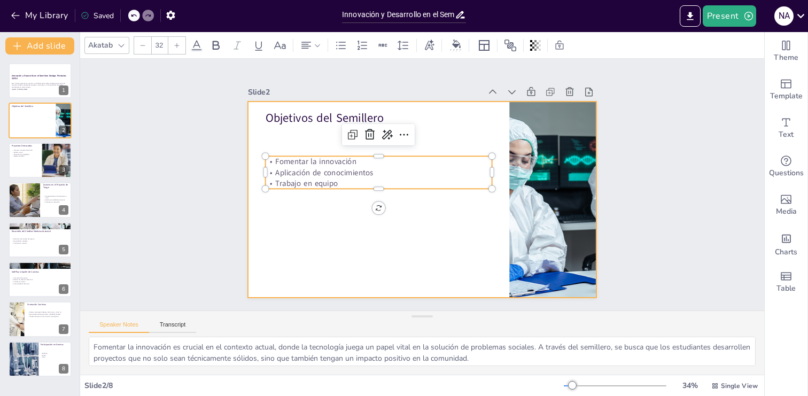
click at [296, 221] on div at bounding box center [417, 199] width 392 height 294
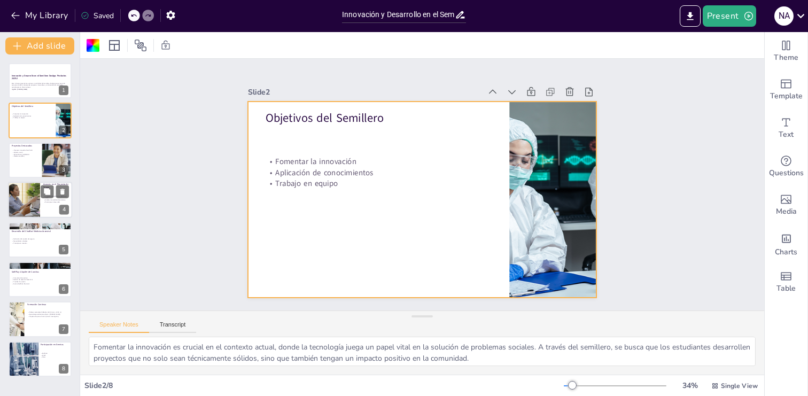
click at [46, 208] on div at bounding box center [40, 200] width 64 height 36
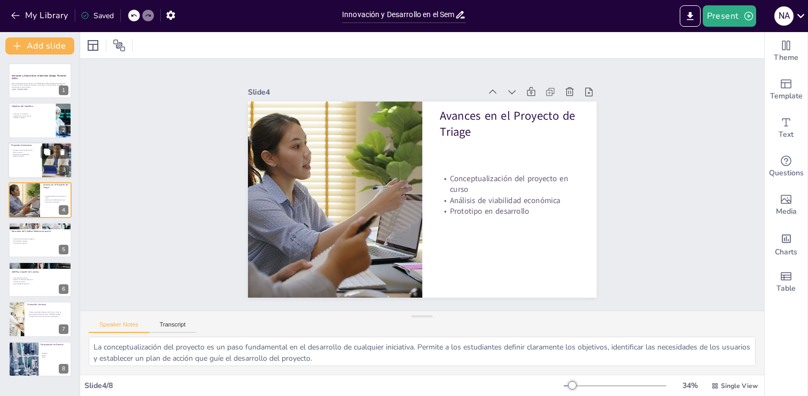
click at [15, 169] on div at bounding box center [40, 160] width 64 height 36
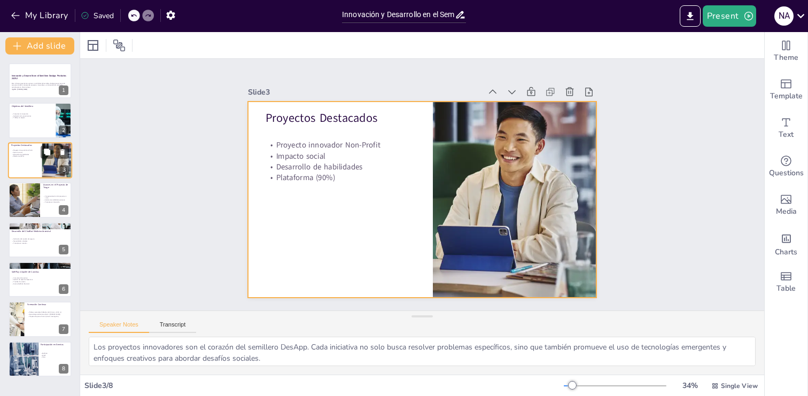
click at [18, 168] on div at bounding box center [40, 160] width 64 height 36
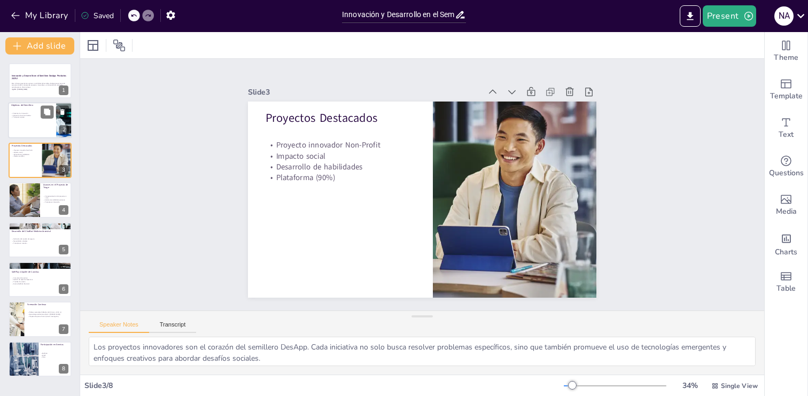
click at [19, 129] on div at bounding box center [40, 121] width 64 height 36
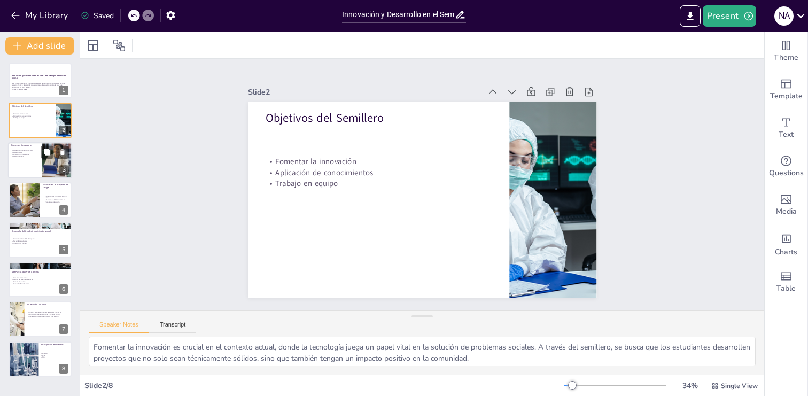
click at [17, 169] on div at bounding box center [40, 160] width 64 height 36
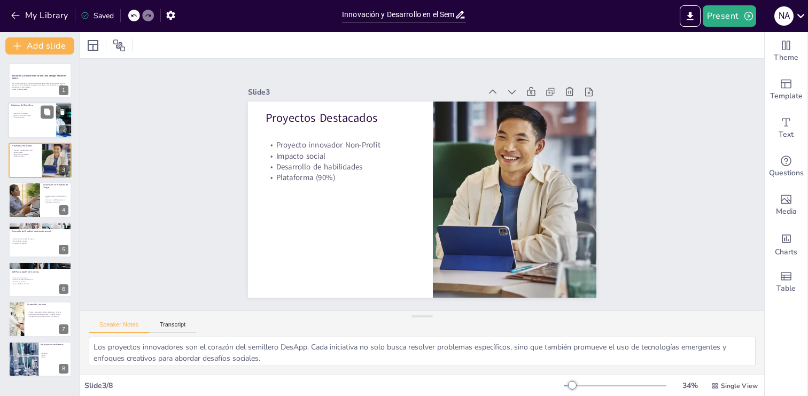
click at [18, 131] on div at bounding box center [40, 121] width 64 height 36
type textarea "Fomentar la innovación es crucial en el contexto actual, donde la tecnología ju…"
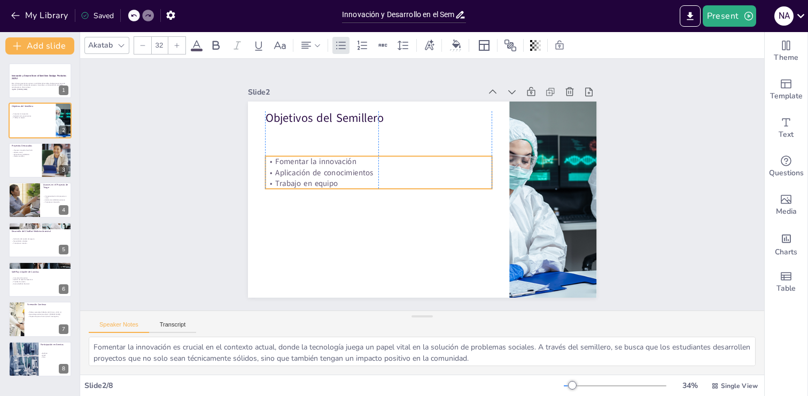
click at [355, 188] on p "Trabajo en equipo" at bounding box center [380, 174] width 224 height 58
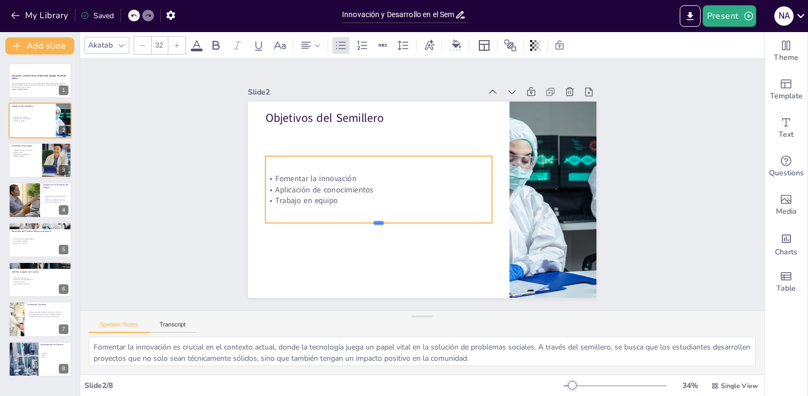
drag, startPoint x: 376, startPoint y: 192, endPoint x: 366, endPoint y: 219, distance: 28.4
click at [372, 221] on div at bounding box center [361, 187] width 174 height 158
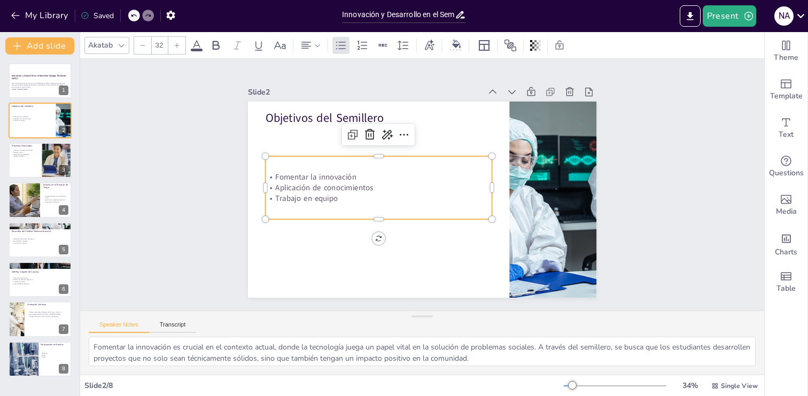
click at [281, 212] on div "Fomentar la innovación Aplicación de conocimientos Trabajo en equipo" at bounding box center [379, 174] width 235 height 130
click at [339, 198] on p "Trabajo en equipo" at bounding box center [377, 193] width 227 height 35
click at [339, 198] on p "Trabajo en equipo" at bounding box center [379, 170] width 190 height 142
click at [338, 198] on p "Trabajo en equipo" at bounding box center [378, 175] width 202 height 122
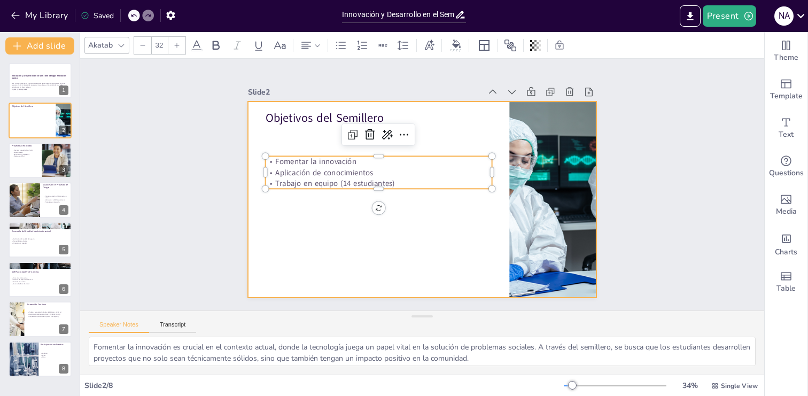
click at [321, 209] on div at bounding box center [422, 200] width 348 height 196
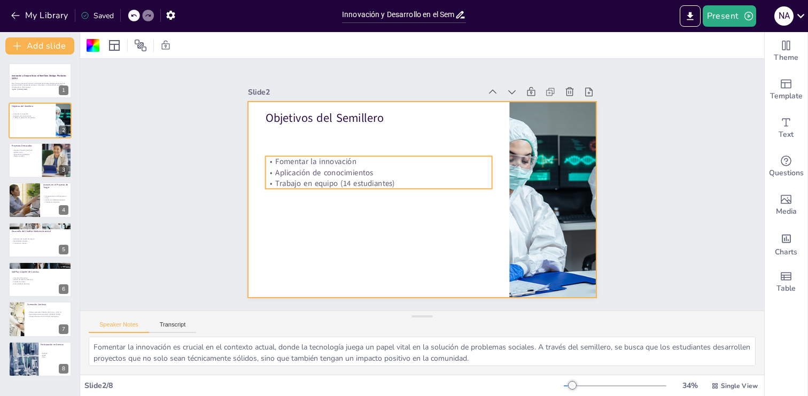
click at [386, 184] on p "Trabajo en equipo (14 estudiantes)" at bounding box center [380, 174] width 224 height 58
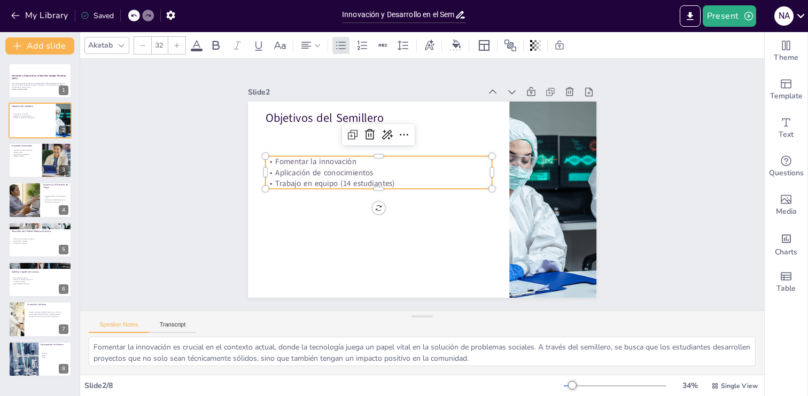
click at [389, 183] on p "Trabajo en equipo (14 estudiantes)" at bounding box center [379, 178] width 227 height 34
click at [389, 183] on p "Trabajo en equipo (14 estudiantes)" at bounding box center [380, 174] width 224 height 58
click at [392, 184] on p "Trabajo en equipo (14 estudiantes)" at bounding box center [380, 174] width 224 height 58
click at [47, 364] on div at bounding box center [40, 359] width 64 height 36
type textarea "El intercambio de conocimientos es fundamental para el crecimiento académico y …"
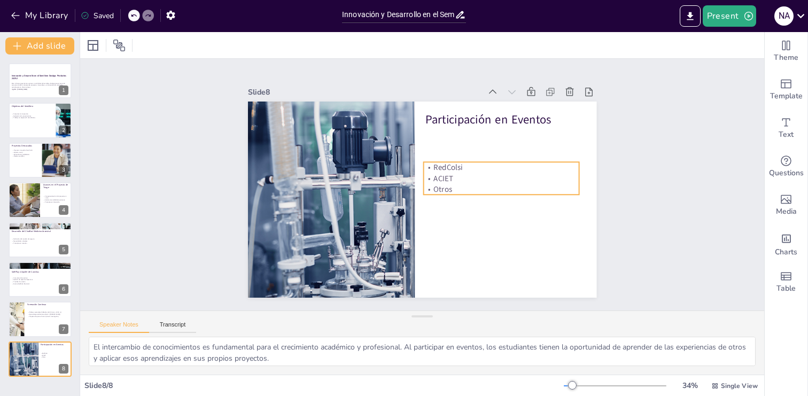
click at [451, 186] on p "Otros" at bounding box center [498, 205] width 154 height 43
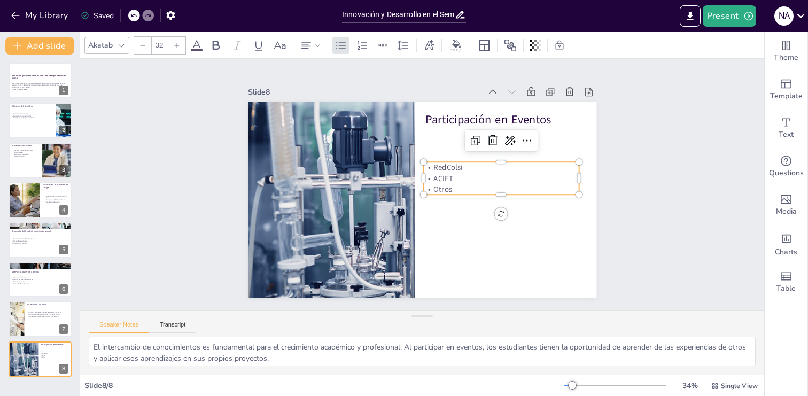
click at [452, 189] on p "Otros" at bounding box center [495, 213] width 151 height 58
click at [452, 189] on p "Otros" at bounding box center [498, 205] width 154 height 43
click at [450, 189] on p "Otros" at bounding box center [498, 205] width 154 height 43
drag, startPoint x: 453, startPoint y: 189, endPoint x: 435, endPoint y: 189, distance: 17.6
click at [435, 189] on p "Otros" at bounding box center [495, 213] width 151 height 58
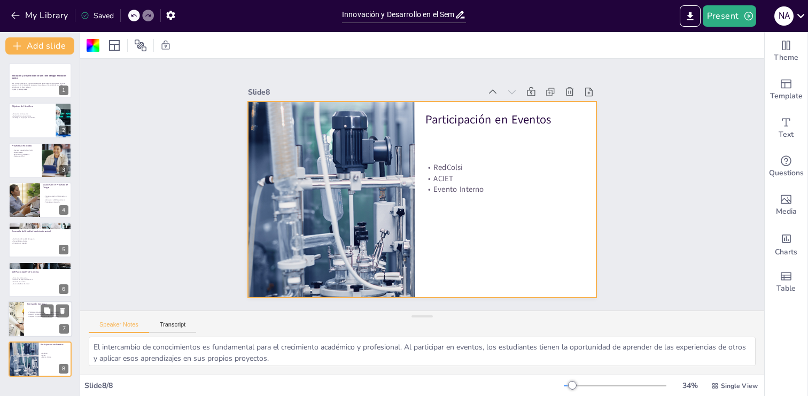
click at [37, 328] on div at bounding box center [40, 319] width 64 height 36
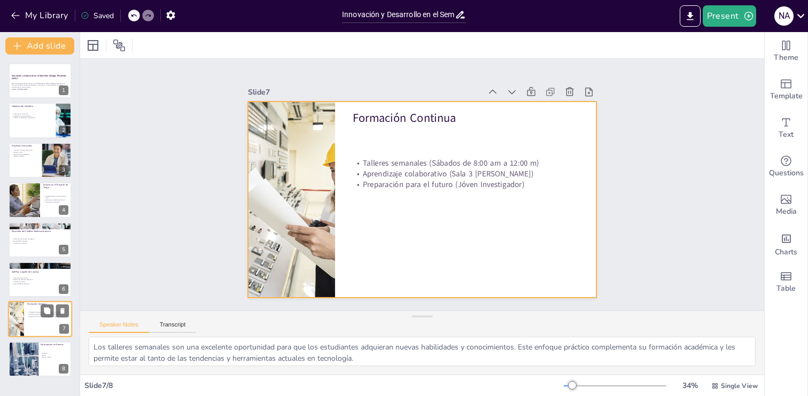
click at [26, 303] on div at bounding box center [40, 319] width 64 height 36
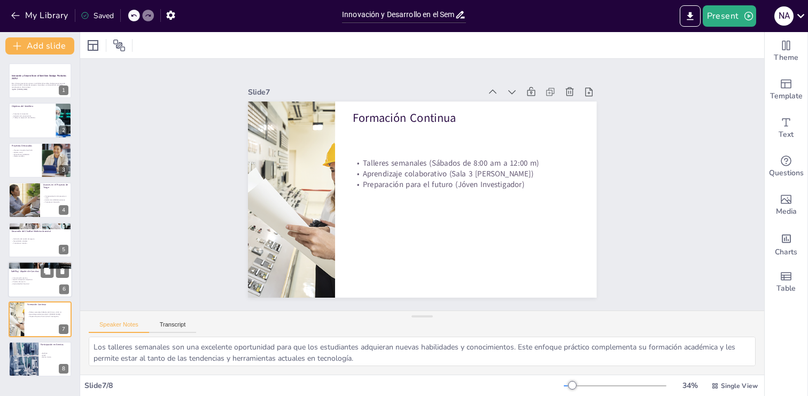
click at [32, 292] on div at bounding box center [40, 279] width 64 height 36
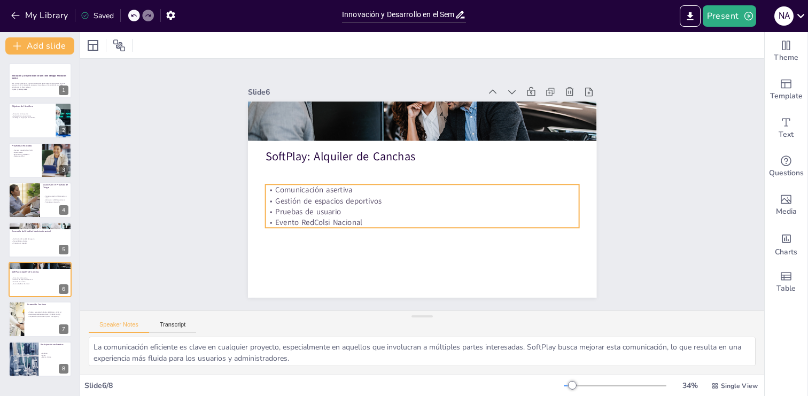
click at [351, 190] on p "Comunicación asertiva" at bounding box center [421, 190] width 313 height 44
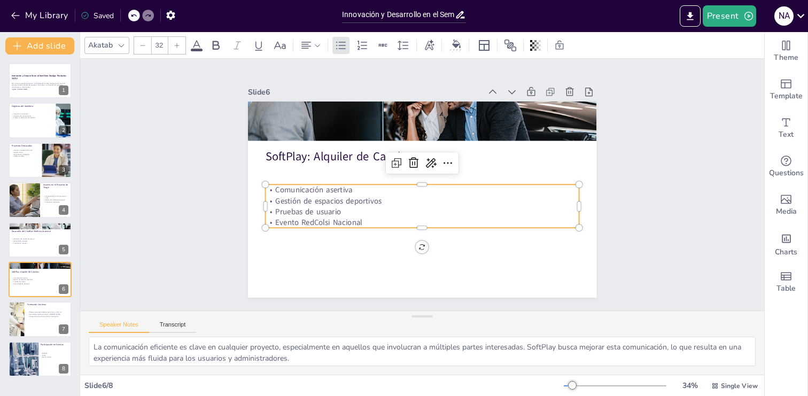
click at [347, 190] on p "Comunicación asertiva" at bounding box center [421, 189] width 302 height 107
click at [347, 191] on p "Comunicación asertiva" at bounding box center [421, 189] width 302 height 107
click at [346, 191] on p "Comunicación asertiva" at bounding box center [421, 190] width 313 height 44
click at [26, 127] on div at bounding box center [40, 121] width 64 height 36
type textarea "Fomentar la innovación es crucial en el contexto actual, donde la tecnología ju…"
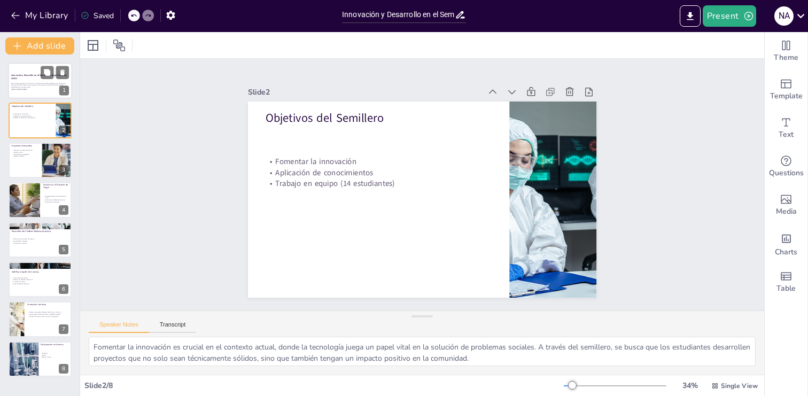
click at [30, 90] on div at bounding box center [40, 81] width 64 height 36
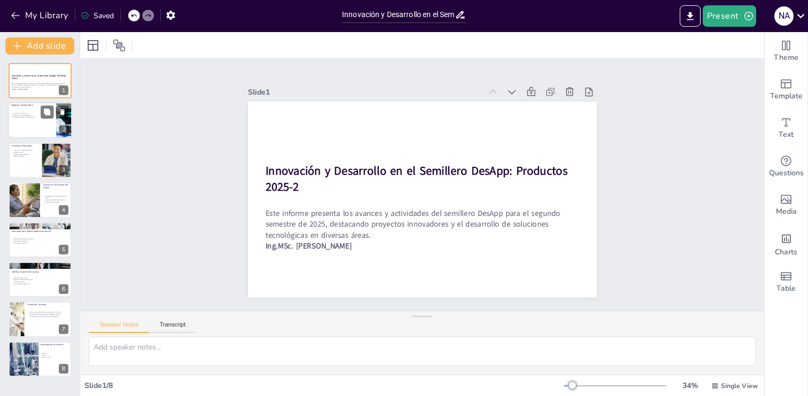
click at [23, 125] on div at bounding box center [40, 121] width 64 height 36
type textarea "Fomentar la innovación es crucial en el contexto actual, donde la tecnología ju…"
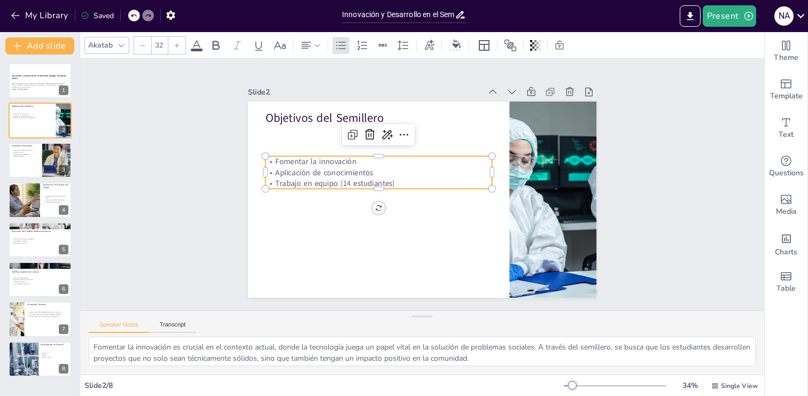
click at [364, 162] on p "Fomentar la innovación" at bounding box center [384, 153] width 224 height 58
click at [351, 183] on p "Trabajo en equipo (14 estudiantes)" at bounding box center [379, 178] width 227 height 35
click at [351, 183] on p "Trabajo en equipo (14 estudiantes)" at bounding box center [383, 165] width 212 height 102
click at [346, 183] on p "Trabajo en equipo (14 estudiantes)" at bounding box center [380, 174] width 224 height 58
click at [387, 185] on p "Trabajo en equipo (11 TSoft y 4 estudiantes)" at bounding box center [379, 178] width 227 height 35
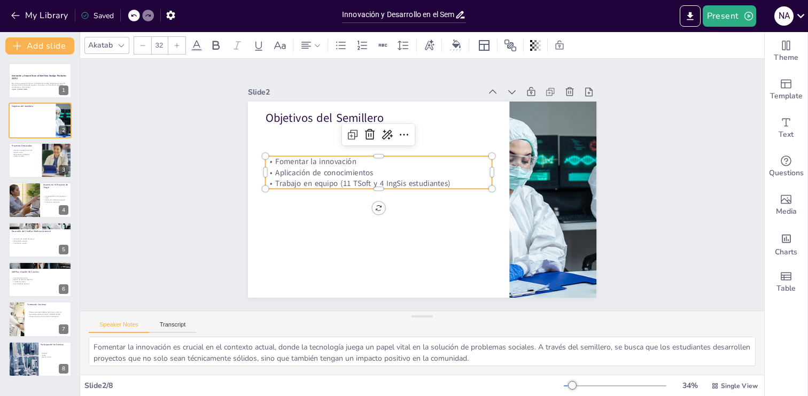
click at [384, 187] on p "Trabajo en equipo (11 TSoft y 4 IngSis estudiantes)" at bounding box center [379, 178] width 227 height 35
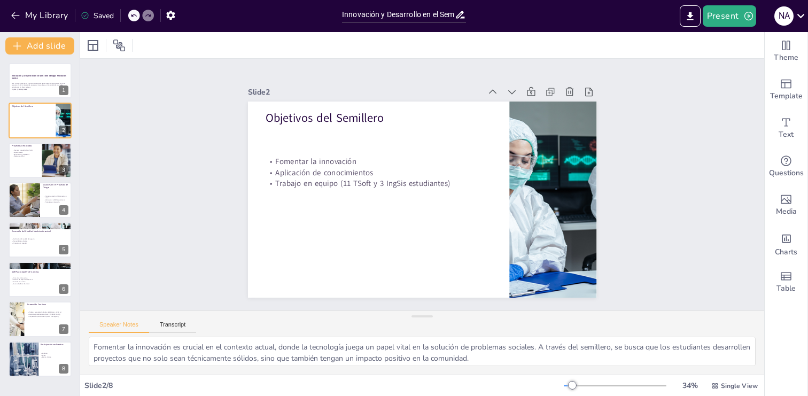
click at [360, 161] on p "Fomentar la innovación" at bounding box center [381, 157] width 227 height 35
drag, startPoint x: 318, startPoint y: 163, endPoint x: 342, endPoint y: 167, distance: 24.3
click at [318, 163] on p "Fomentar la innovación" at bounding box center [378, 161] width 227 height 11
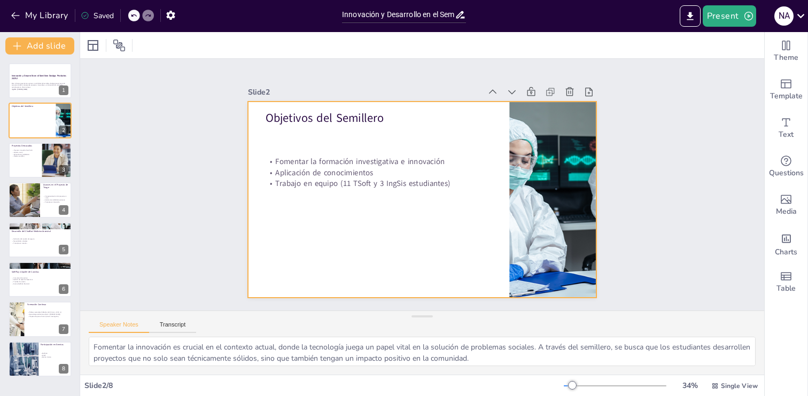
click at [398, 235] on div at bounding box center [418, 199] width 381 height 264
click at [398, 233] on div at bounding box center [420, 199] width 367 height 231
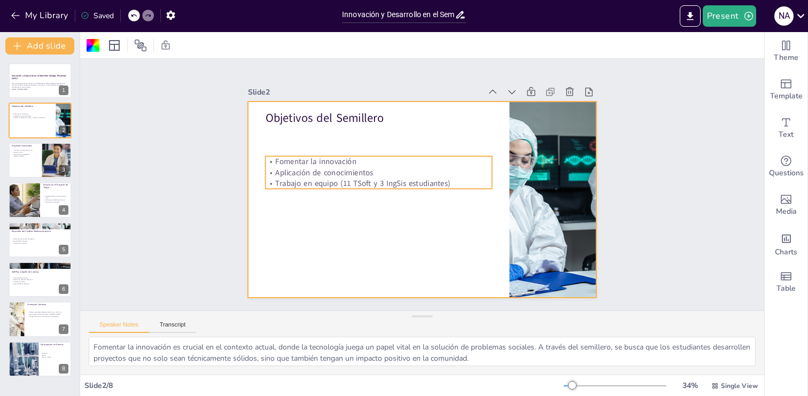
click at [350, 165] on p "Fomentar la innovación" at bounding box center [395, 143] width 201 height 123
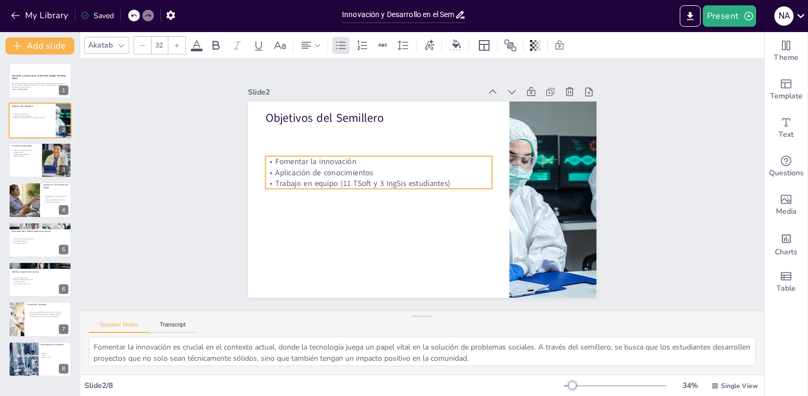
click at [351, 161] on p "Fomentar la innovación" at bounding box center [381, 157] width 227 height 34
click at [351, 161] on p "Fomentar la innovación" at bounding box center [381, 157] width 227 height 35
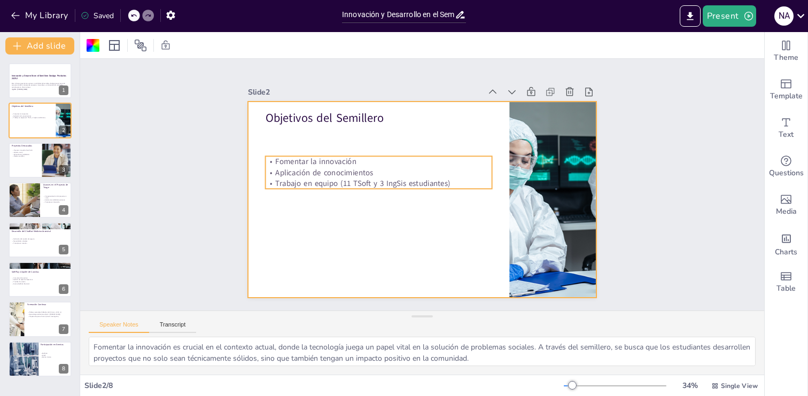
click at [351, 167] on p "Aplicación de conocimientos" at bounding box center [382, 164] width 224 height 58
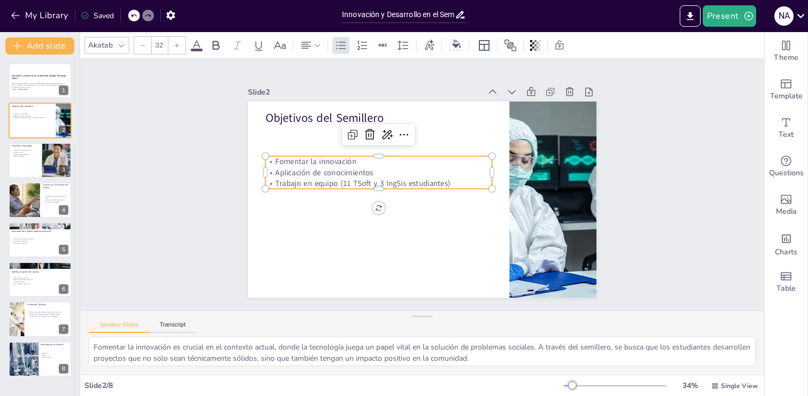
click at [351, 167] on p "Aplicación de conocimientos" at bounding box center [382, 164] width 224 height 58
drag, startPoint x: 264, startPoint y: 172, endPoint x: 275, endPoint y: 176, distance: 12.0
click at [262, 172] on div at bounding box center [260, 154] width 12 height 33
click at [379, 192] on div "Objetivos del Semillero Fomentar la formación investigativa e innovación Aplica…" at bounding box center [422, 200] width 348 height 196
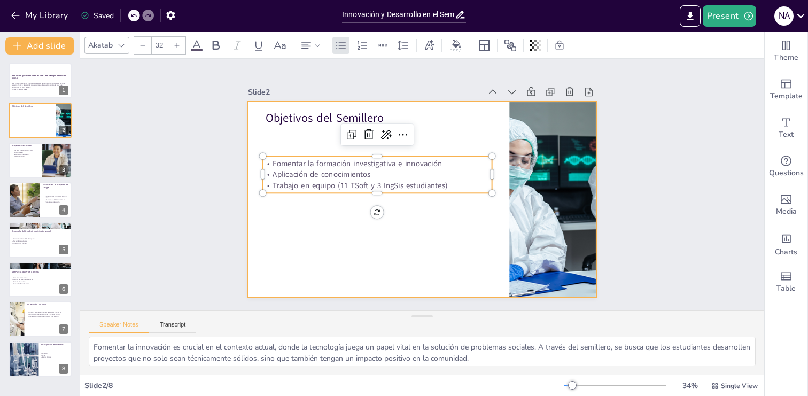
click at [451, 228] on div at bounding box center [417, 199] width 392 height 294
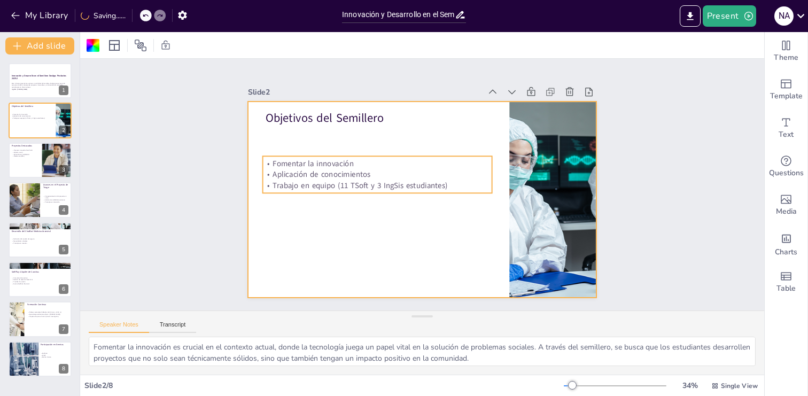
click at [358, 177] on p "Aplicación de conocimientos" at bounding box center [380, 165] width 227 height 58
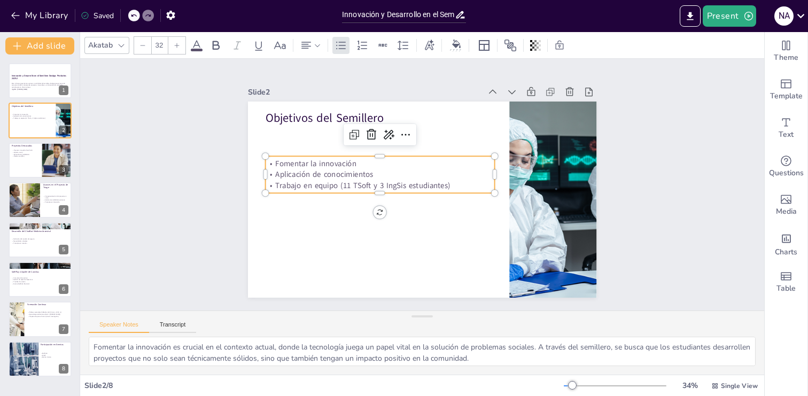
click at [364, 163] on p "Fomentar la innovación" at bounding box center [382, 159] width 229 height 35
click at [359, 170] on p "Aplicación de conocimientos" at bounding box center [388, 158] width 214 height 103
click at [349, 166] on p "Fomentar la innovación" at bounding box center [385, 155] width 227 height 58
click at [349, 166] on p "Fomentar la innovación" at bounding box center [382, 159] width 229 height 35
click at [350, 165] on p "Fomentar la formación investigativa e innovación" at bounding box center [382, 159] width 229 height 35
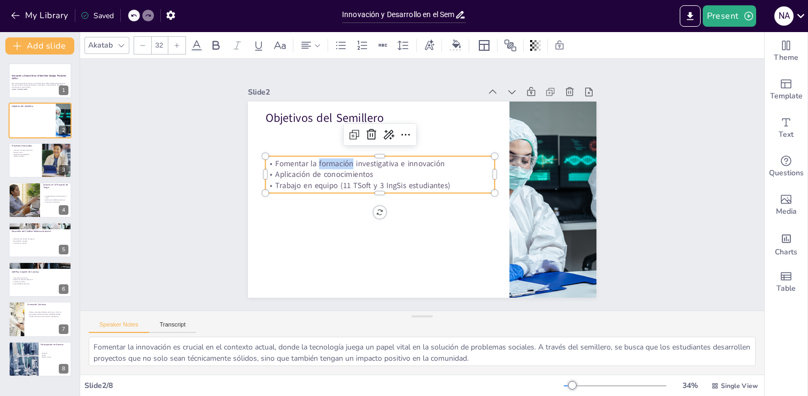
click at [350, 165] on p "Fomentar la formación investigativa e innovación" at bounding box center [388, 151] width 221 height 81
click at [308, 163] on p "Fomentar la formación investigativa e innovación" at bounding box center [382, 159] width 229 height 35
click at [354, 166] on p "Fomentar la formación investigativa e innovación" at bounding box center [382, 159] width 229 height 35
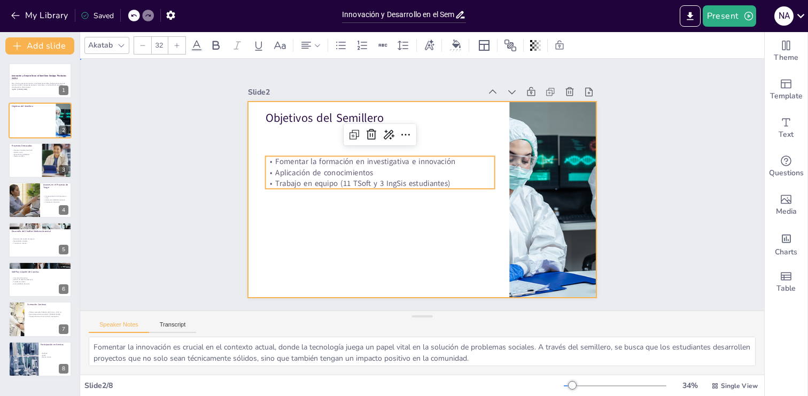
click at [347, 213] on div at bounding box center [420, 199] width 367 height 231
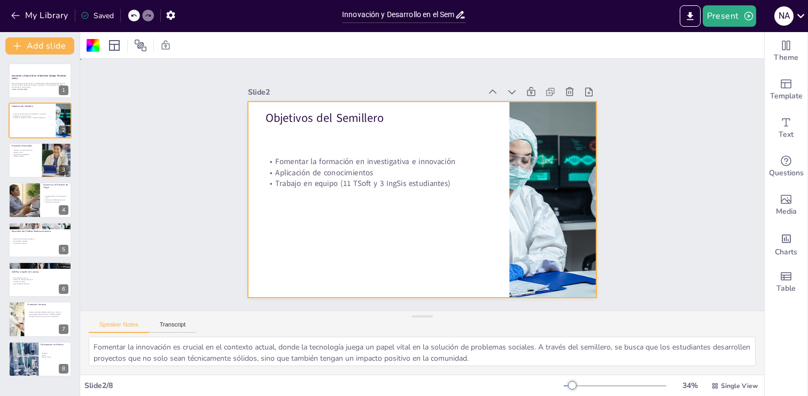
click at [438, 225] on div at bounding box center [415, 198] width 400 height 344
click at [25, 163] on div at bounding box center [40, 160] width 64 height 36
type textarea "Los proyectos innovadores son el corazón del semillero DesApp. Cada iniciativa …"
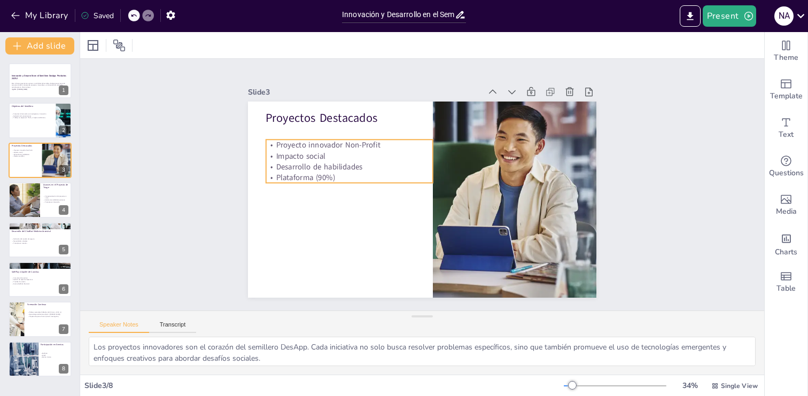
click at [277, 180] on p "Plataforma (90%)" at bounding box center [350, 170] width 167 height 28
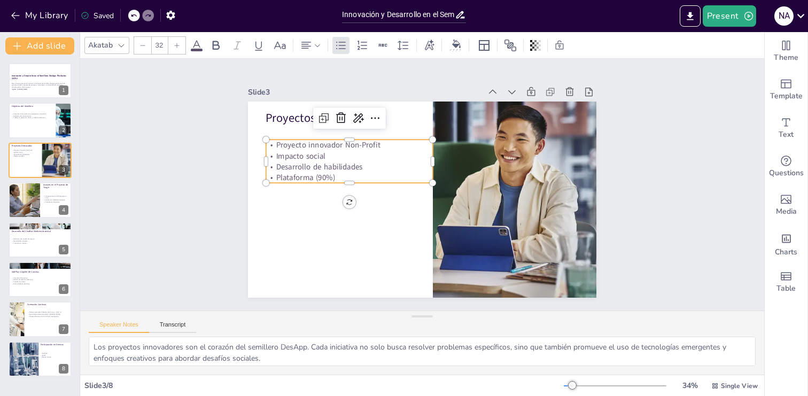
click at [277, 178] on p "Plataforma (90%)" at bounding box center [353, 162] width 166 height 45
click at [277, 178] on p "Plataforma (90%)" at bounding box center [350, 170] width 167 height 28
click at [278, 178] on p "Plataforma (90%)" at bounding box center [353, 162] width 166 height 45
click at [311, 201] on div at bounding box center [417, 199] width 392 height 294
click at [369, 177] on p "Desarrollo de Plataforma (90%)" at bounding box center [353, 162] width 166 height 45
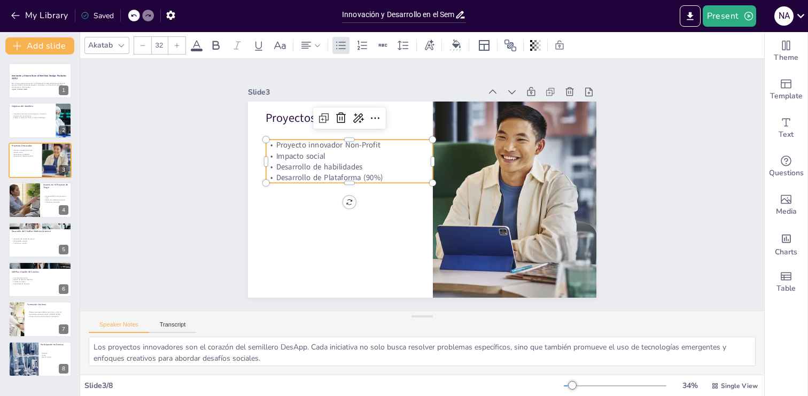
click at [369, 177] on p "Desarrollo de Plataforma (90%)" at bounding box center [353, 162] width 166 height 45
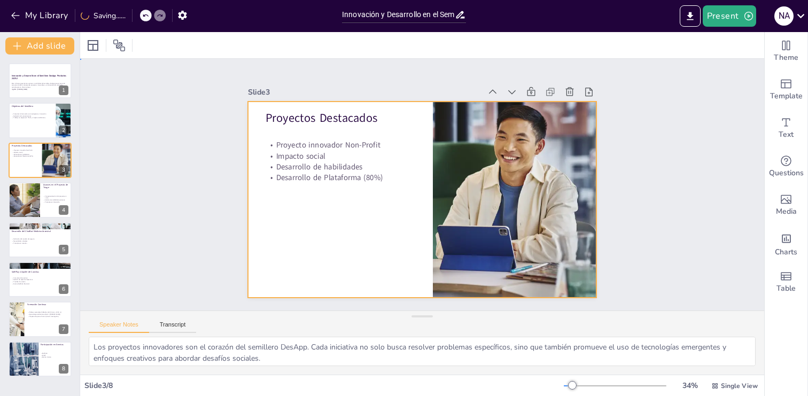
click at [370, 220] on div at bounding box center [420, 199] width 367 height 231
click at [44, 207] on div at bounding box center [40, 200] width 64 height 36
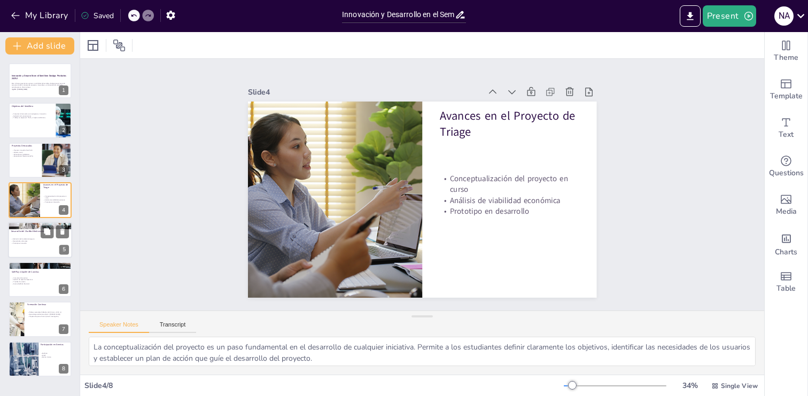
click at [35, 244] on div "Definición del modelo de negocio Necesidades culturales Prototipo en creación" at bounding box center [40, 241] width 58 height 18
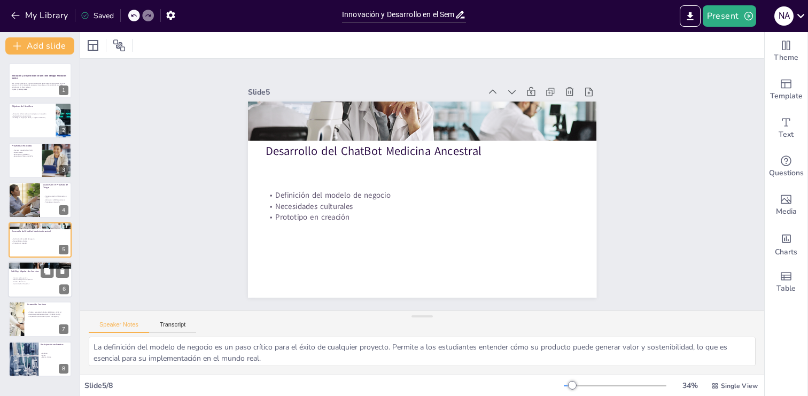
click at [34, 278] on div "Comunicación asertiva Gestión de espacios deportivos Pruebas de usuario Evento …" at bounding box center [40, 281] width 58 height 8
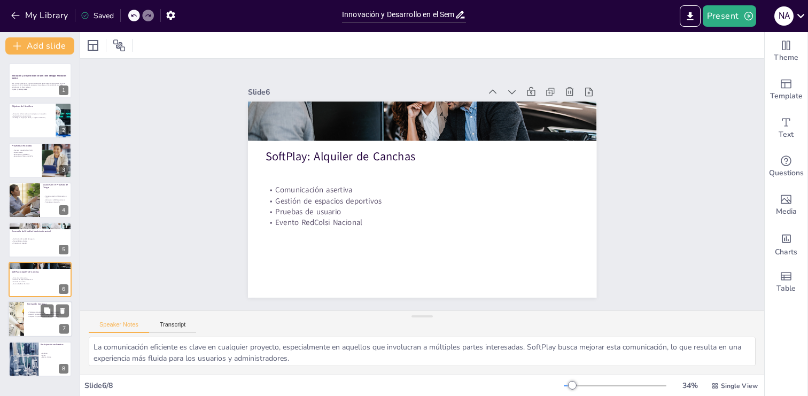
click at [34, 322] on div at bounding box center [40, 319] width 64 height 36
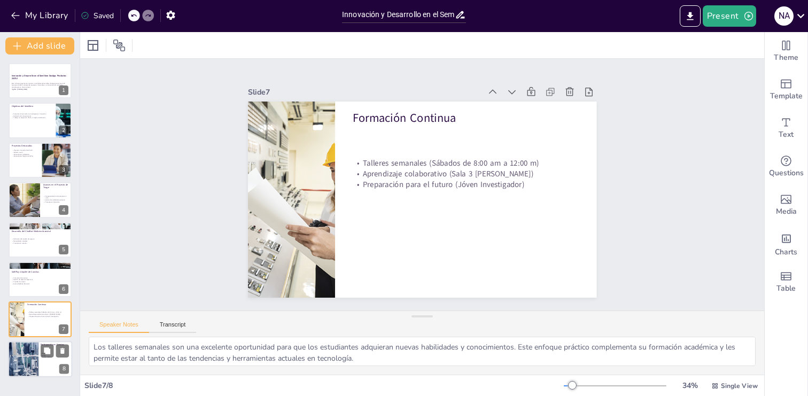
click at [43, 363] on div at bounding box center [40, 359] width 64 height 36
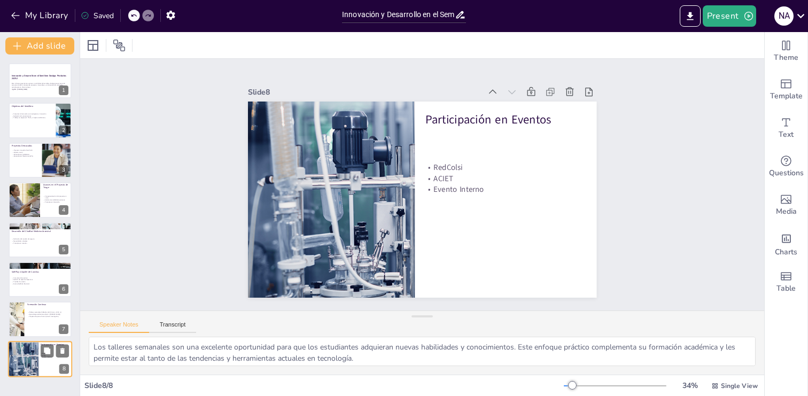
type textarea "El intercambio de conocimientos es fundamental para el crecimiento académico y …"
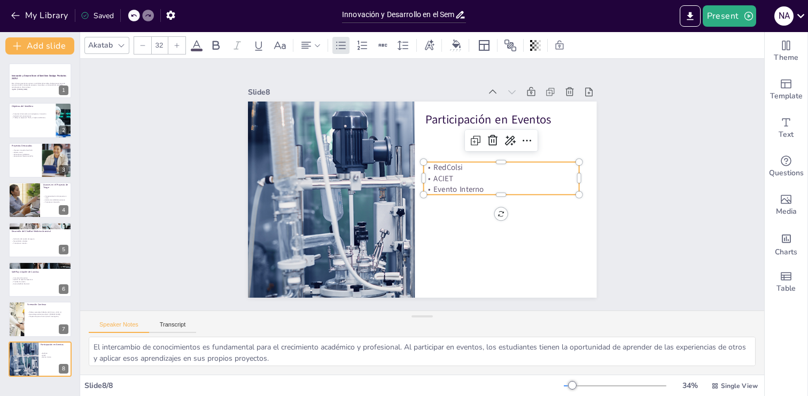
click at [471, 167] on p "RedColsi" at bounding box center [502, 192] width 151 height 58
click at [471, 167] on p "RedColsi" at bounding box center [503, 184] width 154 height 43
drag, startPoint x: 468, startPoint y: 168, endPoint x: 474, endPoint y: 167, distance: 5.9
click at [469, 168] on p "RedColsi" at bounding box center [503, 184] width 154 height 43
click at [468, 168] on p "RedColsi )[GEOGRAPHIC_DATA])" at bounding box center [502, 192] width 151 height 58
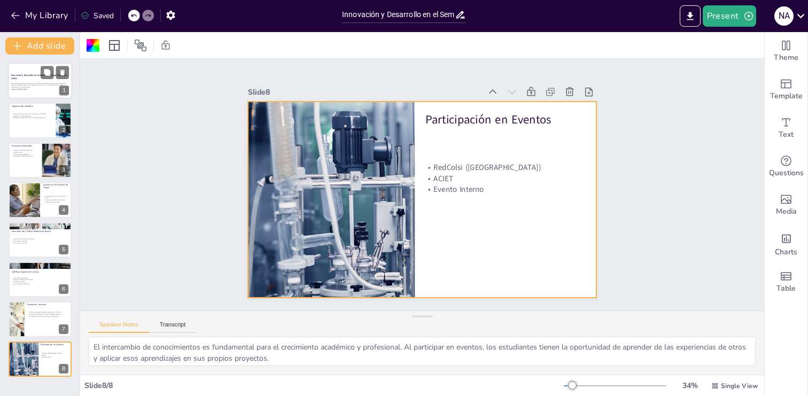
click at [32, 90] on p "Ing.MSc. [PERSON_NAME]" at bounding box center [40, 89] width 58 height 2
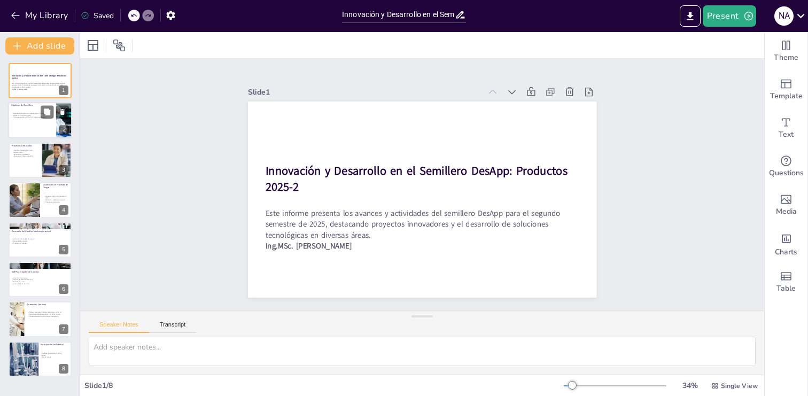
click at [27, 125] on div at bounding box center [40, 121] width 64 height 36
type textarea "Fomentar la innovación es crucial en el contexto actual, donde la tecnología ju…"
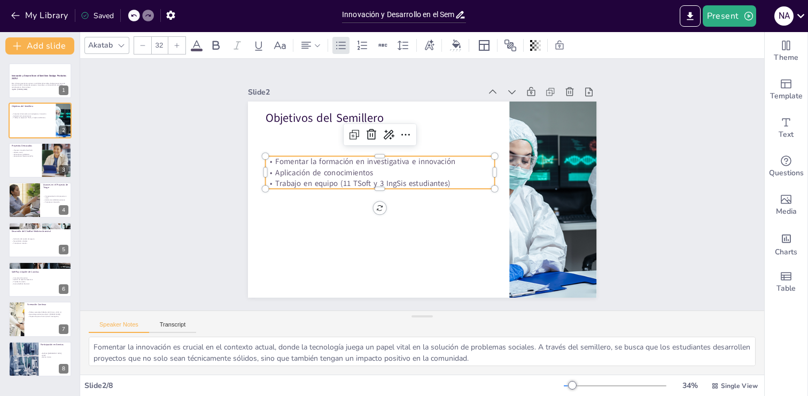
click at [354, 184] on p "Trabajo en equipo (11 TSoft y 3 IngSis estudiantes)" at bounding box center [380, 178] width 229 height 35
click at [353, 183] on p "Trabajo en equipo (11 TSoft y 3 IngSis estudiantes)" at bounding box center [380, 179] width 229 height 35
click at [353, 184] on p "Trabajo en equipo (11 TSoft y 3 IngSis estudiantes)" at bounding box center [381, 175] width 227 height 58
click at [340, 186] on p "Trabajo en equipo (11 TSoft y 3 IngSis estudiantes)" at bounding box center [380, 179] width 229 height 35
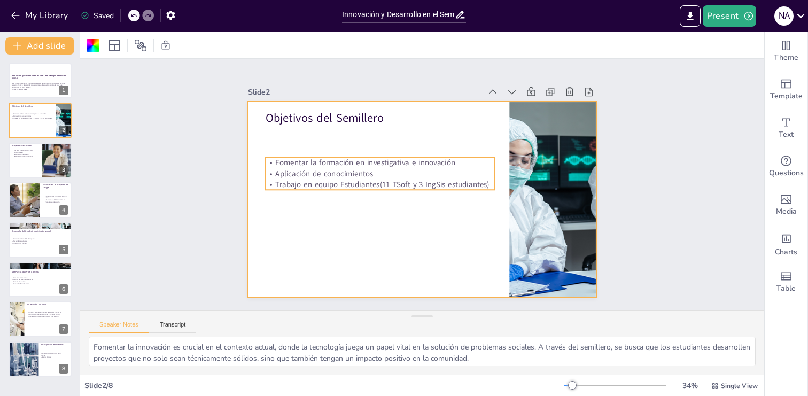
click at [378, 186] on p "Trabajo en equipo Estudiantes(11 TSoft y 3 IngSis estudiantes)" at bounding box center [380, 179] width 229 height 35
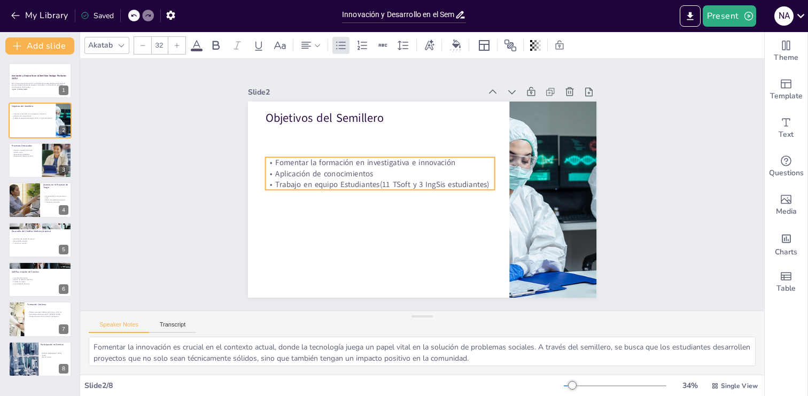
click at [378, 186] on p "Trabajo en equipo Estudiantes(11 TSoft y 3 IngSis estudiantes)" at bounding box center [380, 179] width 229 height 35
click at [380, 186] on p "Trabajo en equipo Estudiantes(11 TSoft y 3 IngSis estudiantes)" at bounding box center [381, 175] width 227 height 58
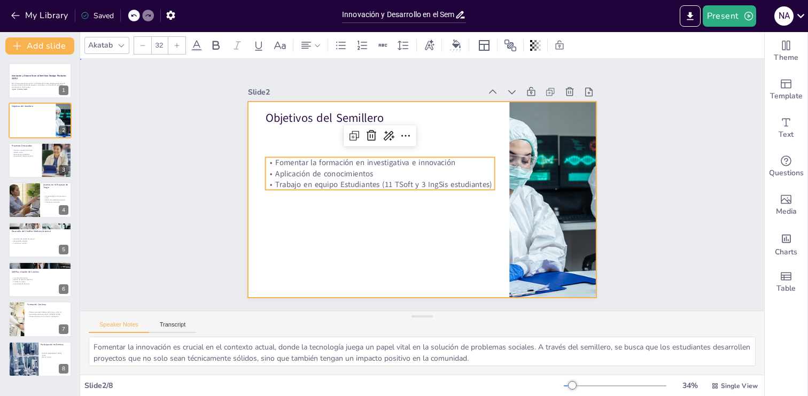
click at [441, 228] on div at bounding box center [420, 199] width 367 height 231
click at [441, 228] on div at bounding box center [419, 199] width 382 height 264
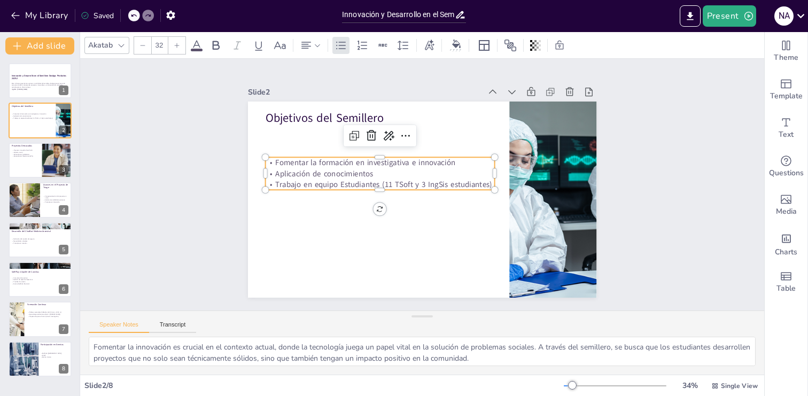
click at [485, 184] on p "Trabajo en equipo Estudiantes (11 TSoft y 3 IngSis estudiantes)" at bounding box center [381, 175] width 227 height 58
click at [485, 184] on p "Trabajo en equipo Estudiantes (11 TSoft y 3 IngSis estudiantes)" at bounding box center [380, 179] width 229 height 35
click at [485, 184] on p "Trabajo en equipo Estudiantes (11 TSoft y 3 IngSis estudiantes)" at bounding box center [381, 171] width 221 height 81
click at [479, 185] on p "Trabajo en equipo Estudiantes (11 TSoft y 3 IngSis estudiantes)" at bounding box center [390, 155] width 177 height 161
click at [488, 185] on p "Trabajo en equipo Estudiantes (11 TSoft y 3 IngSis estudiantes)" at bounding box center [386, 164] width 204 height 124
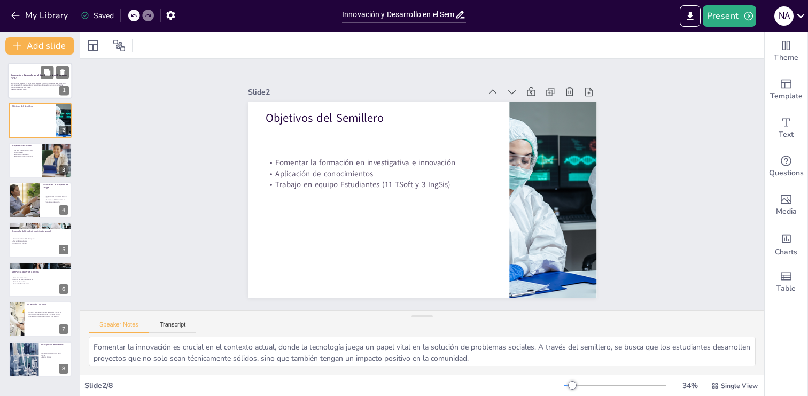
click at [25, 85] on p "Este informe presenta los avances y actividades del semillero DesApp para el se…" at bounding box center [40, 85] width 58 height 6
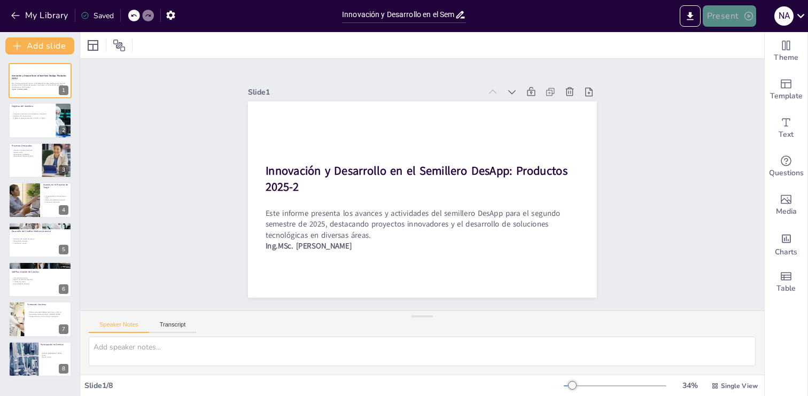
click at [725, 18] on button "Present" at bounding box center [729, 15] width 53 height 21
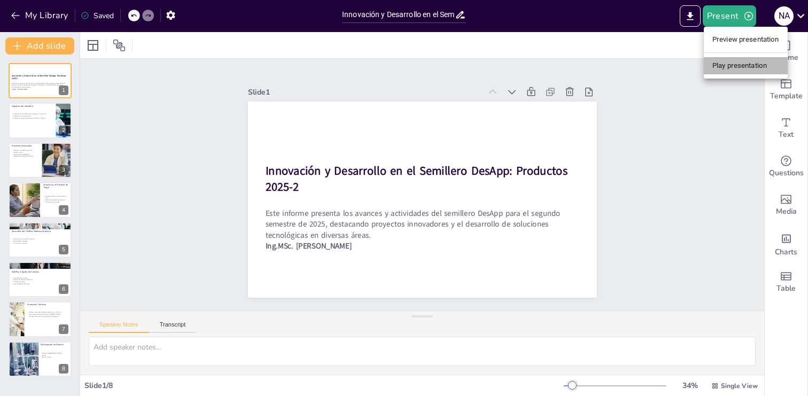
click at [744, 65] on li "Play presentation" at bounding box center [746, 65] width 84 height 17
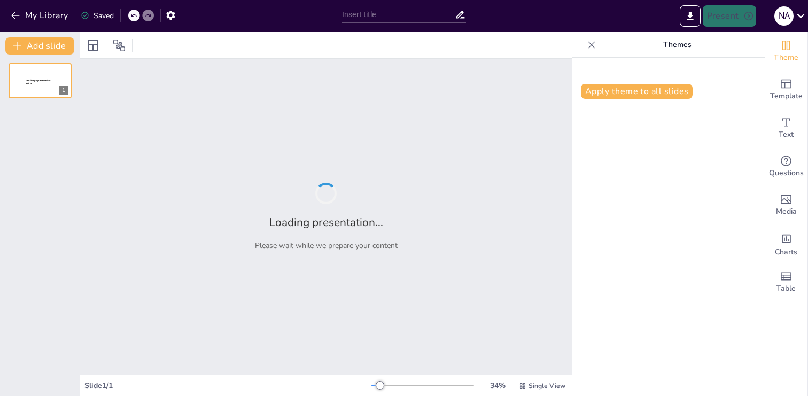
type input "Innovación y Desarrollo en el Semillero DesApp: Informe 2025-1"
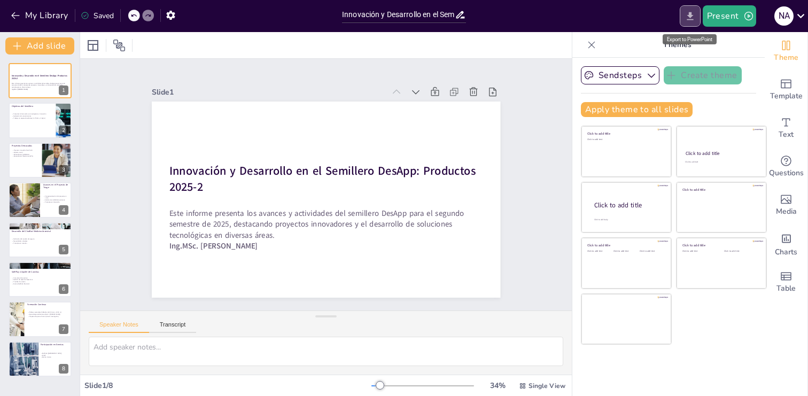
click at [694, 19] on icon "Export to PowerPoint" at bounding box center [689, 16] width 11 height 11
click at [729, 19] on button "Present" at bounding box center [729, 15] width 53 height 21
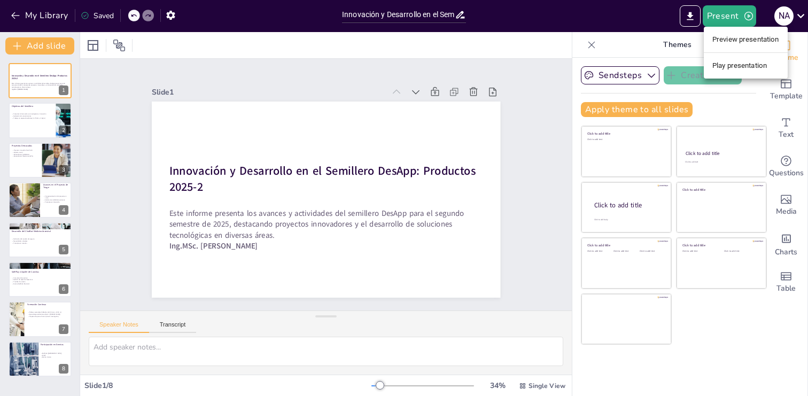
click at [736, 67] on li "Play presentation" at bounding box center [746, 65] width 84 height 17
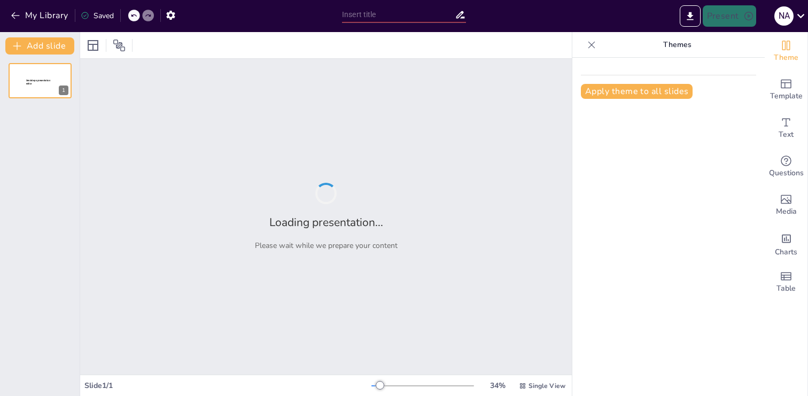
type input "Diseño de Sistemas Seguros: Integrando Criptografía y Control de Acceso"
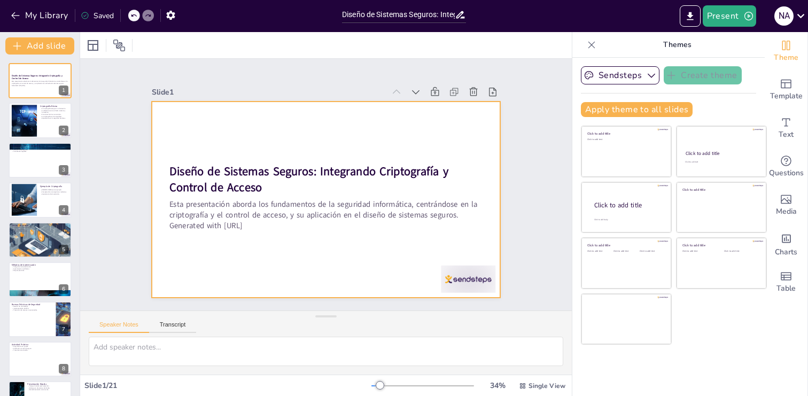
checkbox input "true"
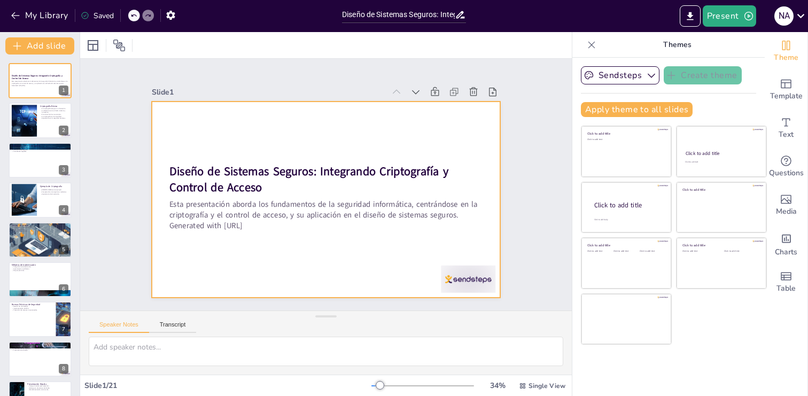
checkbox input "true"
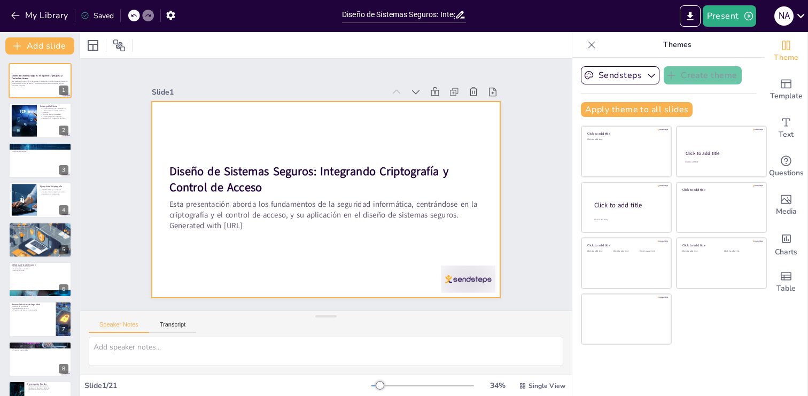
checkbox input "true"
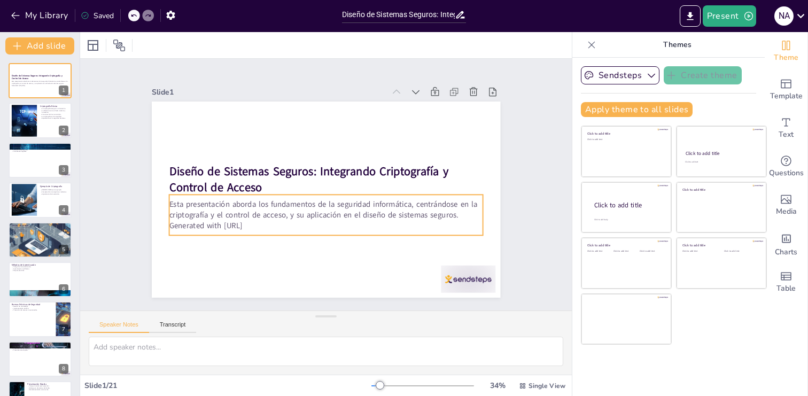
checkbox input "true"
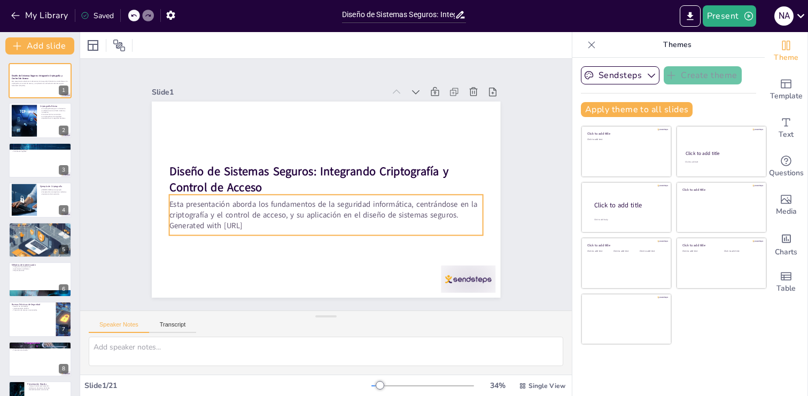
checkbox input "true"
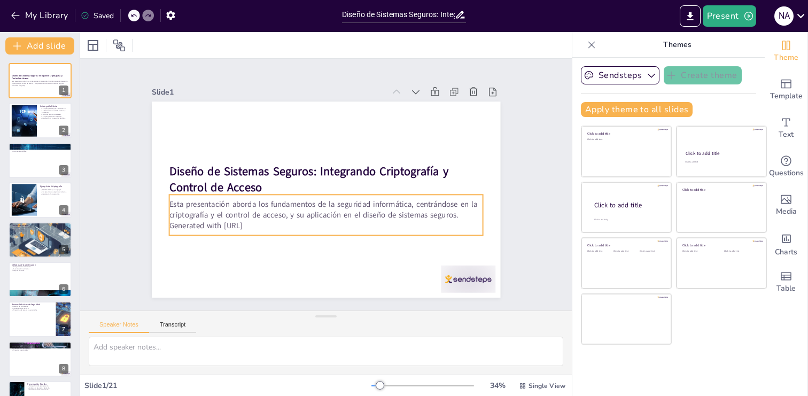
checkbox input "true"
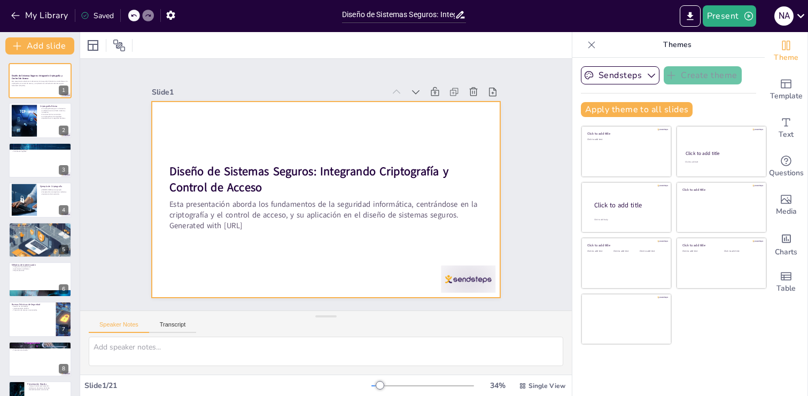
checkbox input "true"
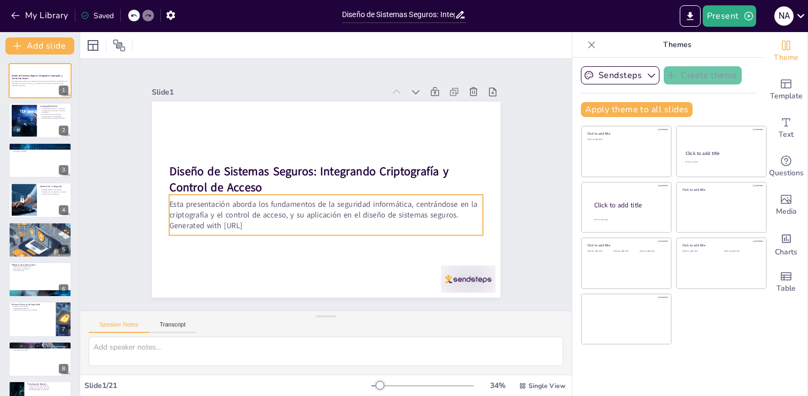
checkbox input "true"
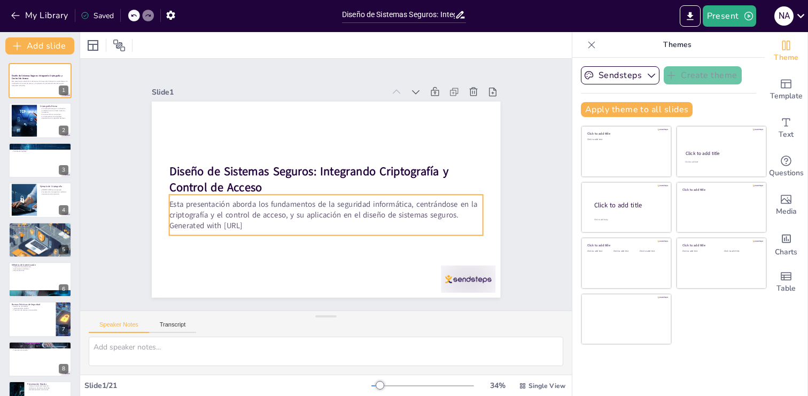
checkbox input "true"
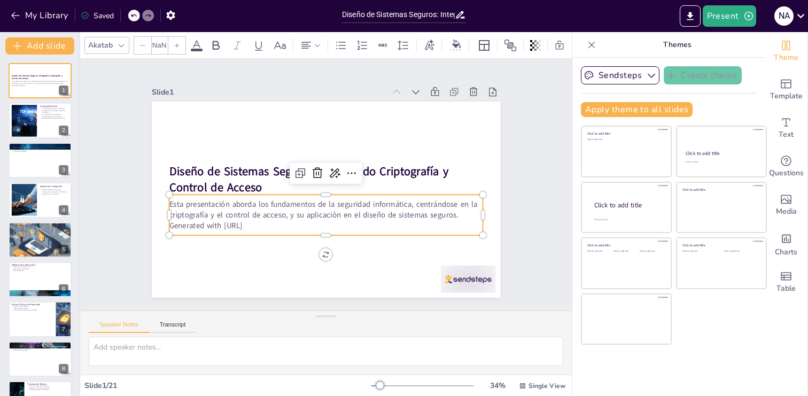
type input "32"
click at [264, 225] on p "Generated with [URL]" at bounding box center [317, 225] width 309 height 76
checkbox input "true"
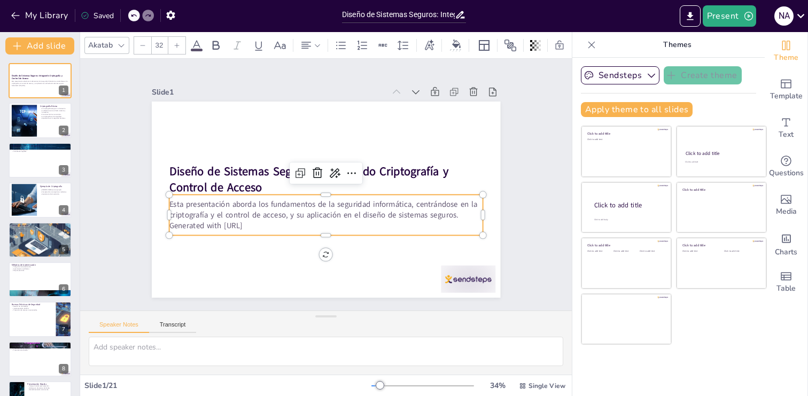
checkbox input "true"
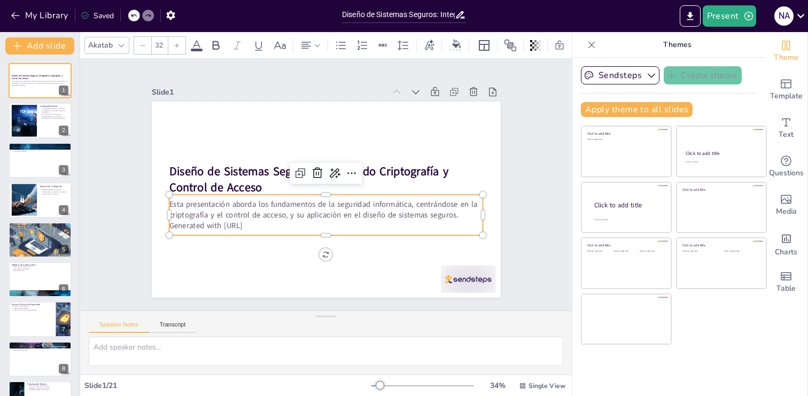
checkbox input "true"
click at [267, 227] on p "Generated with [URL]" at bounding box center [326, 222] width 314 height 11
checkbox input "true"
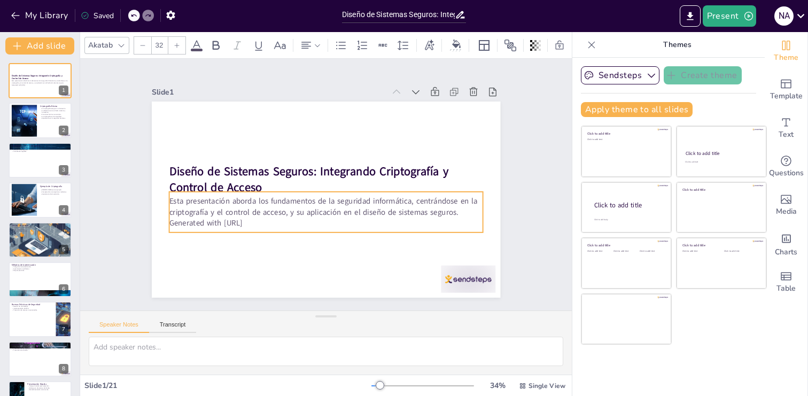
checkbox input "true"
click at [267, 227] on p "Generated with [URL]" at bounding box center [290, 199] width 137 height 291
checkbox input "true"
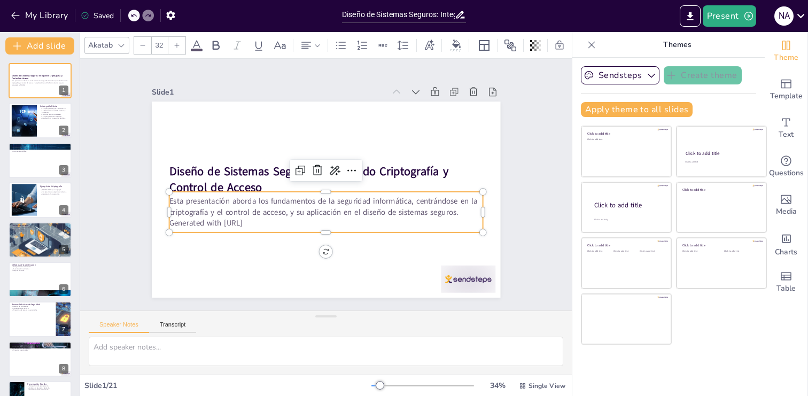
checkbox input "true"
click at [267, 227] on p "Generated with [URL]" at bounding box center [326, 222] width 314 height 11
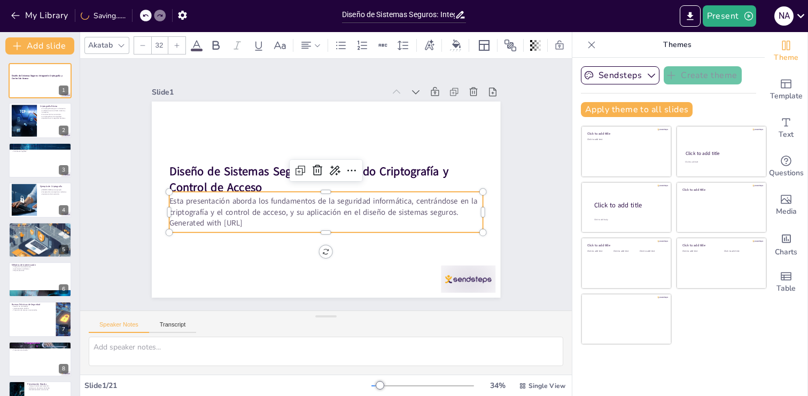
checkbox input "true"
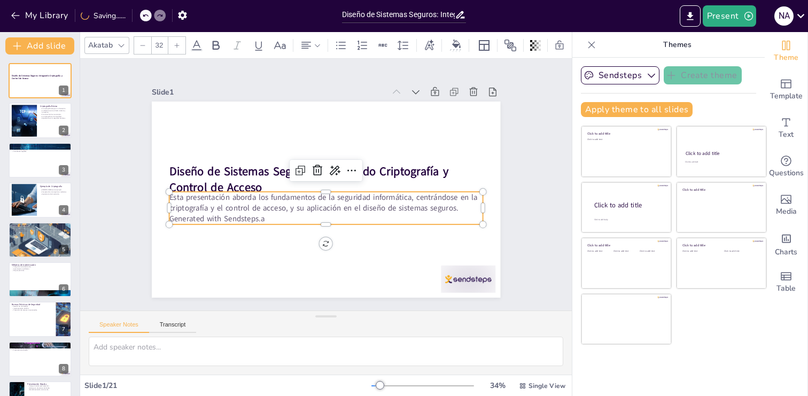
checkbox input "true"
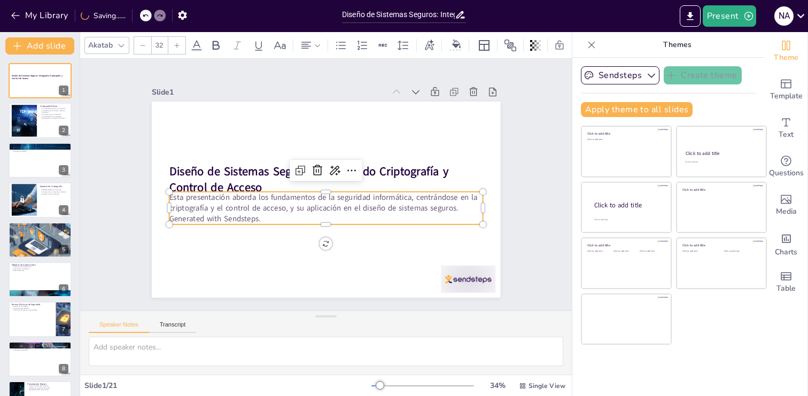
checkbox input "true"
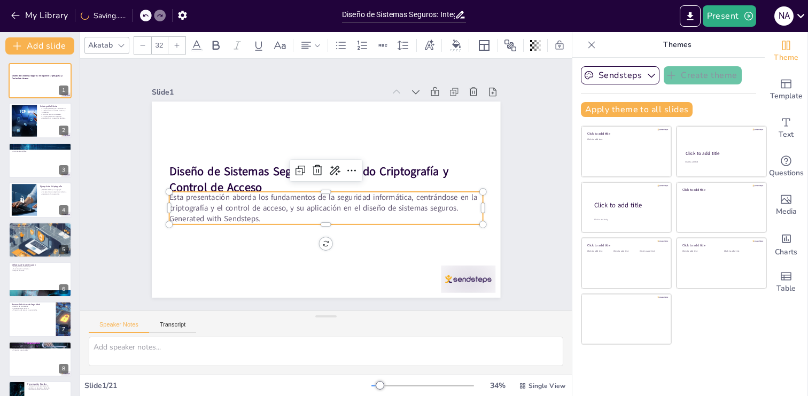
checkbox input "true"
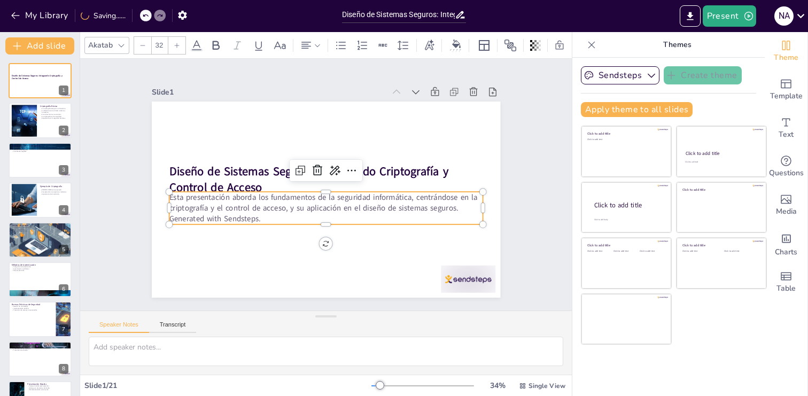
checkbox input "true"
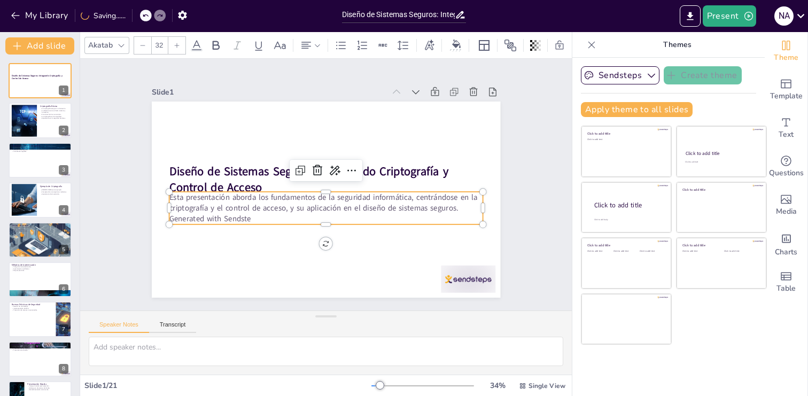
checkbox input "true"
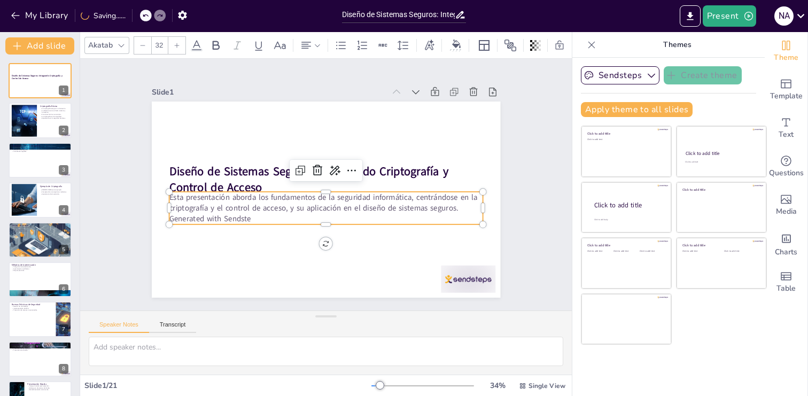
checkbox input "true"
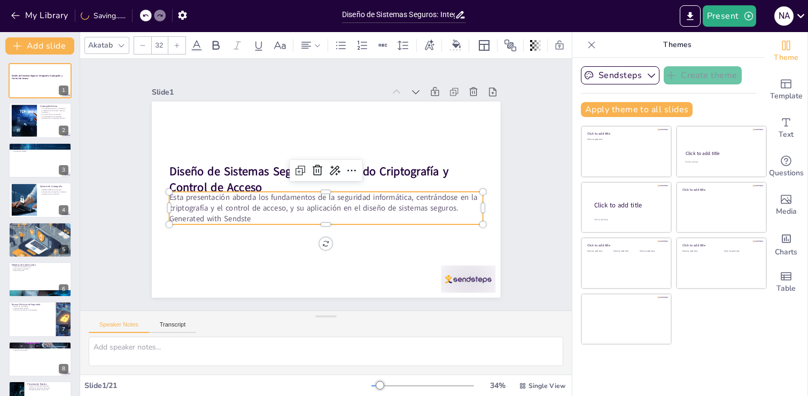
checkbox input "true"
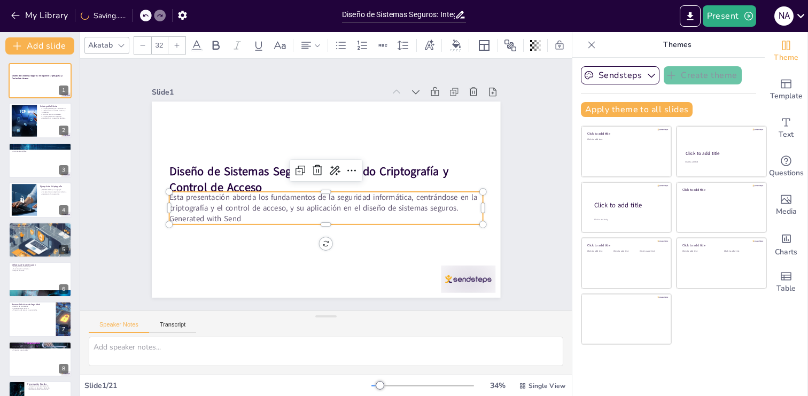
checkbox input "true"
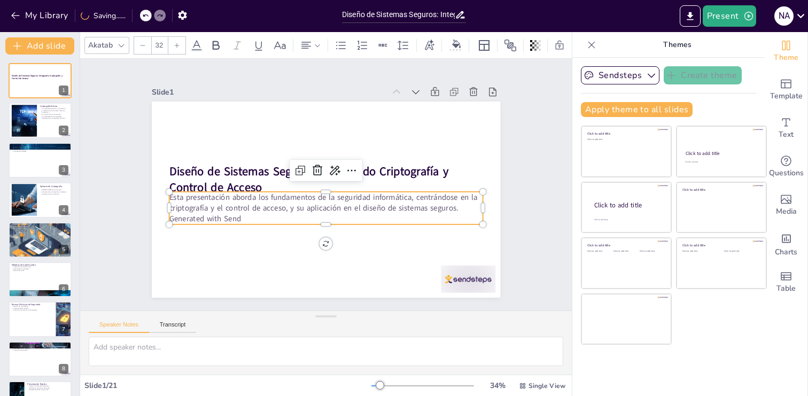
checkbox input "true"
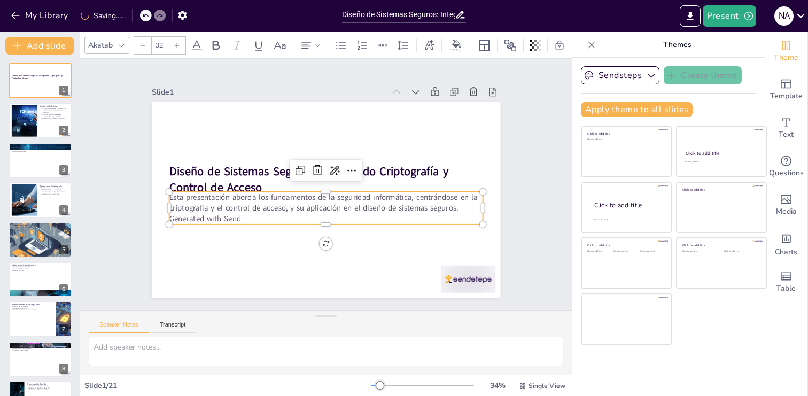
checkbox input "true"
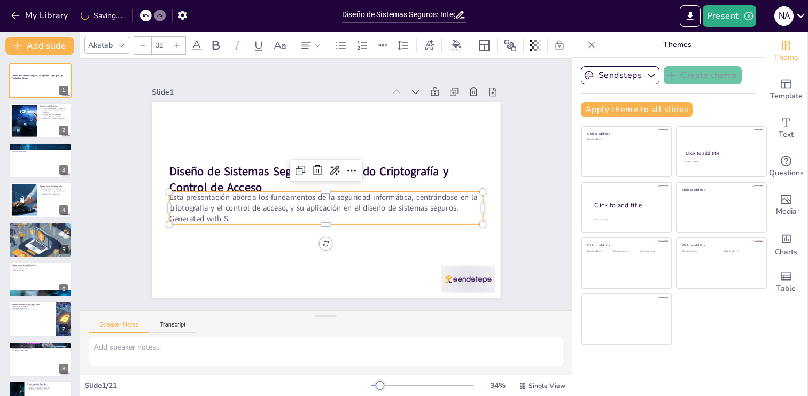
checkbox input "true"
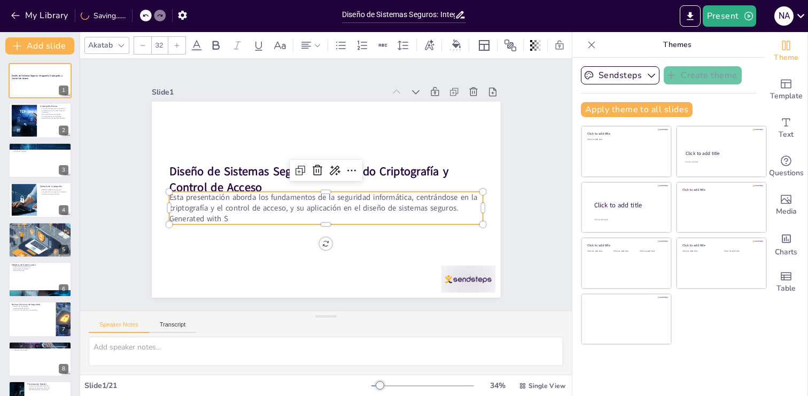
checkbox input "true"
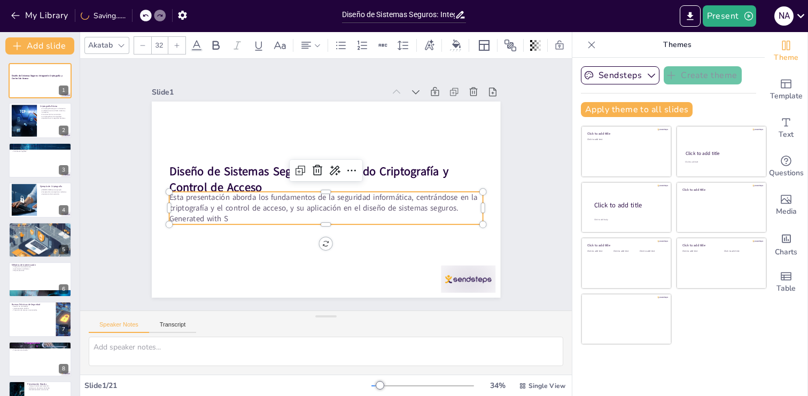
checkbox input "true"
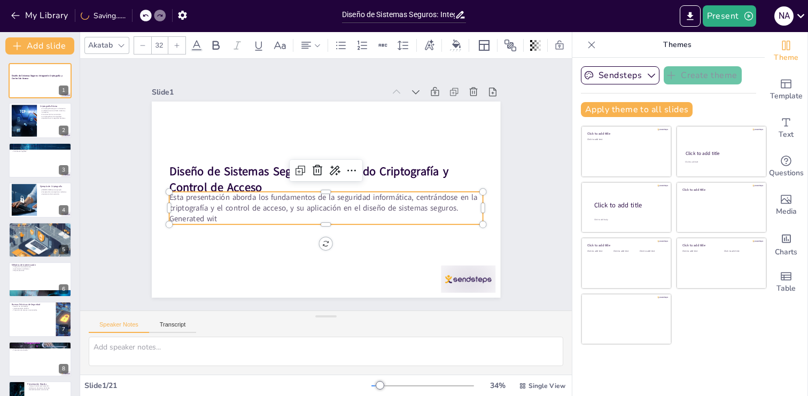
checkbox input "true"
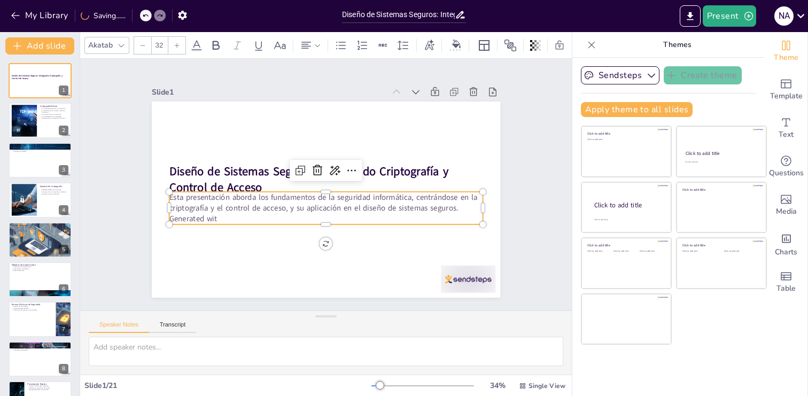
checkbox input "true"
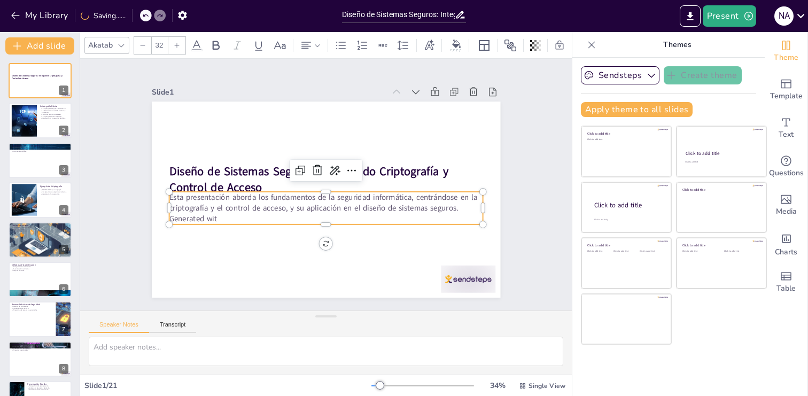
checkbox input "true"
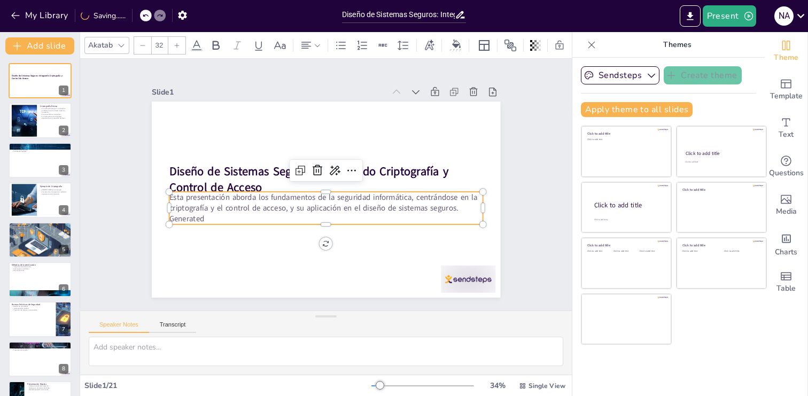
checkbox input "true"
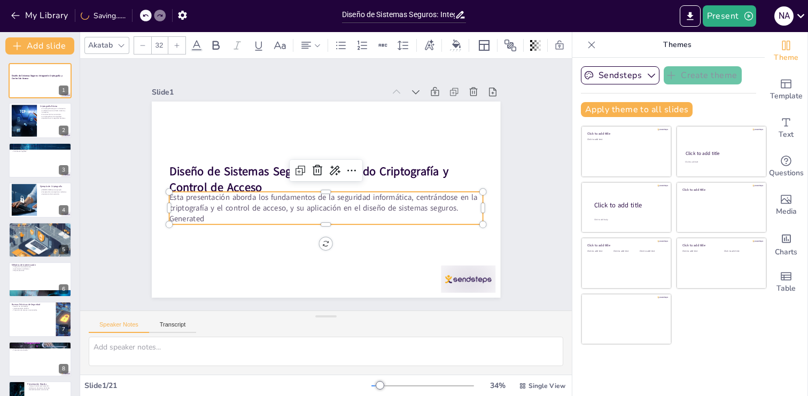
checkbox input "true"
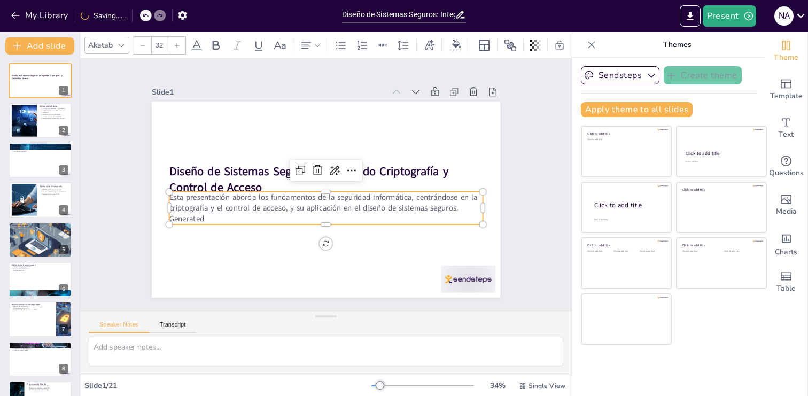
checkbox input "true"
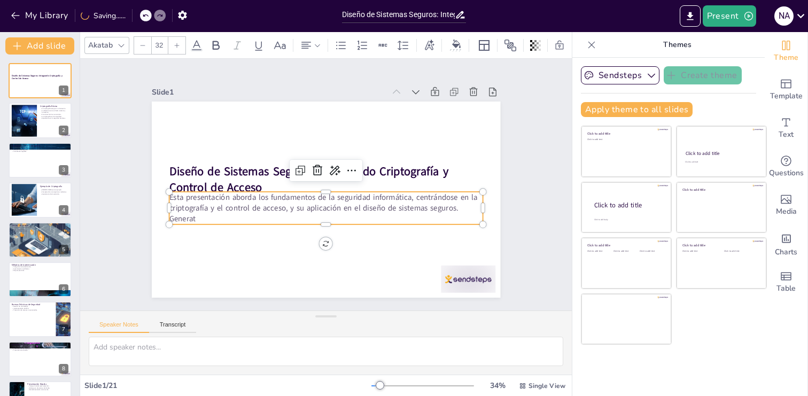
checkbox input "true"
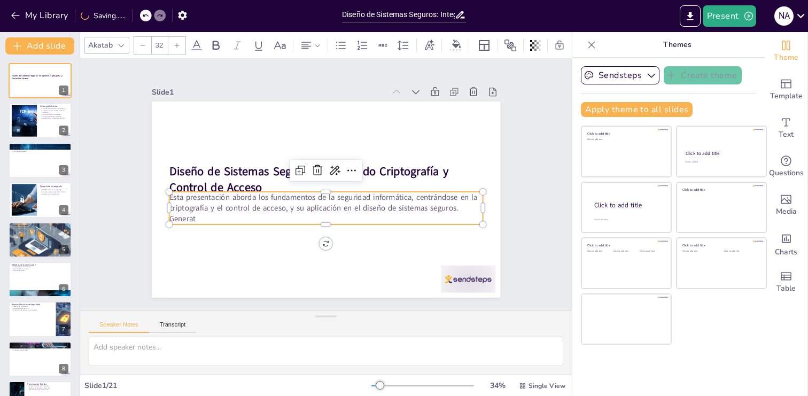
checkbox input "true"
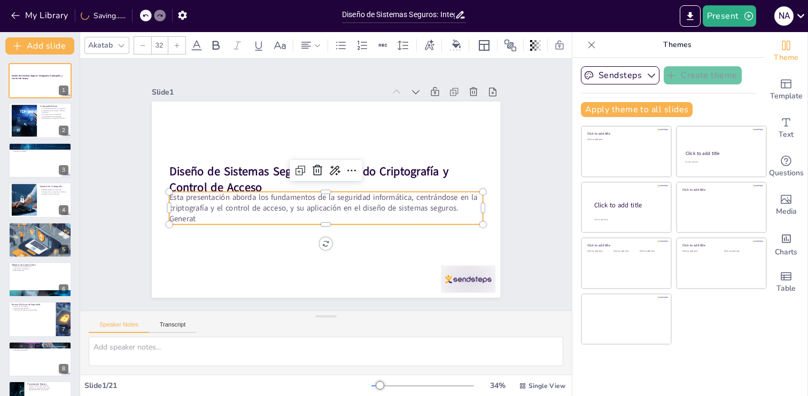
checkbox input "true"
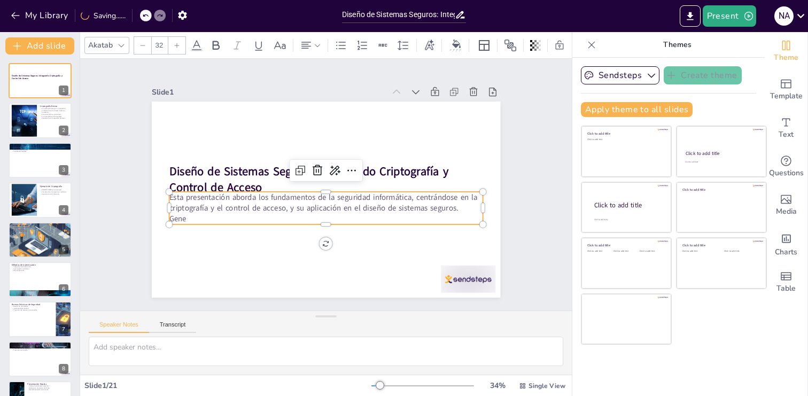
checkbox input "true"
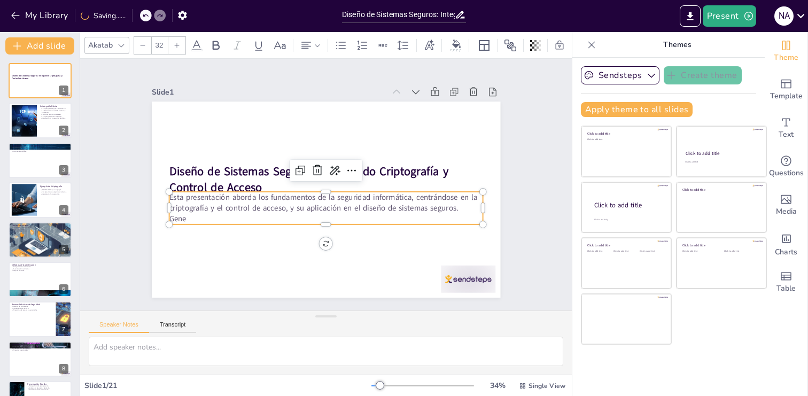
checkbox input "true"
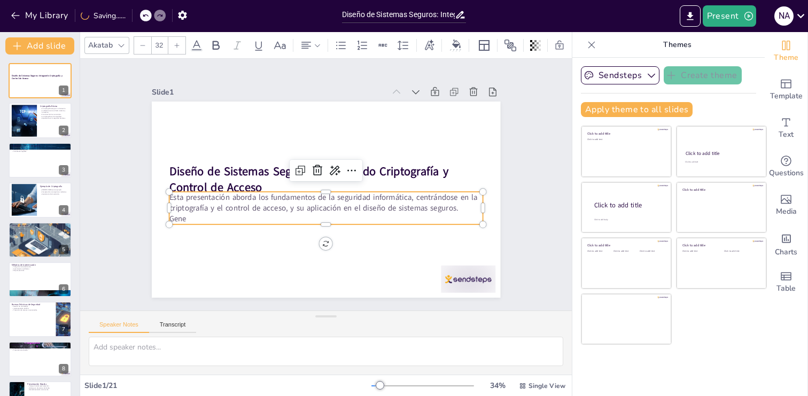
checkbox input "true"
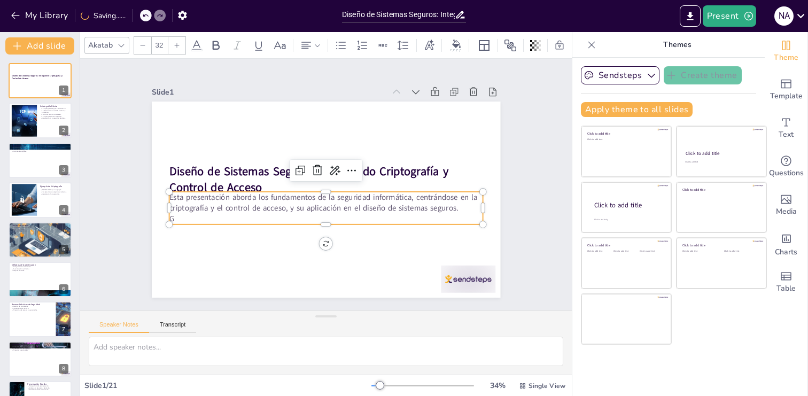
checkbox input "true"
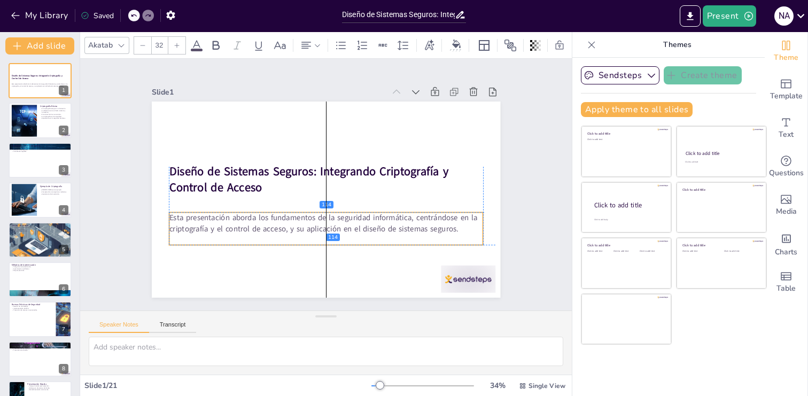
drag, startPoint x: 299, startPoint y: 216, endPoint x: 300, endPoint y: 237, distance: 20.3
click at [300, 237] on p at bounding box center [303, 234] width 291 height 137
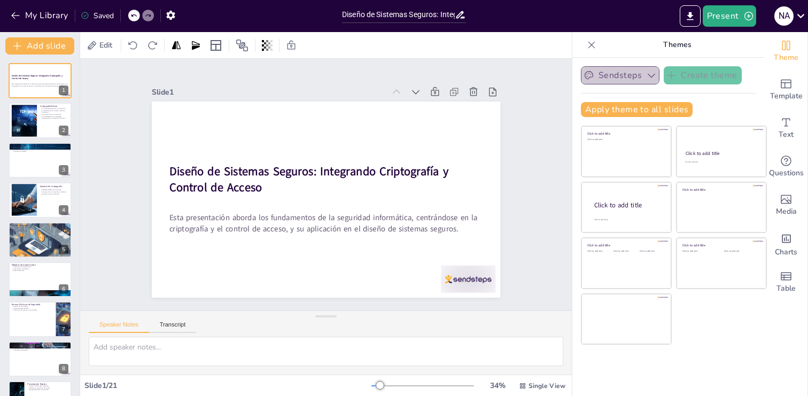
click at [653, 76] on icon "button" at bounding box center [651, 75] width 11 height 11
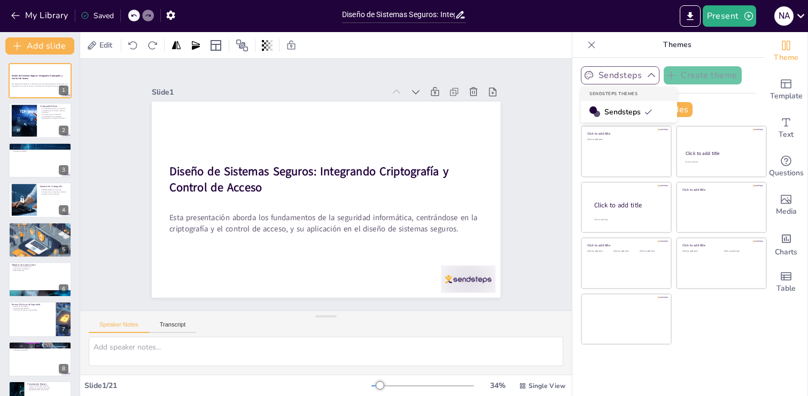
click at [653, 76] on icon "button" at bounding box center [651, 75] width 11 height 11
click at [747, 73] on div "Sendsteps Create theme" at bounding box center [668, 75] width 175 height 18
click at [722, 108] on div "Apply theme to all slides" at bounding box center [668, 109] width 175 height 15
click at [695, 329] on div "Click to add title Click to add text Click to add title Click to add text Click…" at bounding box center [674, 235] width 186 height 219
click at [477, 281] on div at bounding box center [468, 279] width 54 height 27
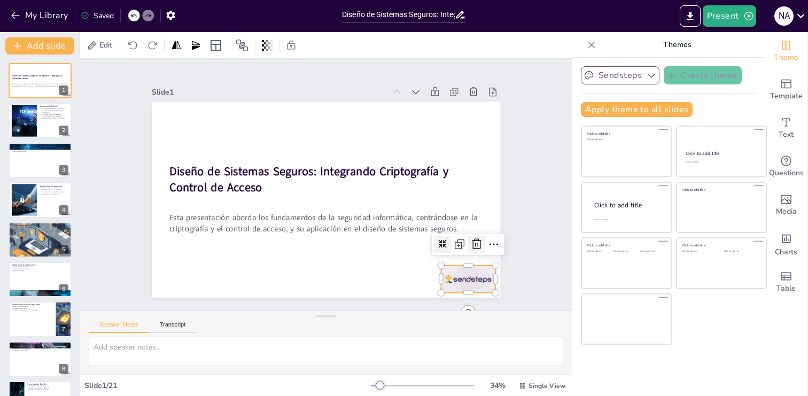
click at [477, 252] on icon at bounding box center [470, 259] width 14 height 14
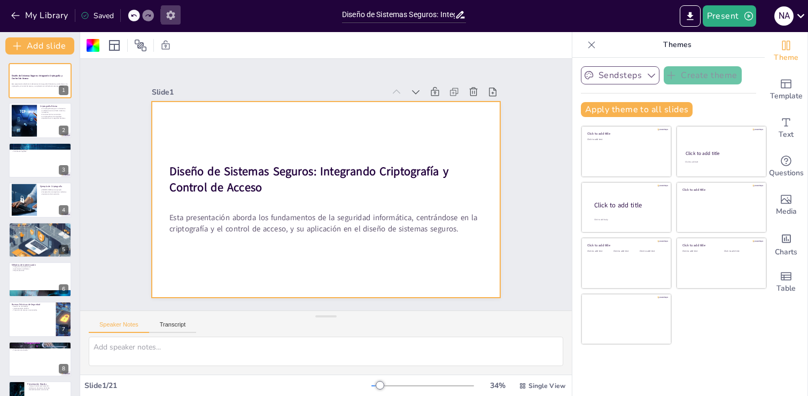
click at [169, 15] on icon "button" at bounding box center [170, 15] width 11 height 11
click at [172, 14] on icon "button" at bounding box center [170, 15] width 11 height 11
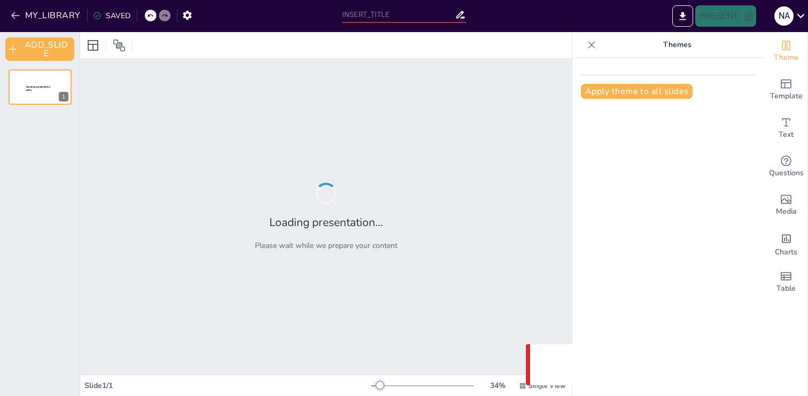
type input "Diseño de Sistemas Seguros: Integrando Criptografía y Control de Acceso"
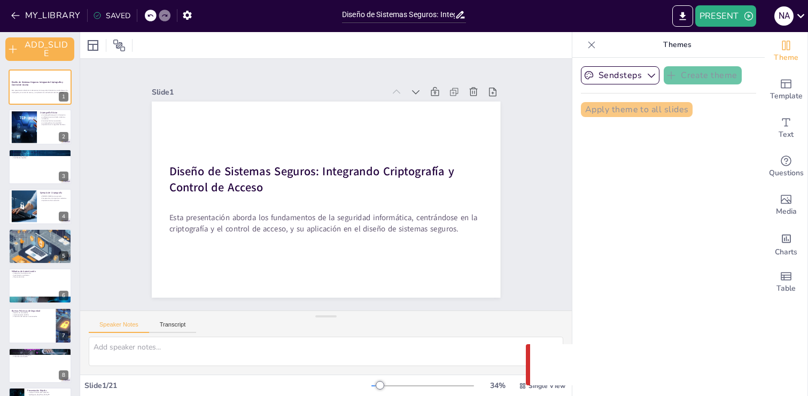
checkbox input "true"
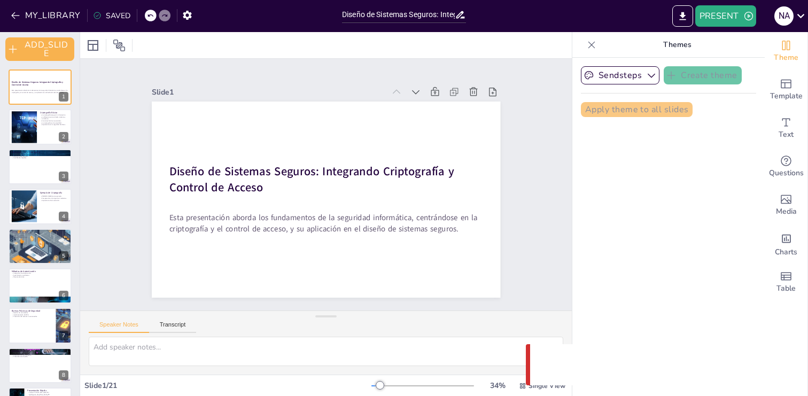
checkbox input "true"
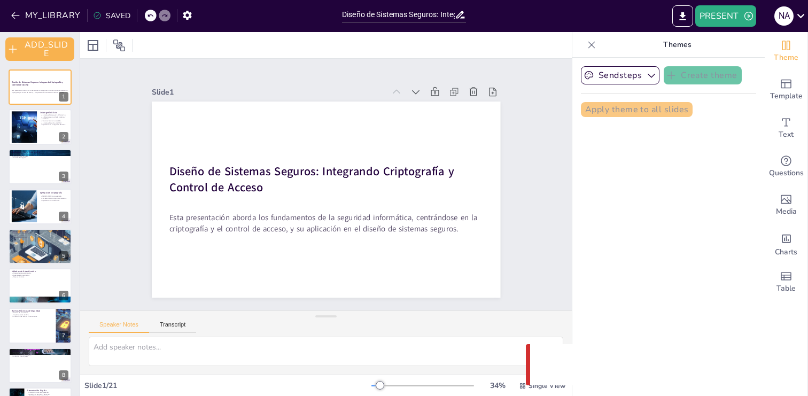
checkbox input "true"
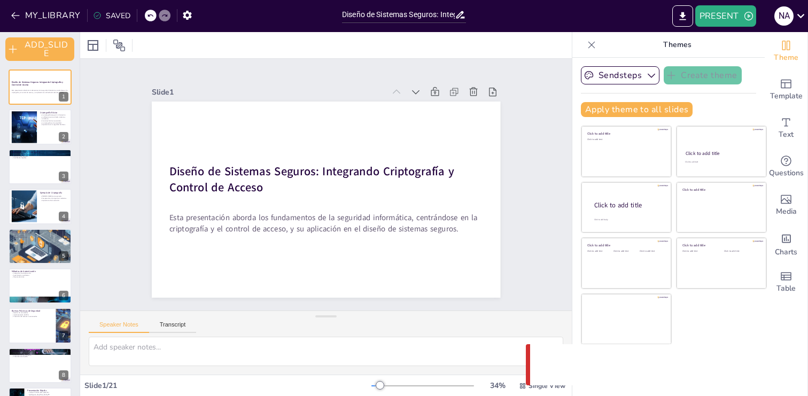
checkbox input "true"
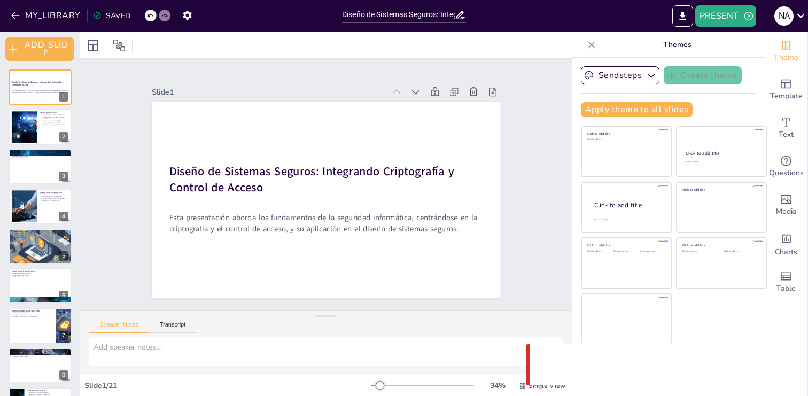
checkbox input "true"
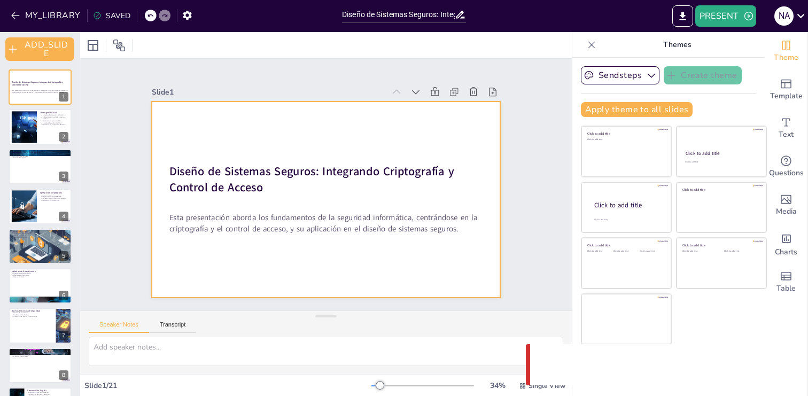
checkbox input "true"
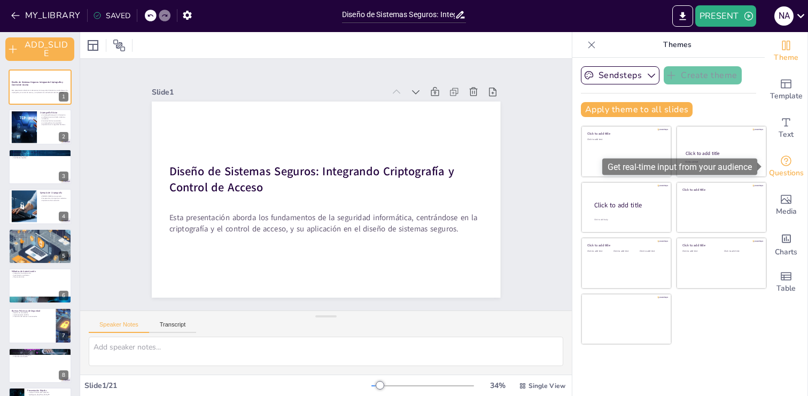
click at [788, 168] on span "Questions" at bounding box center [786, 173] width 35 height 12
checkbox input "true"
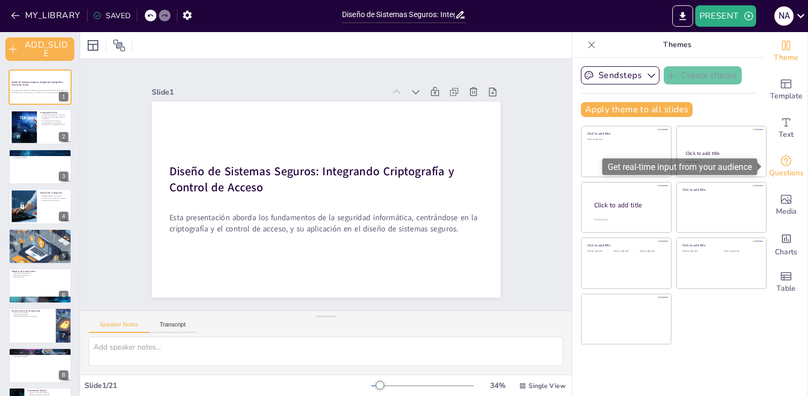
checkbox input "true"
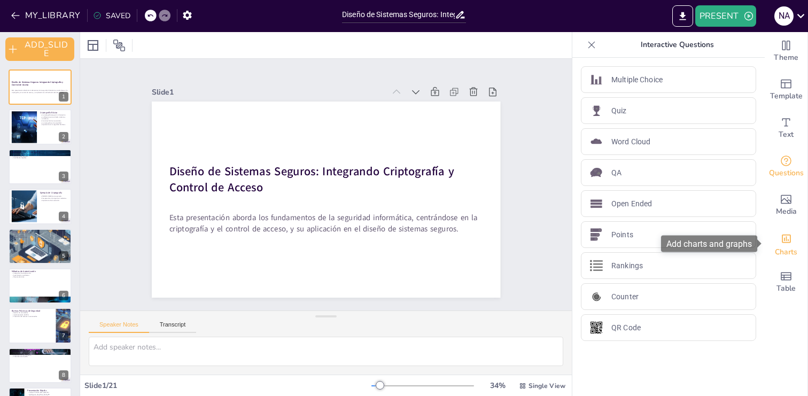
click at [787, 246] on div "Add charts and graphs" at bounding box center [786, 237] width 11 height 17
checkbox input "true"
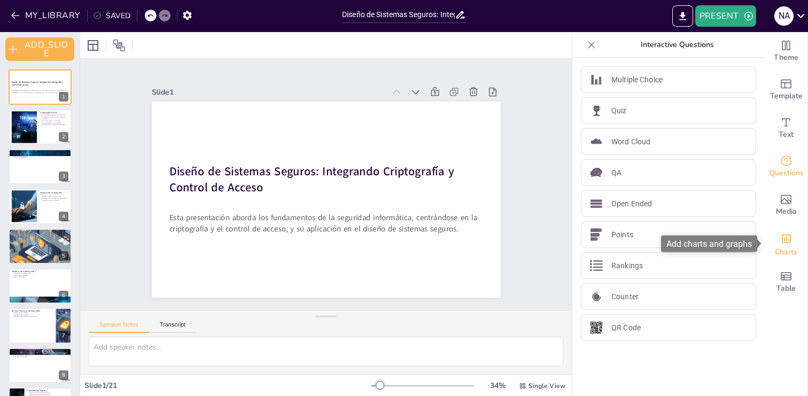
checkbox input "true"
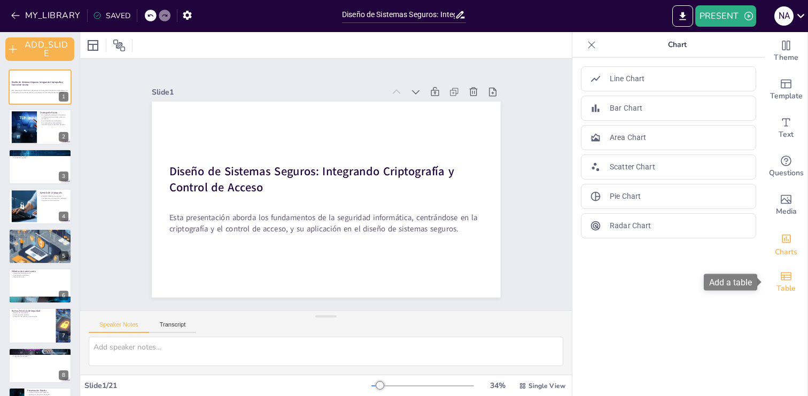
click at [792, 276] on icon "Add a table" at bounding box center [786, 276] width 13 height 13
checkbox input "true"
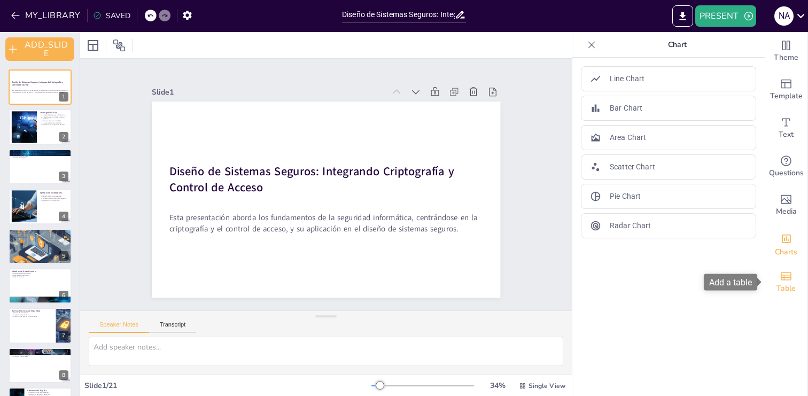
checkbox input "true"
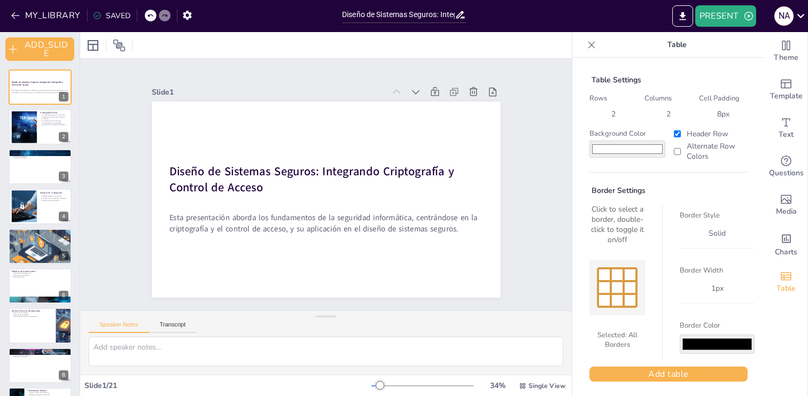
checkbox input "true"
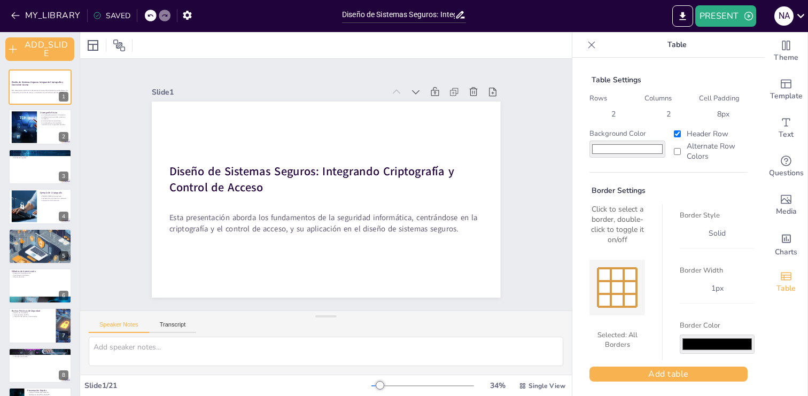
checkbox input "true"
